Goal: Task Accomplishment & Management: Use online tool/utility

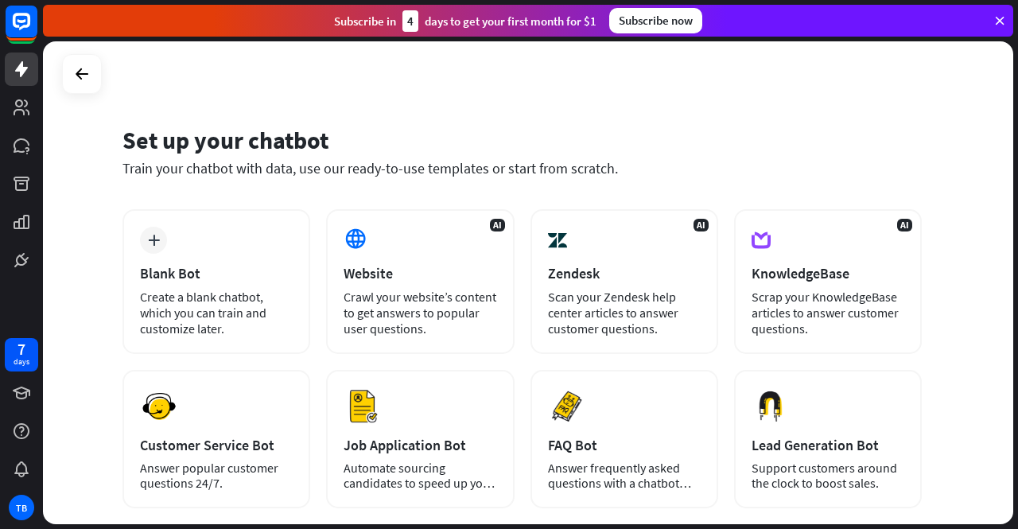
drag, startPoint x: 1018, startPoint y: 163, endPoint x: 1018, endPoint y: 239, distance: 75.6
click at [1018, 239] on div "Set up your chatbot Train your chatbot with data, use our ready-to-use template…" at bounding box center [530, 285] width 975 height 488
click at [963, 188] on div "Set up your chatbot Train your chatbot with data, use our ready-to-use template…" at bounding box center [528, 282] width 971 height 483
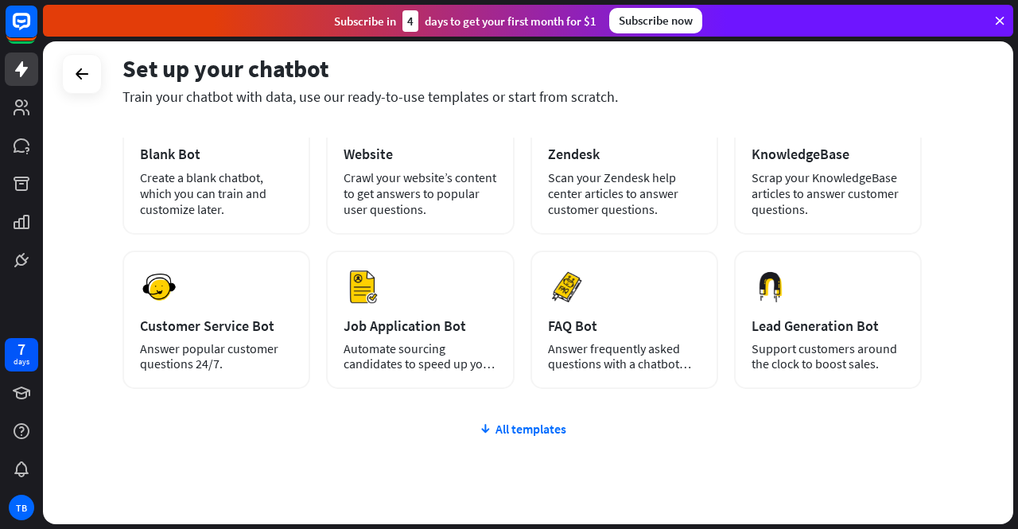
scroll to position [123, 0]
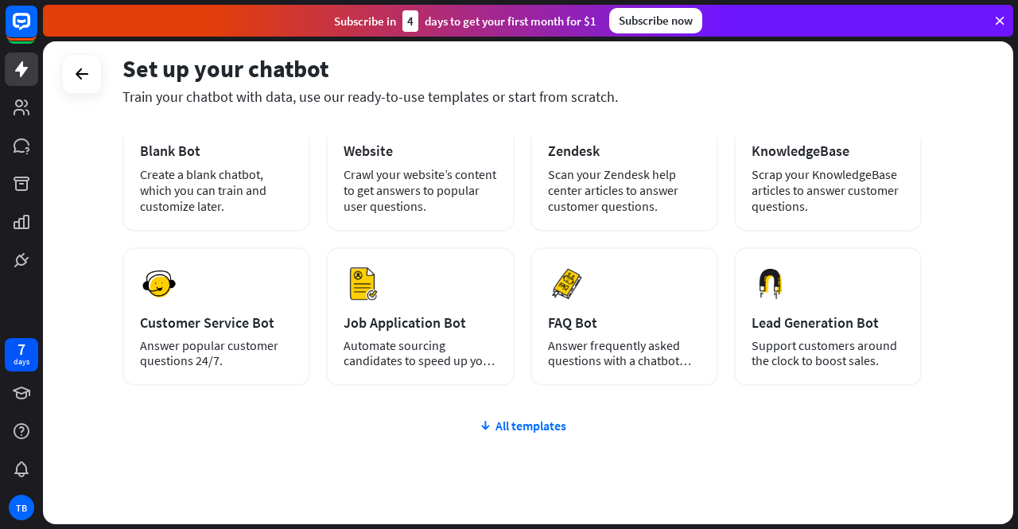
click at [499, 409] on div "plus Blank Bot Create a blank chatbot, which you can train and customize later.…" at bounding box center [523, 332] width 800 height 490
click at [498, 420] on div "All templates" at bounding box center [523, 426] width 800 height 16
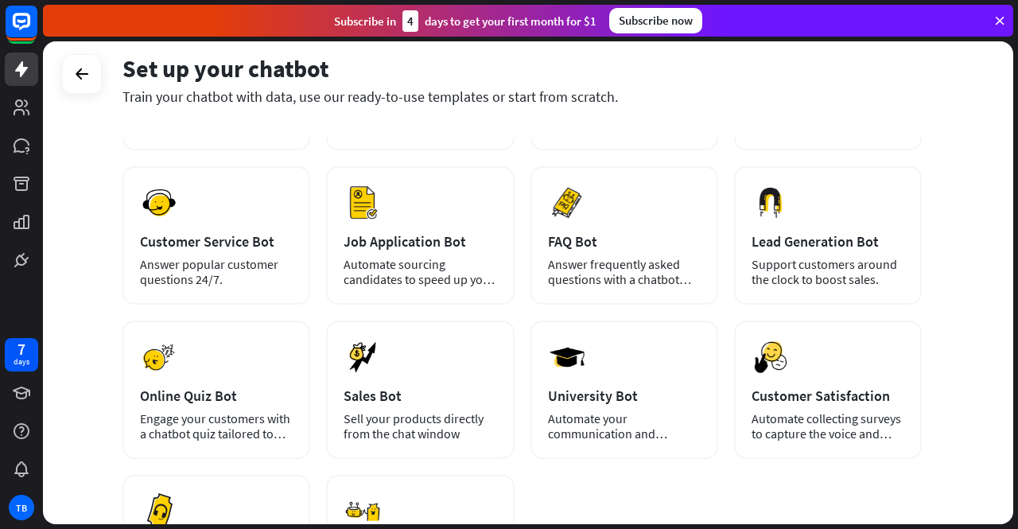
scroll to position [0, 0]
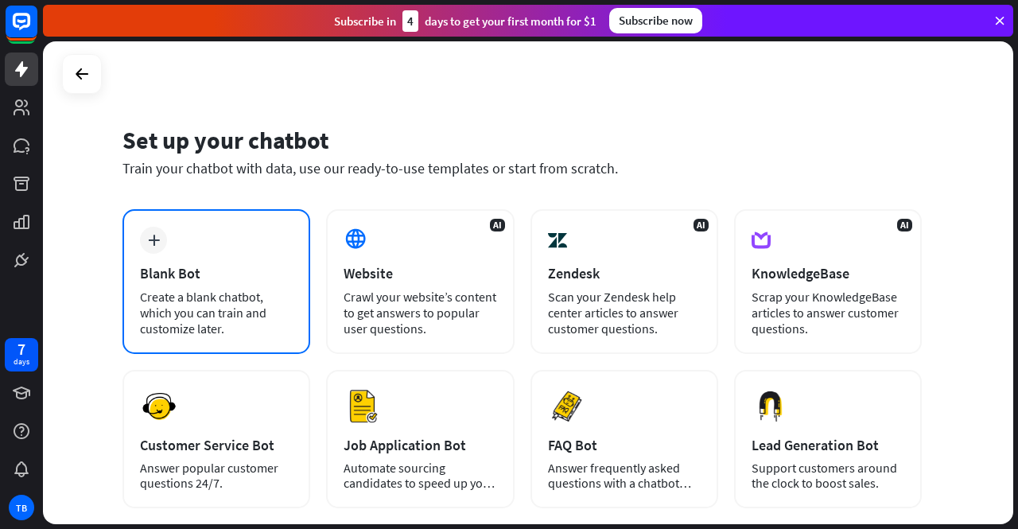
click at [243, 327] on div "Create a blank chatbot, which you can train and customize later." at bounding box center [216, 313] width 153 height 48
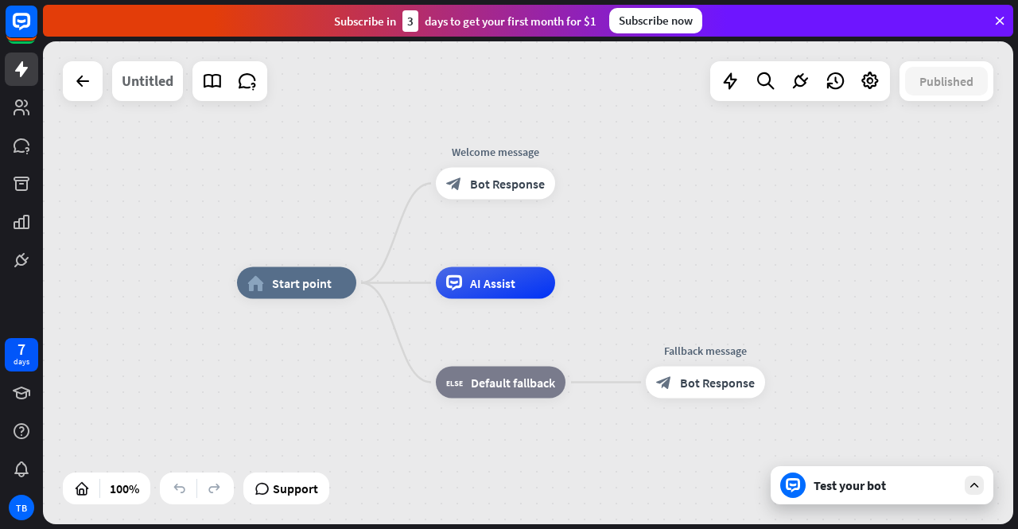
click at [145, 91] on div "Untitled" at bounding box center [148, 81] width 52 height 40
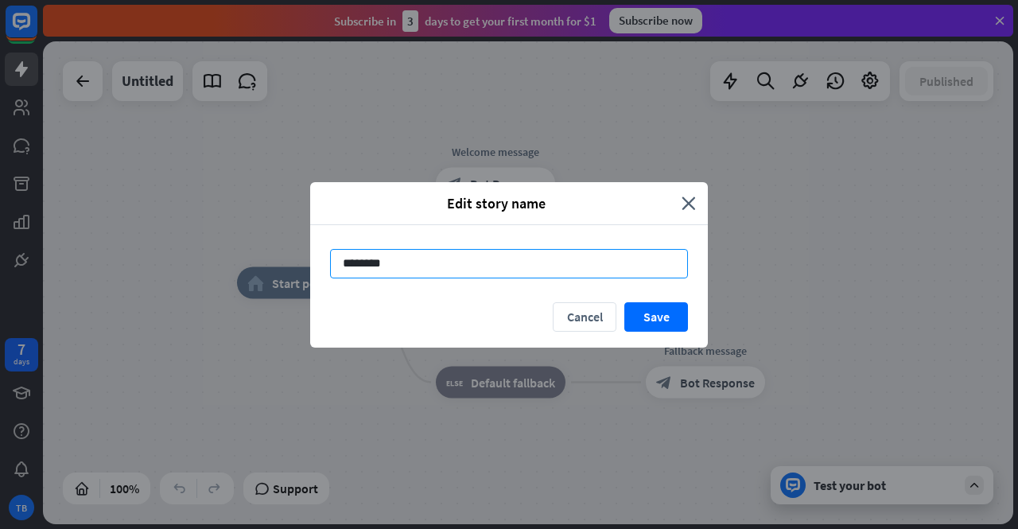
click at [387, 265] on input "********" at bounding box center [509, 263] width 358 height 29
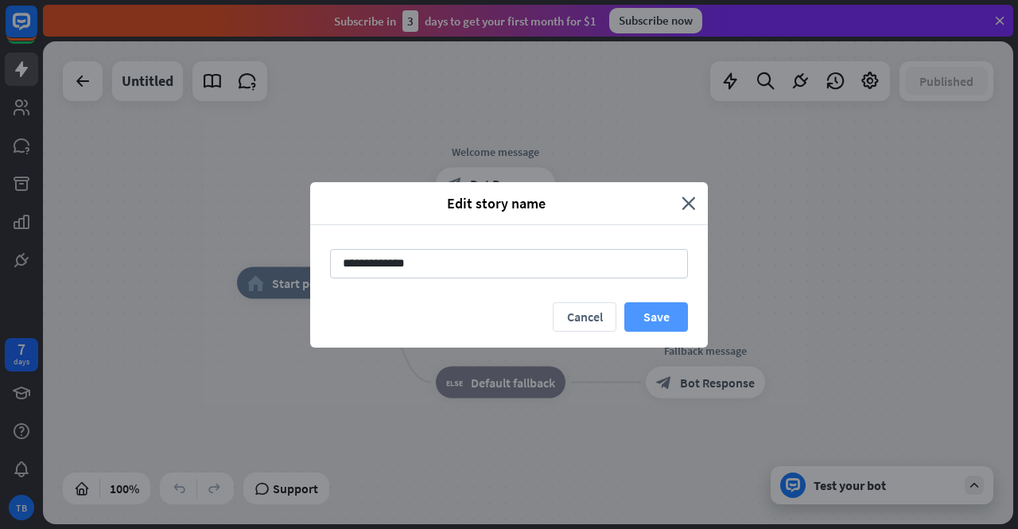
type input "**********"
click at [640, 312] on button "Save" at bounding box center [657, 316] width 64 height 29
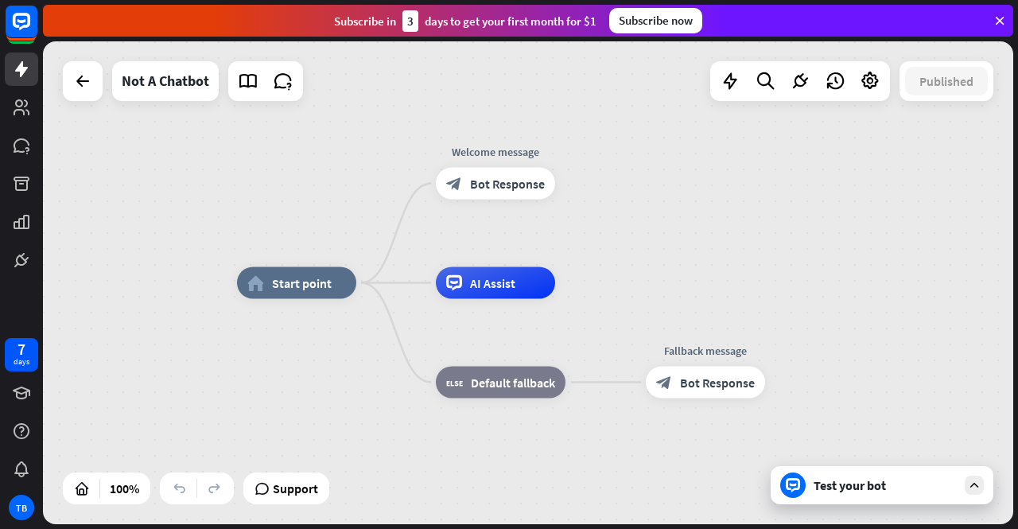
click at [823, 481] on div "Test your bot" at bounding box center [885, 485] width 143 height 16
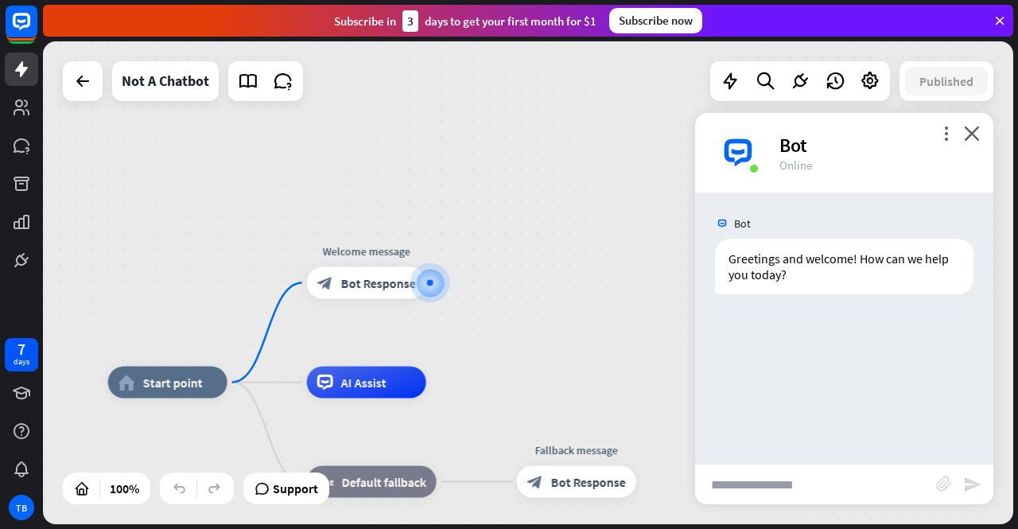
click at [823, 481] on input "text" at bounding box center [815, 485] width 241 height 40
type input "***"
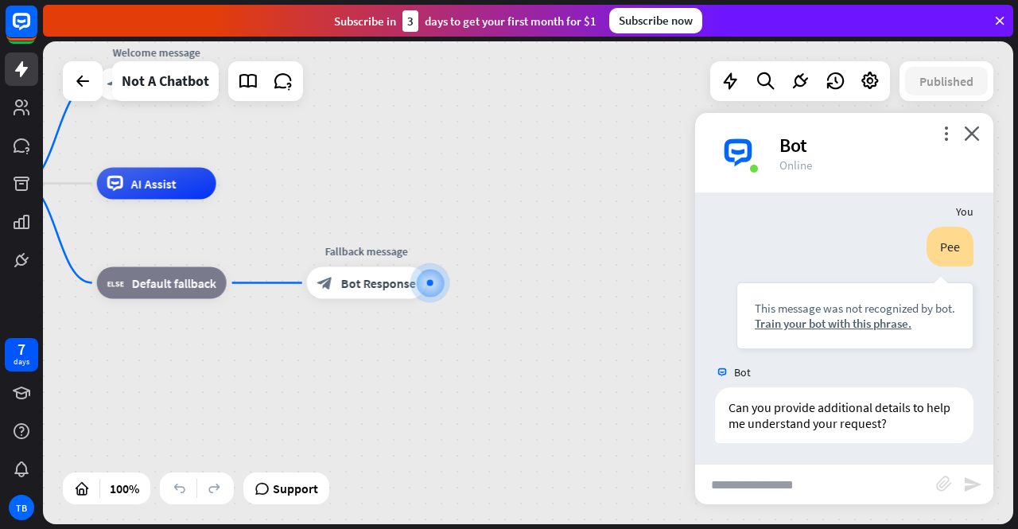
scroll to position [107, 0]
click at [973, 130] on icon "close" at bounding box center [972, 133] width 16 height 15
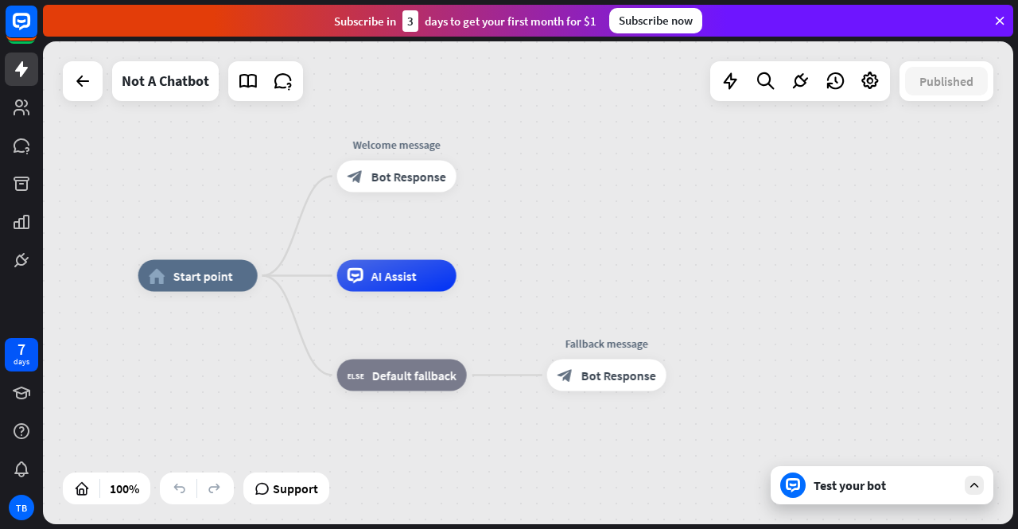
drag, startPoint x: 660, startPoint y: 176, endPoint x: 900, endPoint y: 266, distance: 255.8
click at [900, 266] on div "home_2 Start point Welcome message block_bot_response Bot Response AI Assist bl…" at bounding box center [528, 282] width 971 height 483
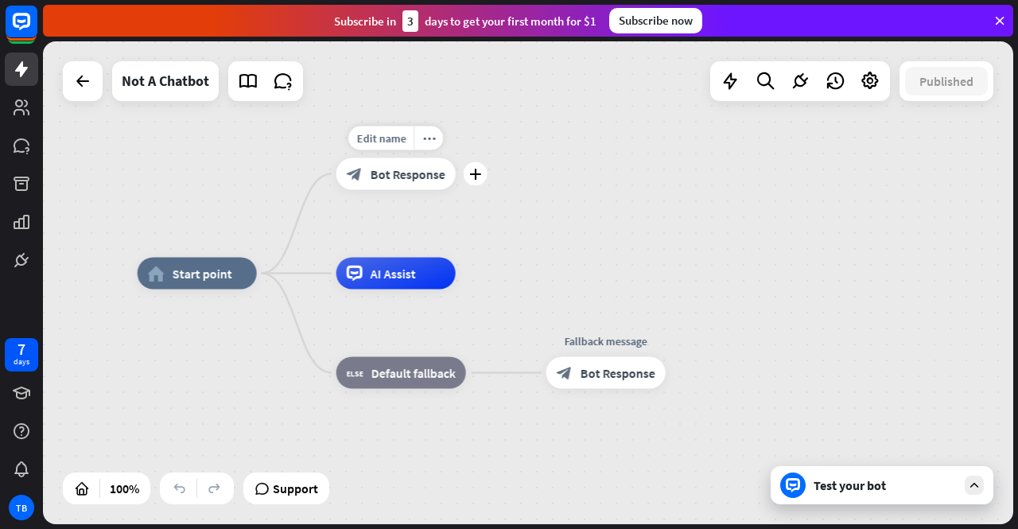
click at [398, 160] on div "block_bot_response Bot Response" at bounding box center [396, 174] width 119 height 32
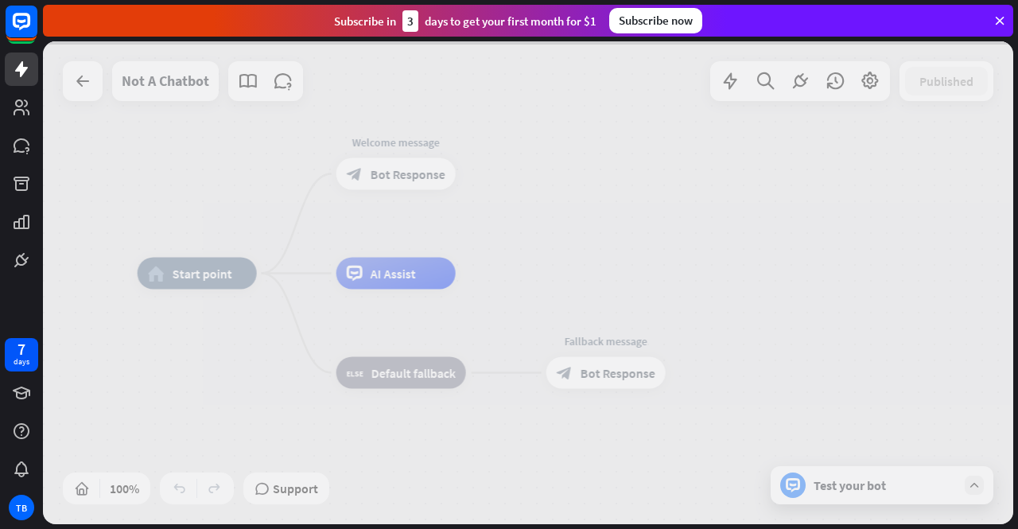
click at [399, 173] on div at bounding box center [528, 282] width 971 height 483
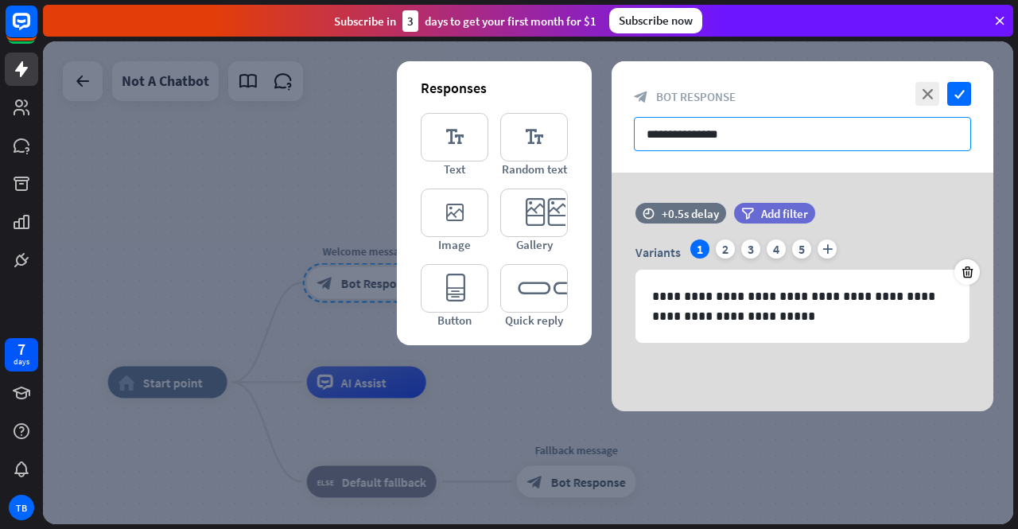
click at [727, 146] on input "**********" at bounding box center [802, 134] width 337 height 34
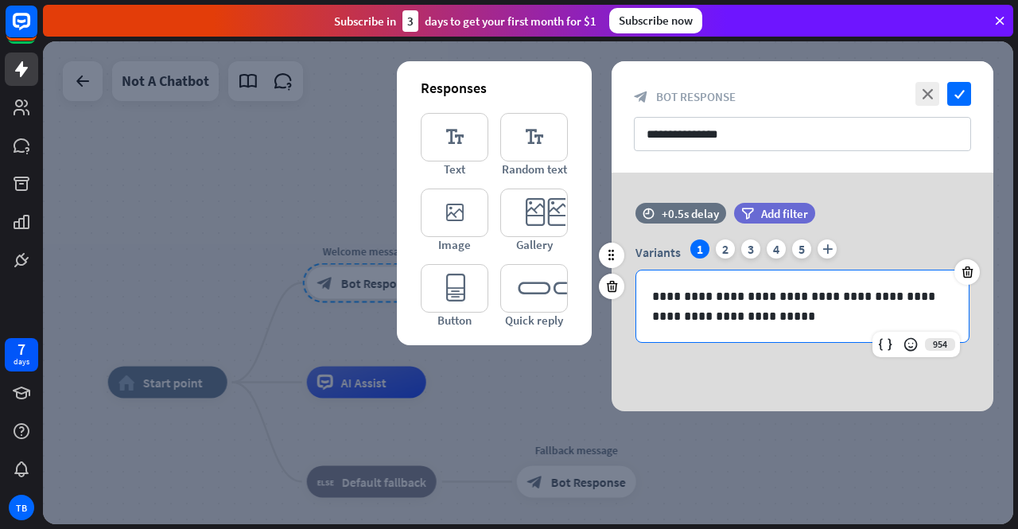
click at [702, 316] on p "**********" at bounding box center [803, 306] width 302 height 40
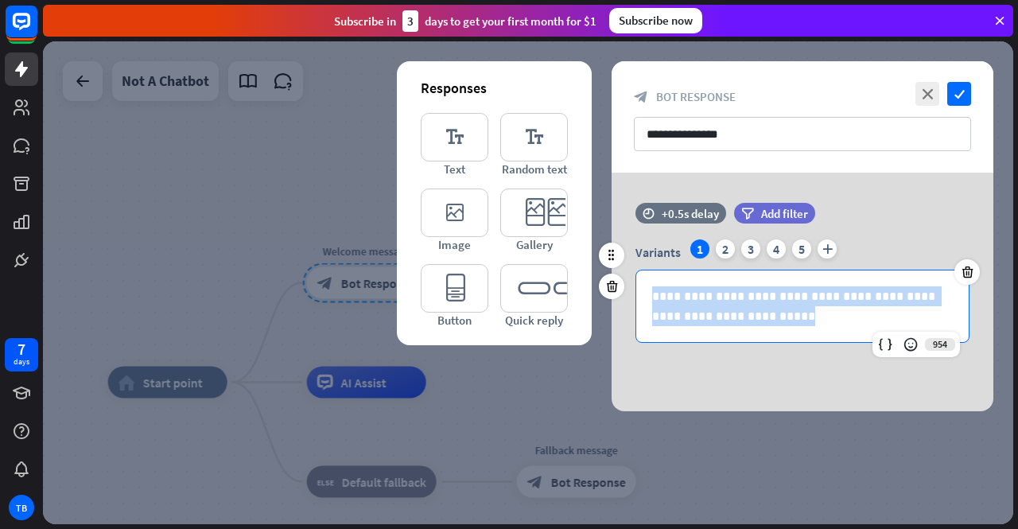
click at [702, 316] on p "**********" at bounding box center [803, 306] width 302 height 40
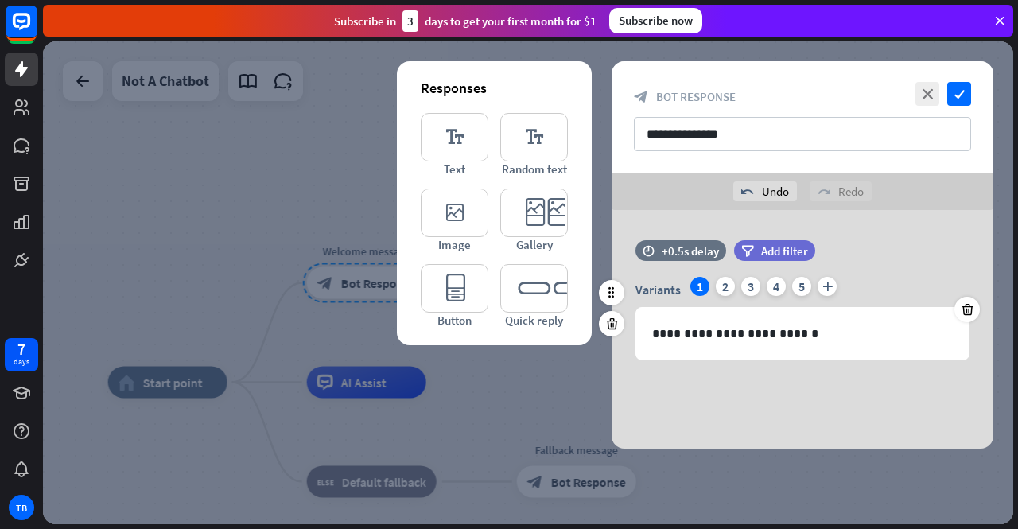
click at [732, 297] on div "Variants 1 2 3 4 5 plus" at bounding box center [803, 289] width 334 height 25
click at [730, 294] on div "Variants 1 2 3 4 5 plus" at bounding box center [803, 289] width 334 height 25
click at [722, 286] on div "2" at bounding box center [725, 286] width 19 height 19
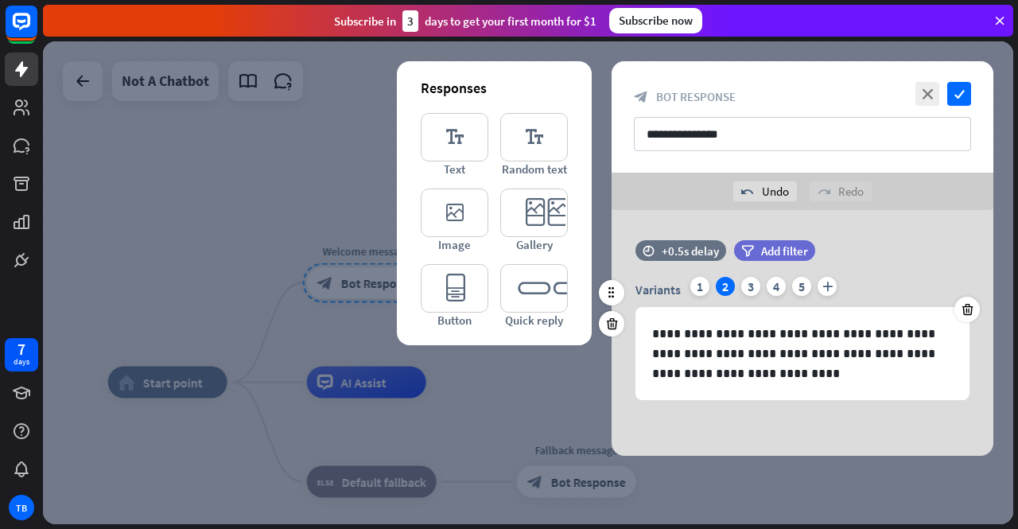
click at [684, 287] on div "Variants 1 2 3 4 5 plus" at bounding box center [803, 289] width 334 height 25
click at [726, 287] on div "2" at bounding box center [725, 286] width 19 height 19
click at [748, 293] on div "3" at bounding box center [750, 286] width 19 height 19
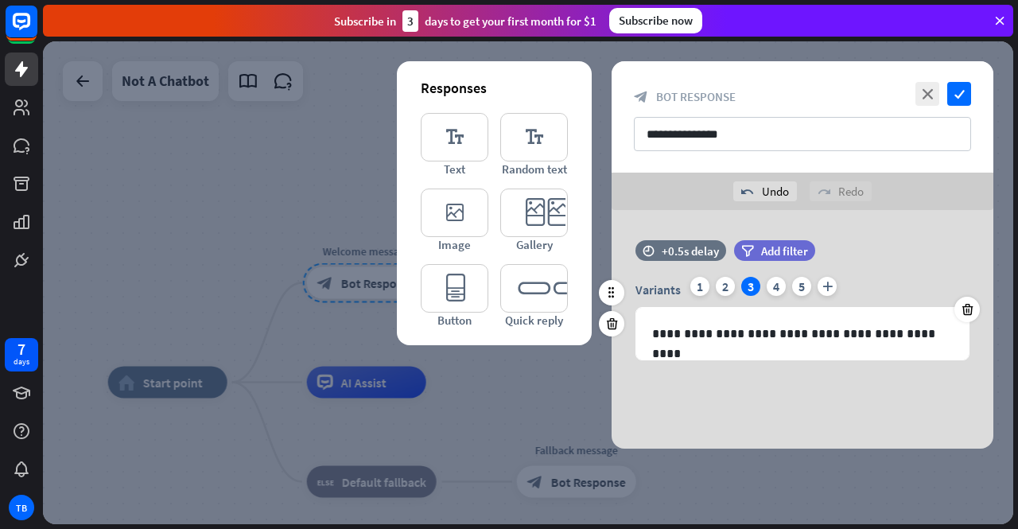
click at [687, 278] on div "Variants 1 2 3 4 5 plus" at bounding box center [803, 289] width 334 height 25
click at [695, 285] on div "1" at bounding box center [700, 286] width 19 height 19
click at [731, 287] on div "2" at bounding box center [725, 286] width 19 height 19
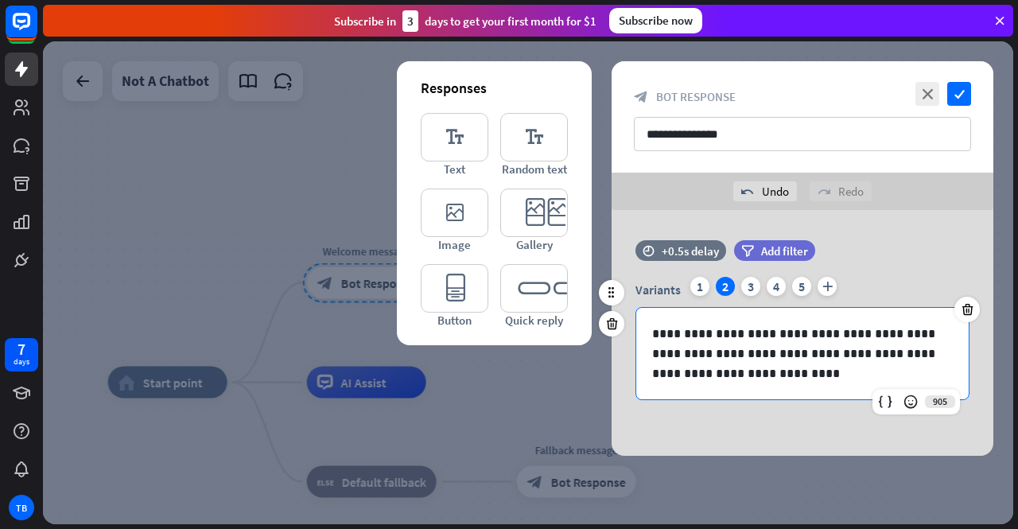
click at [714, 333] on p "**********" at bounding box center [803, 354] width 302 height 60
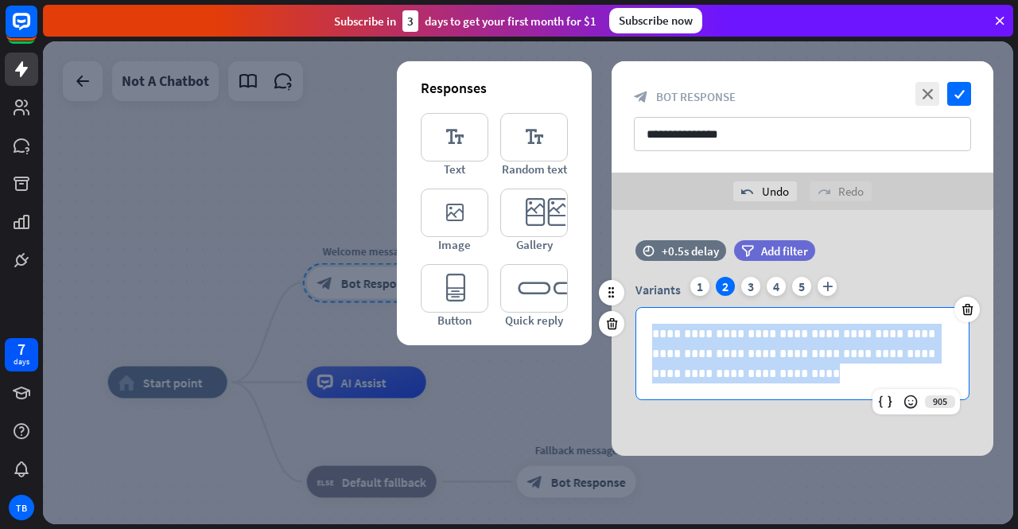
click at [714, 333] on p "**********" at bounding box center [803, 354] width 302 height 60
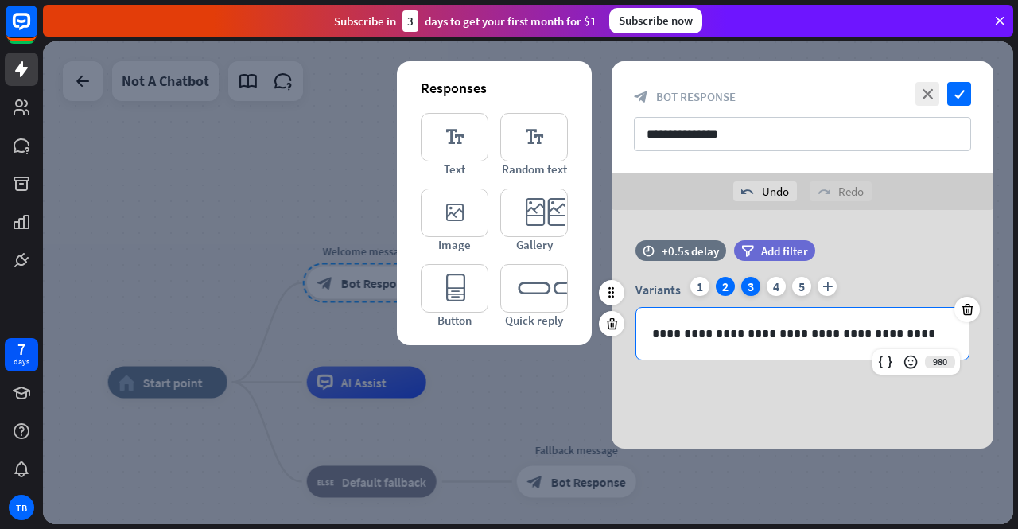
click at [747, 288] on div "3" at bounding box center [750, 286] width 19 height 19
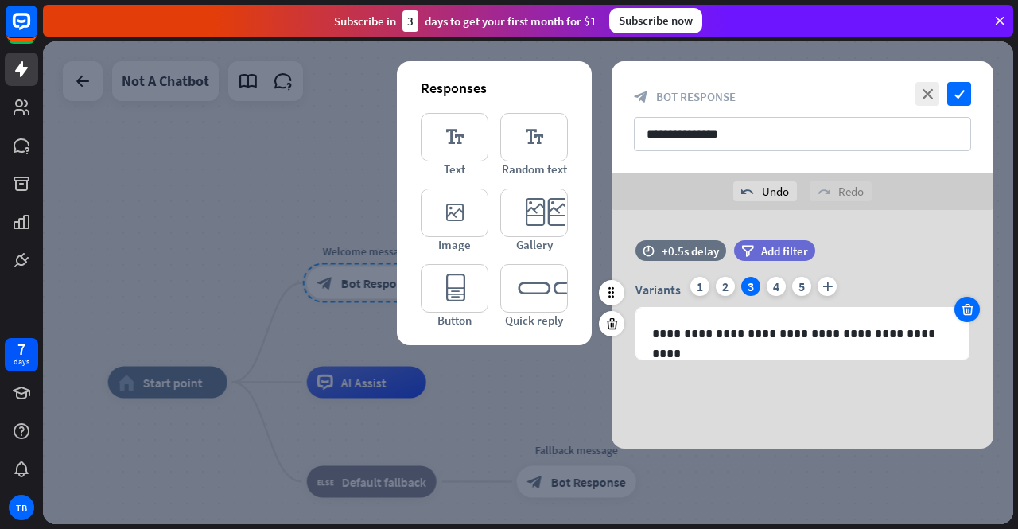
click at [963, 315] on icon at bounding box center [967, 309] width 15 height 14
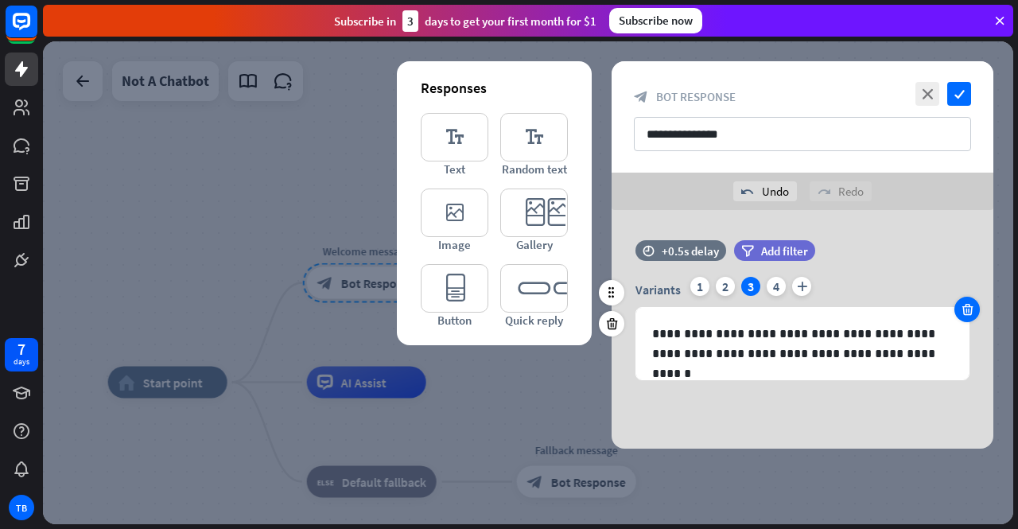
click at [963, 315] on icon at bounding box center [967, 309] width 15 height 14
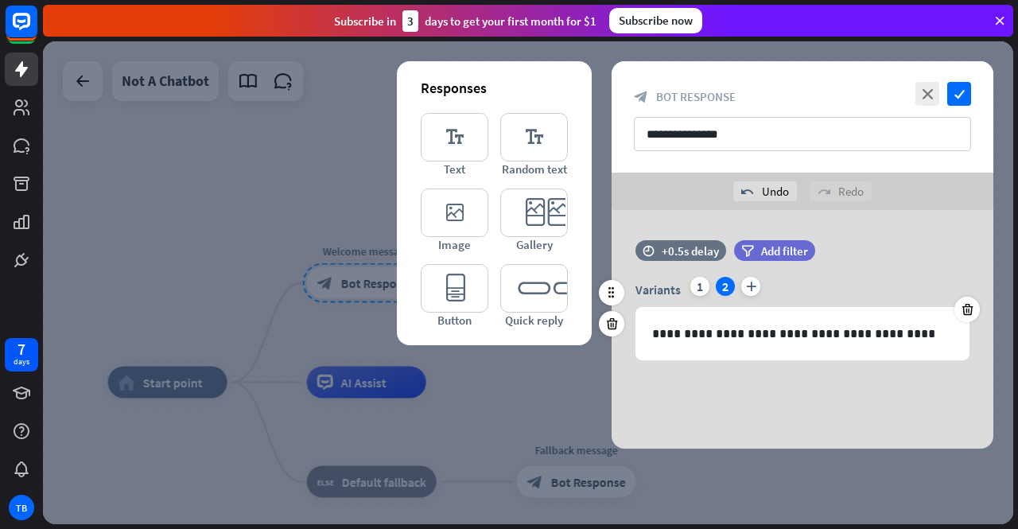
click at [956, 318] on div at bounding box center [967, 309] width 25 height 25
click at [959, 100] on icon "check" at bounding box center [960, 94] width 24 height 24
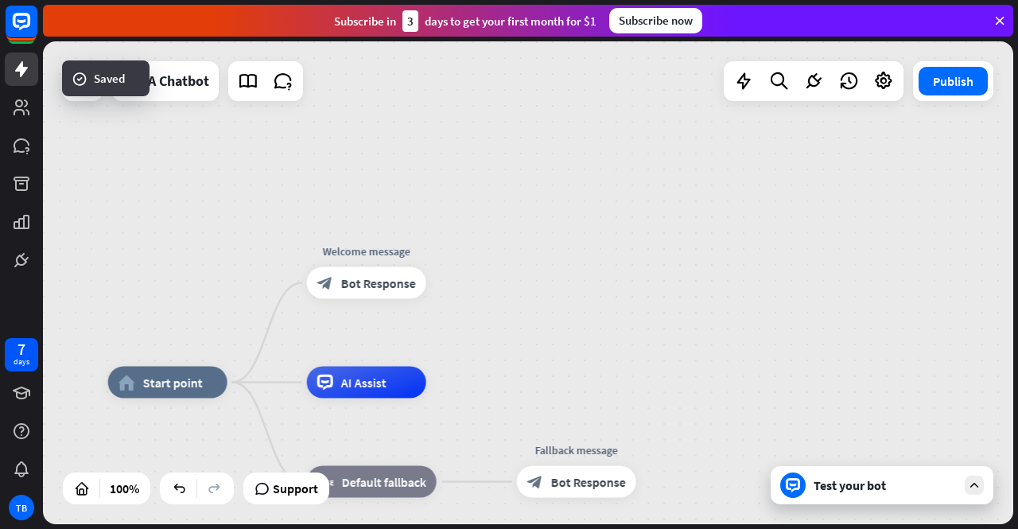
click at [869, 496] on div "Test your bot" at bounding box center [882, 485] width 223 height 38
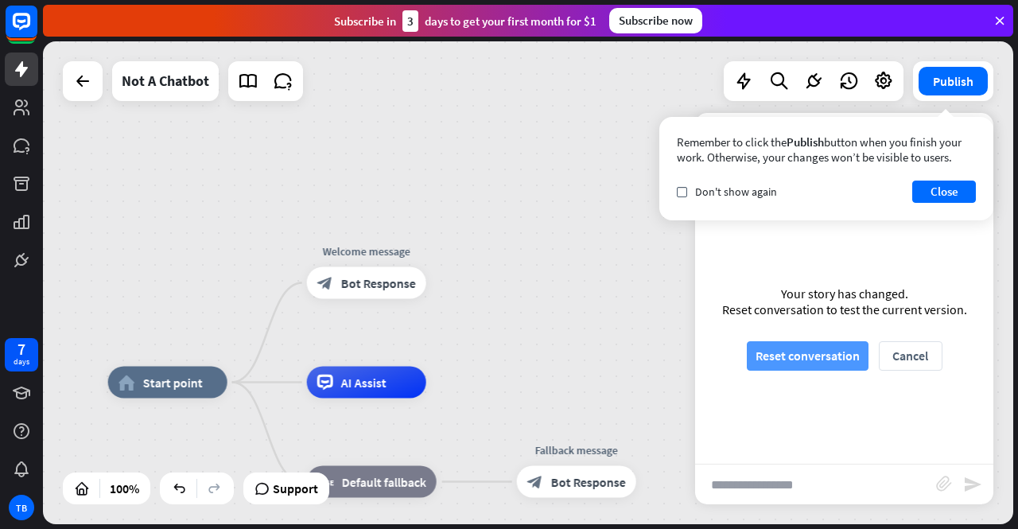
click at [828, 358] on button "Reset conversation" at bounding box center [808, 355] width 122 height 29
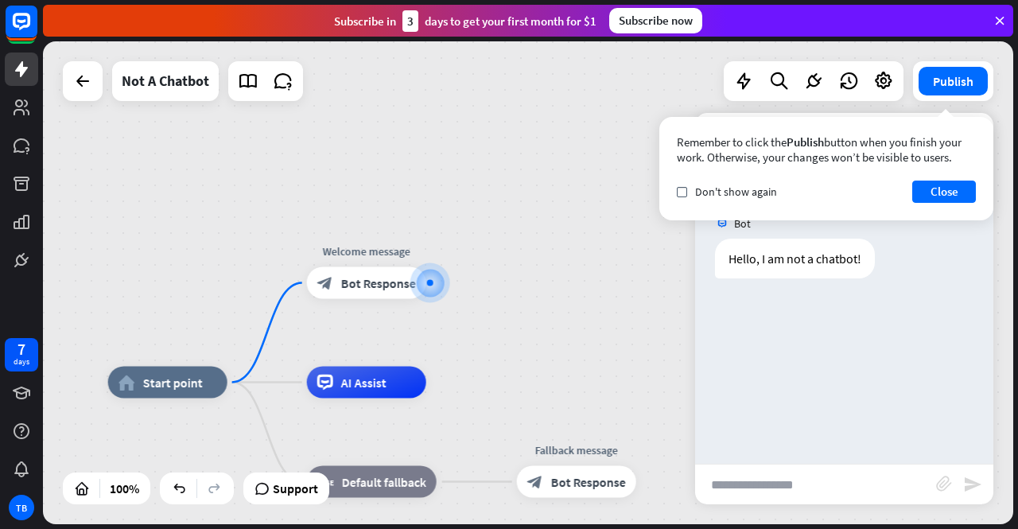
click at [797, 499] on input "text" at bounding box center [815, 485] width 241 height 40
type input "**********"
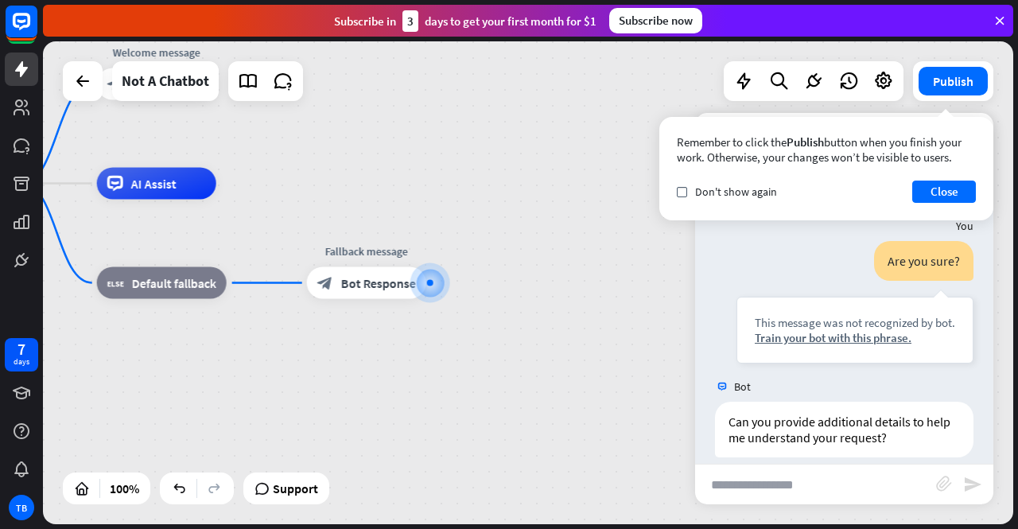
scroll to position [91, 0]
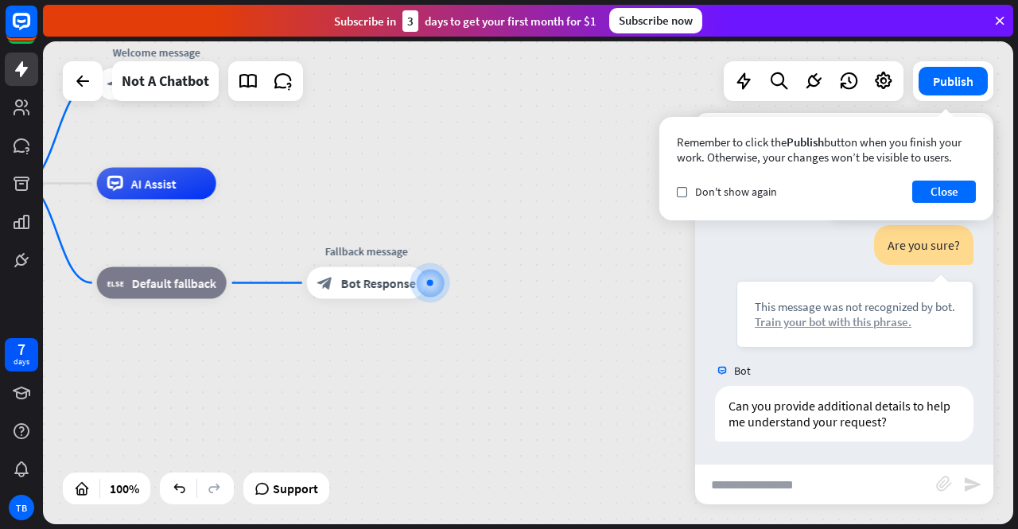
click at [864, 325] on div "Train your bot with this phrase." at bounding box center [855, 321] width 200 height 15
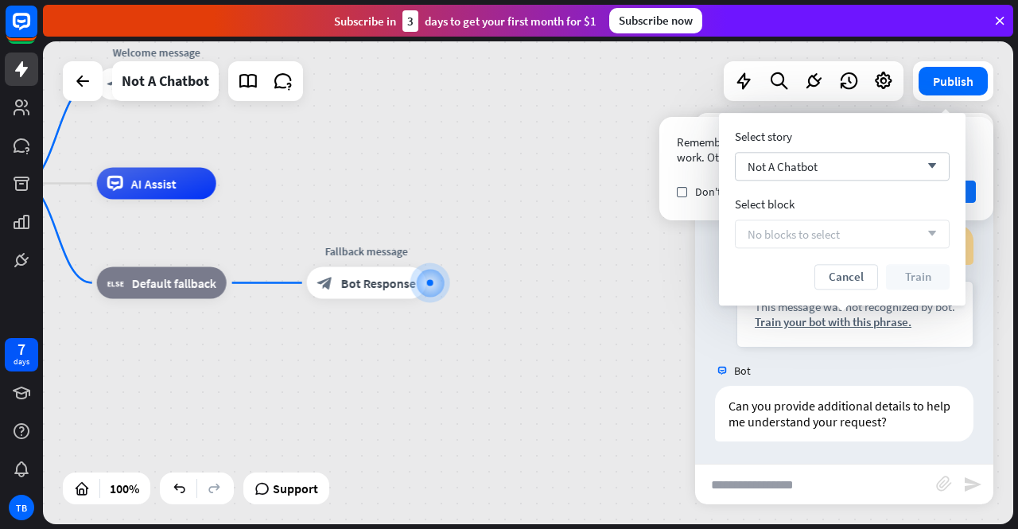
click at [818, 227] on span "No blocks to select" at bounding box center [794, 234] width 92 height 15
click at [872, 176] on div "Not A Chatbot arrow_down" at bounding box center [842, 166] width 215 height 29
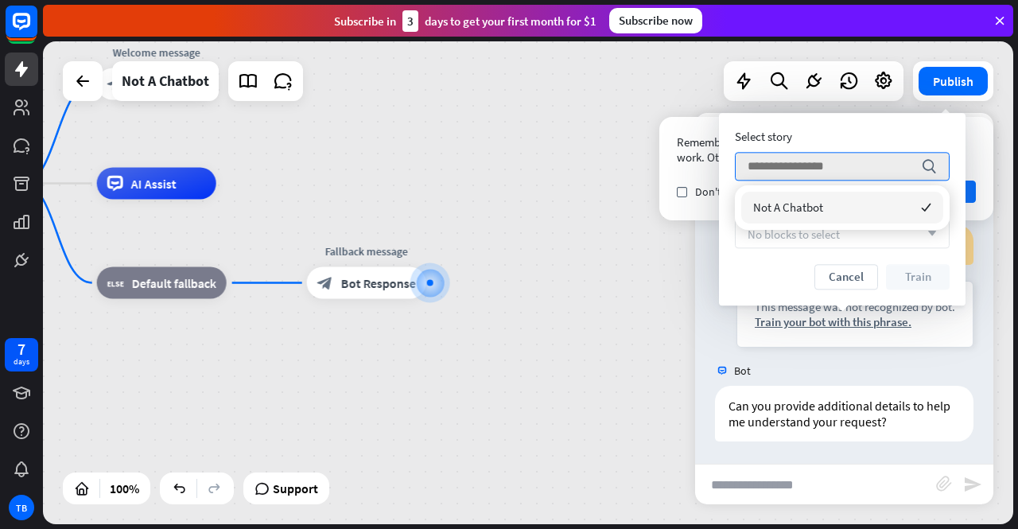
click at [859, 200] on div "Not A Chatbot checked" at bounding box center [842, 208] width 202 height 32
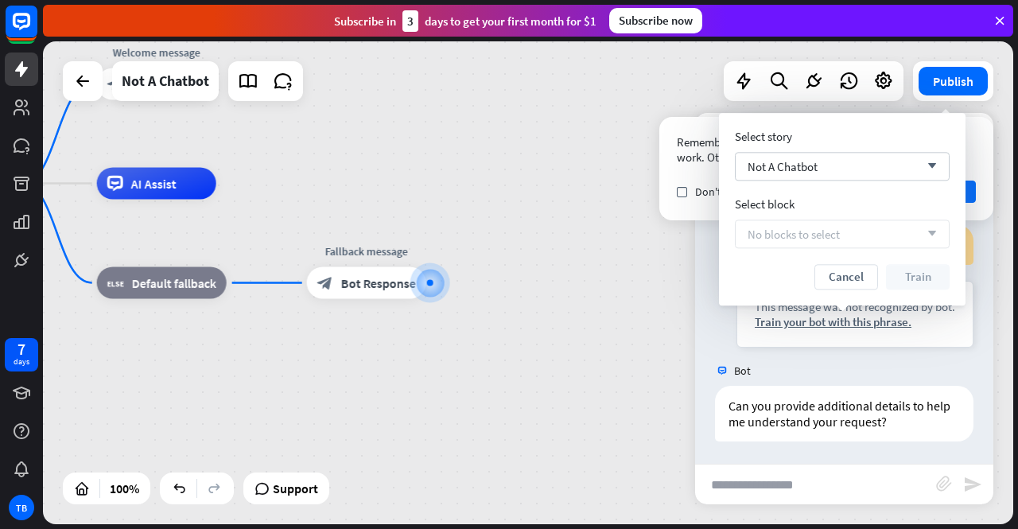
click at [906, 237] on div "No blocks to select arrow_down" at bounding box center [842, 234] width 215 height 29
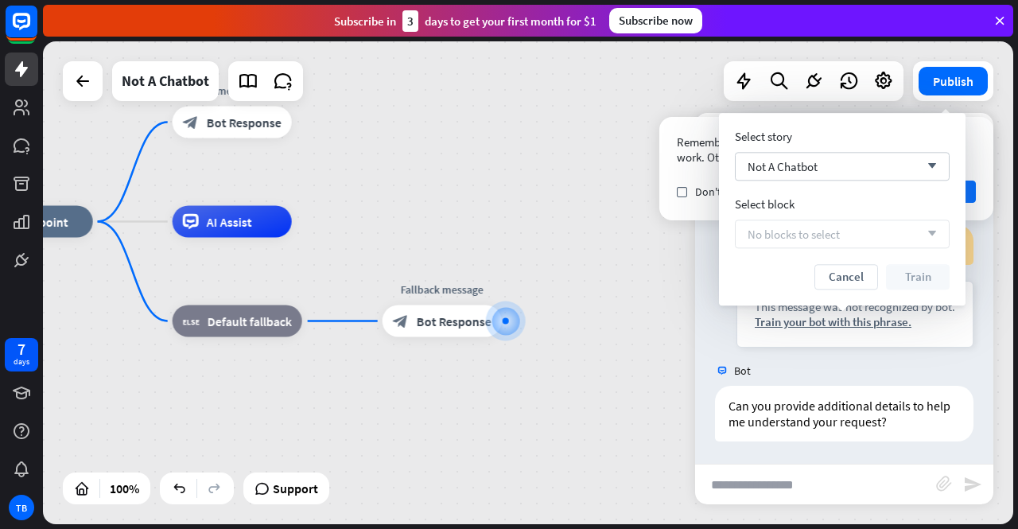
drag, startPoint x: 457, startPoint y: 365, endPoint x: 533, endPoint y: 403, distance: 85.4
click at [533, 403] on div "home_2 Start point Welcome message block_bot_response Bot Response AI Assist bl…" at bounding box center [459, 463] width 971 height 483
click at [220, 313] on span "Default fallback" at bounding box center [250, 321] width 84 height 16
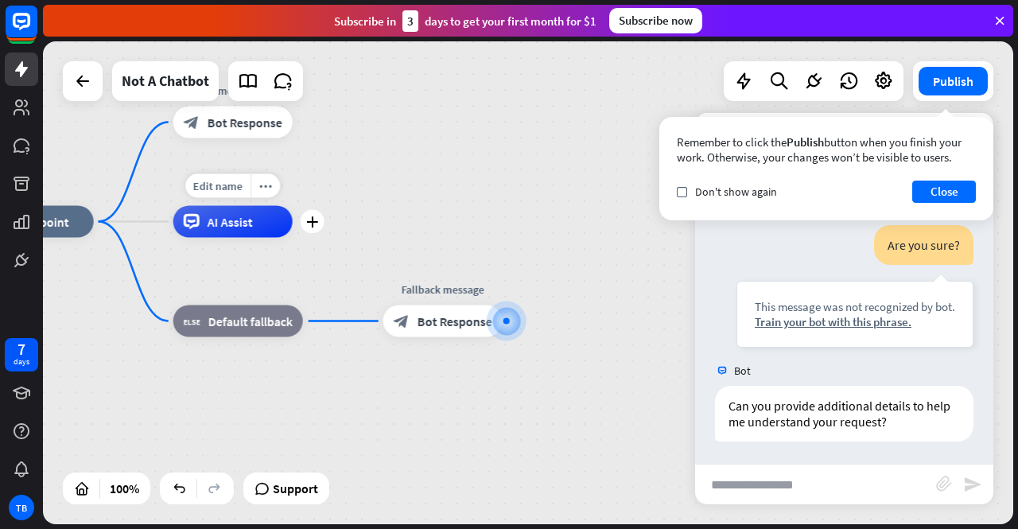
click at [285, 226] on div "AI Assist" at bounding box center [232, 222] width 119 height 32
click at [255, 329] on span "Default fallback" at bounding box center [250, 321] width 84 height 16
click at [412, 223] on div "home_2 Start point Welcome message block_bot_response Bot Response AI Assist bl…" at bounding box center [460, 463] width 971 height 483
click at [437, 319] on span "Bot Response" at bounding box center [455, 321] width 75 height 16
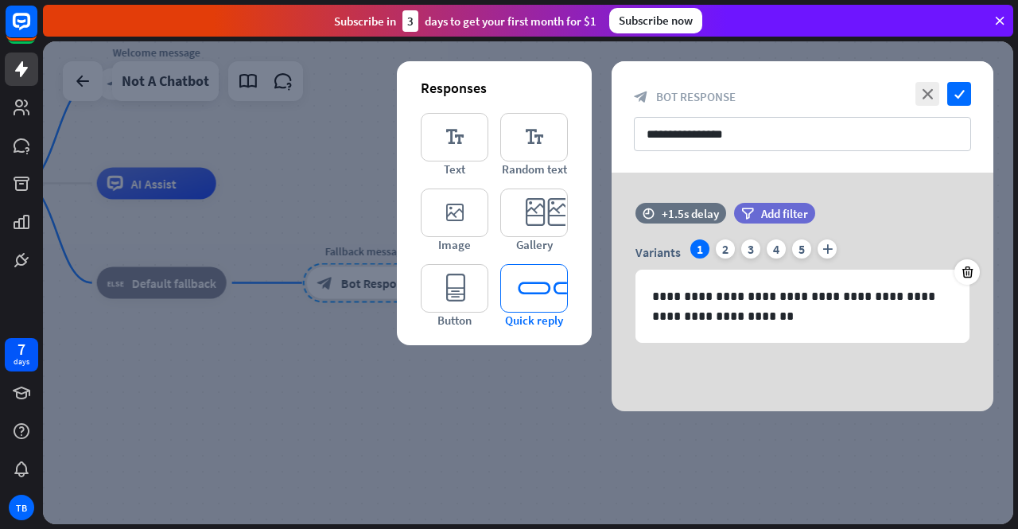
click at [546, 281] on icon "editor_quick_replies" at bounding box center [534, 288] width 68 height 49
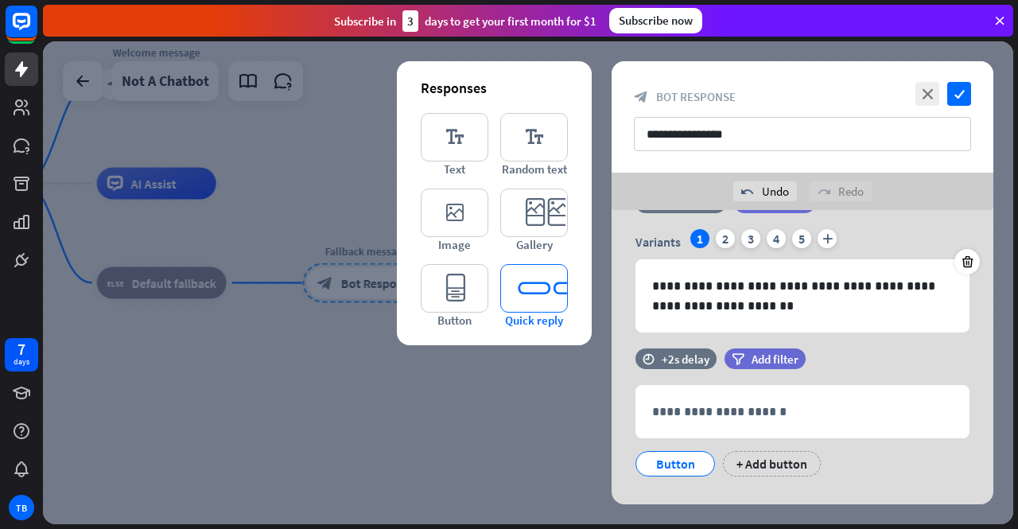
scroll to position [74, 0]
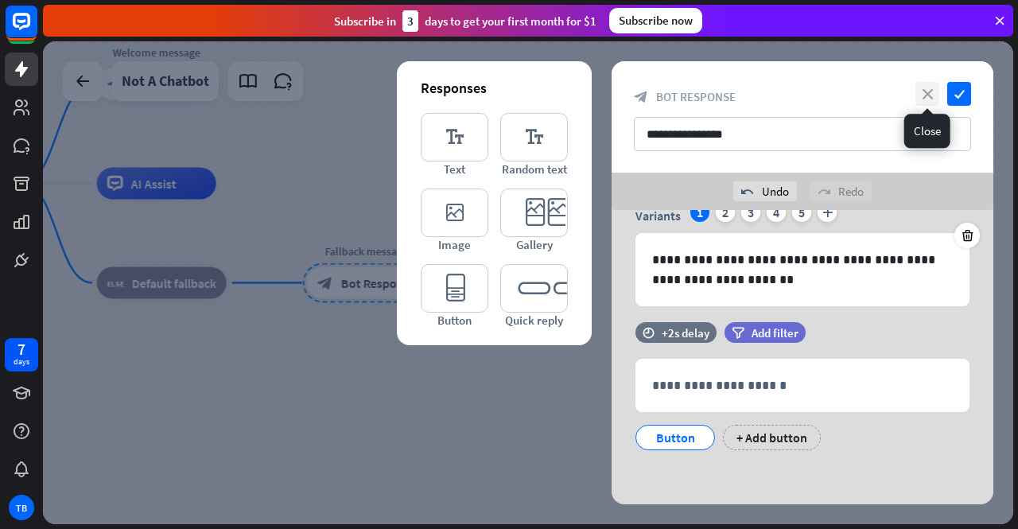
click at [930, 91] on icon "close" at bounding box center [928, 94] width 24 height 24
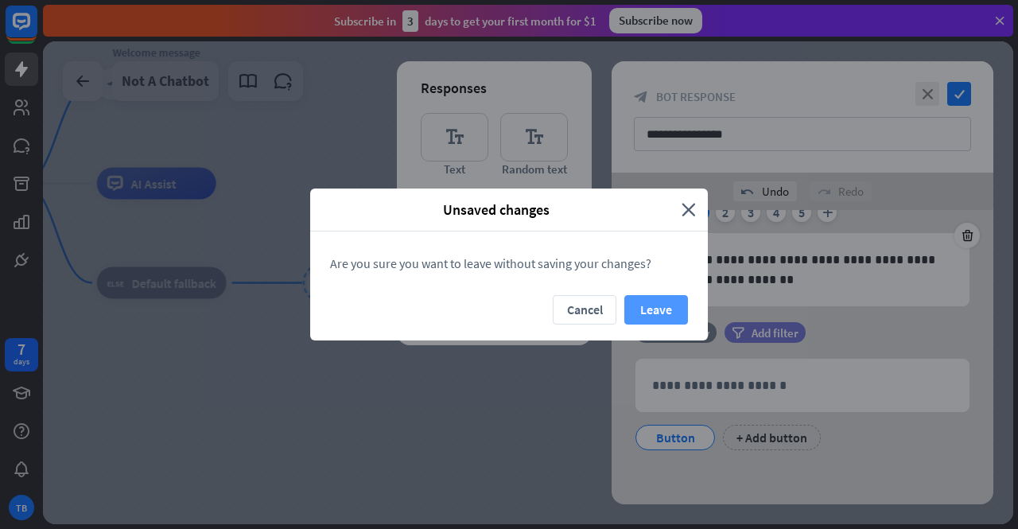
click at [664, 311] on button "Leave" at bounding box center [657, 309] width 64 height 29
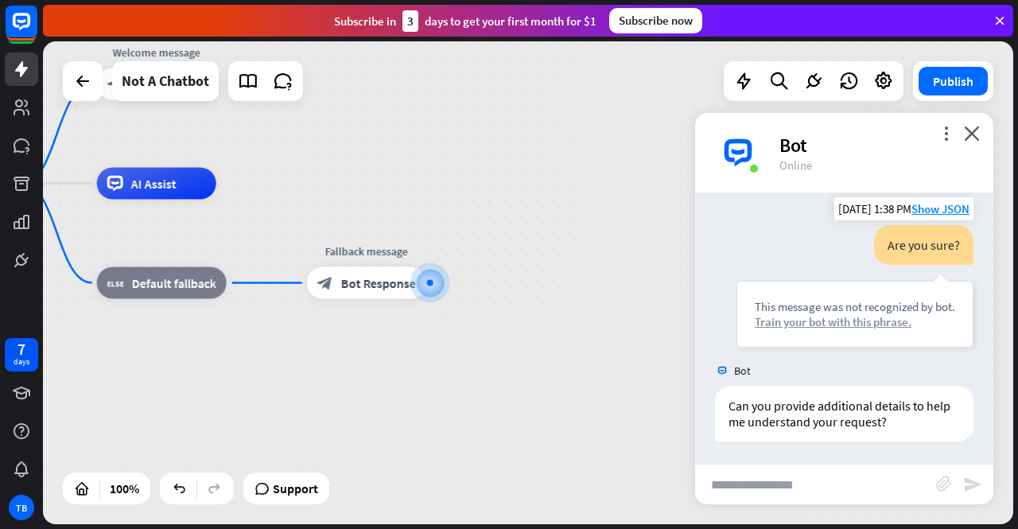
click at [861, 314] on div "Train your bot with this phrase." at bounding box center [855, 321] width 200 height 15
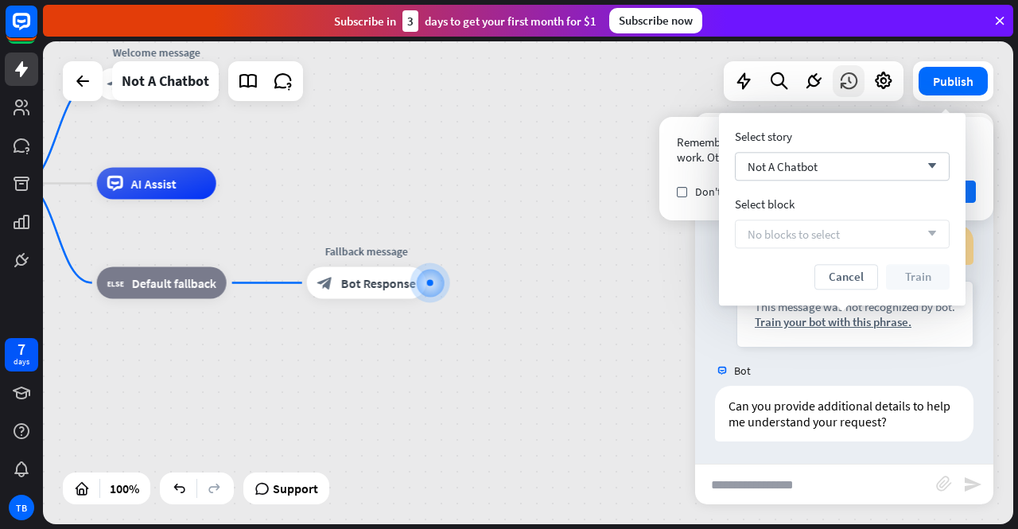
click at [852, 87] on icon at bounding box center [849, 81] width 21 height 21
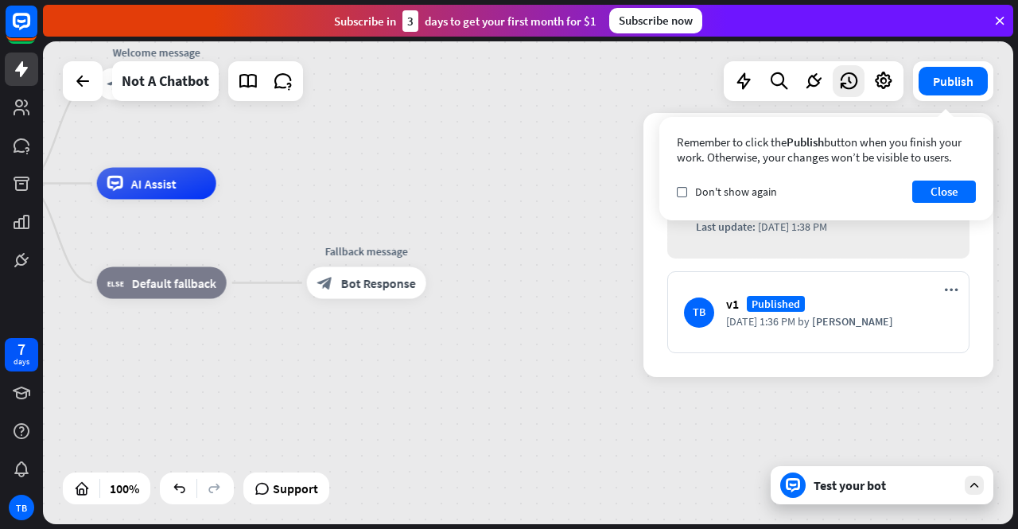
click at [63, 82] on div at bounding box center [83, 81] width 40 height 40
click at [75, 83] on icon at bounding box center [82, 81] width 19 height 19
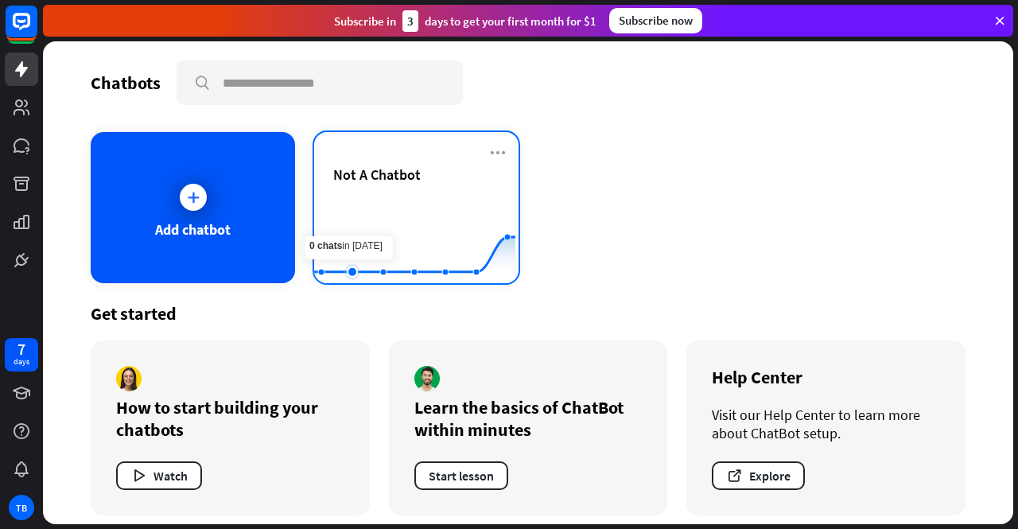
click at [354, 208] on rect at bounding box center [414, 243] width 201 height 99
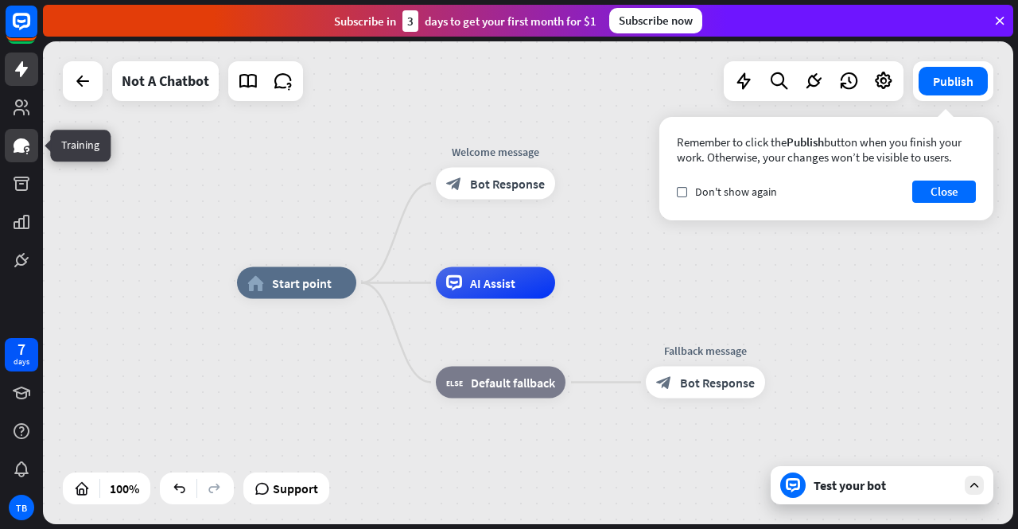
click at [21, 147] on icon at bounding box center [22, 145] width 16 height 14
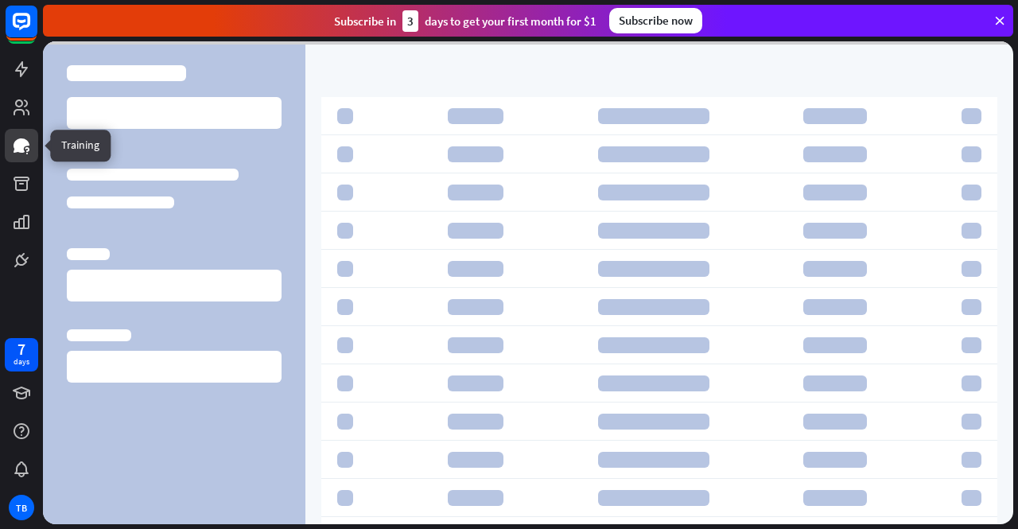
click at [21, 147] on icon at bounding box center [22, 145] width 16 height 14
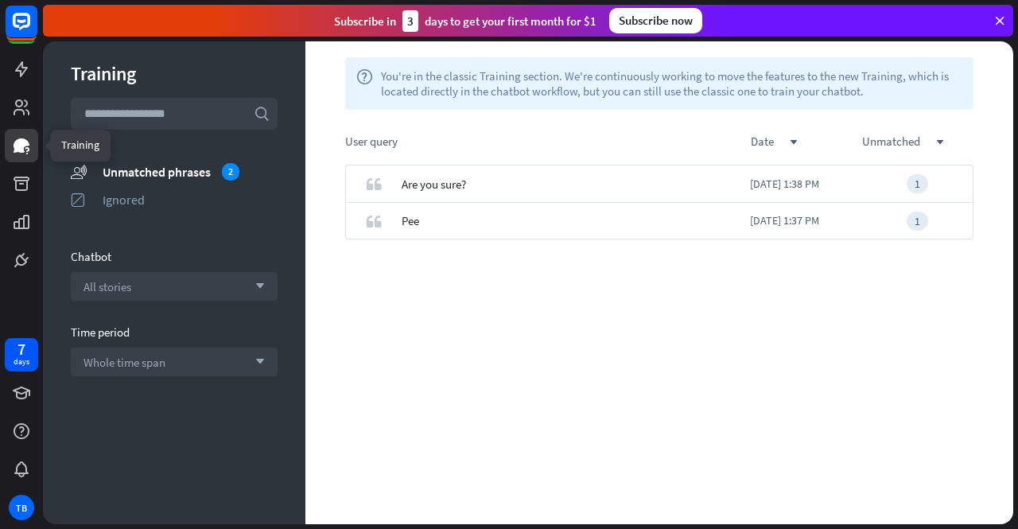
click at [21, 147] on icon at bounding box center [22, 145] width 16 height 14
click at [25, 85] on link at bounding box center [21, 69] width 33 height 33
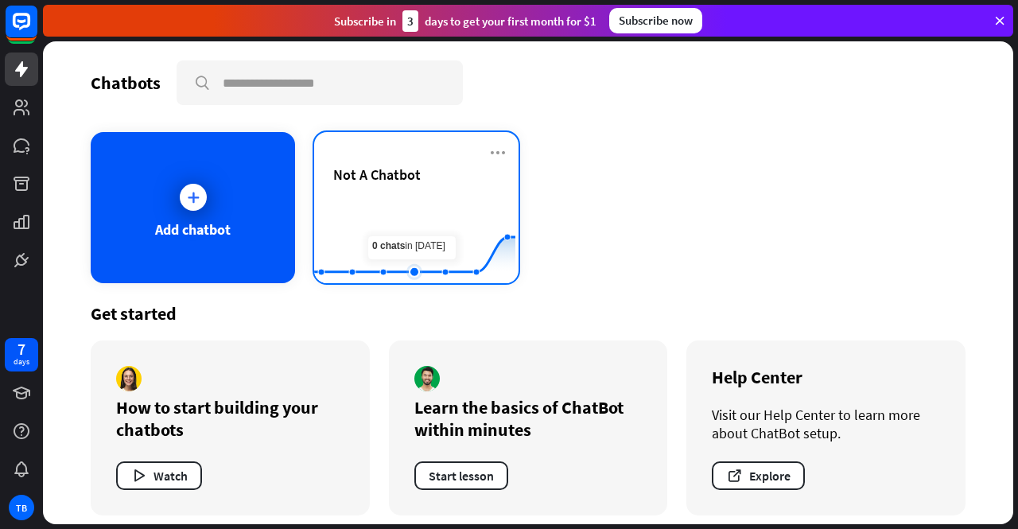
click at [399, 204] on rect at bounding box center [414, 243] width 201 height 99
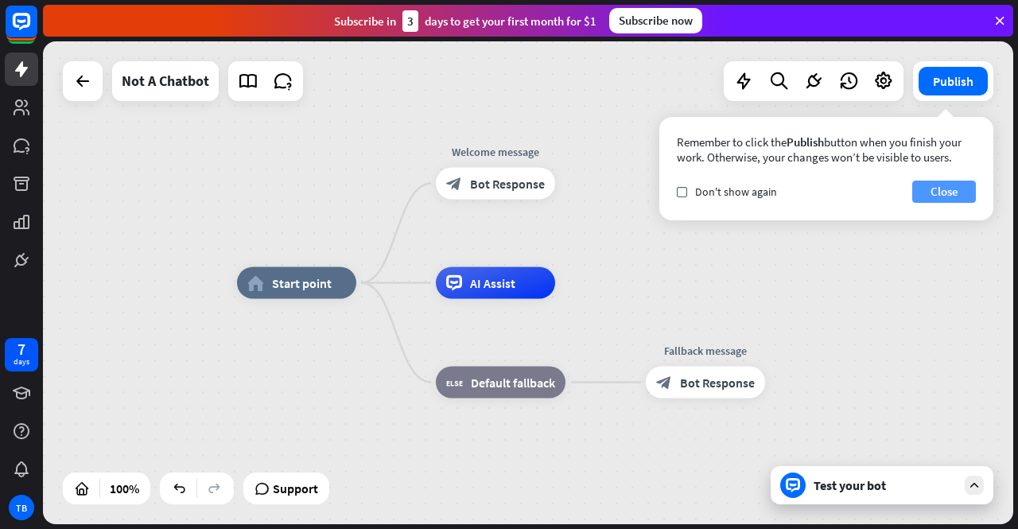
click at [926, 186] on button "Close" at bounding box center [945, 192] width 64 height 22
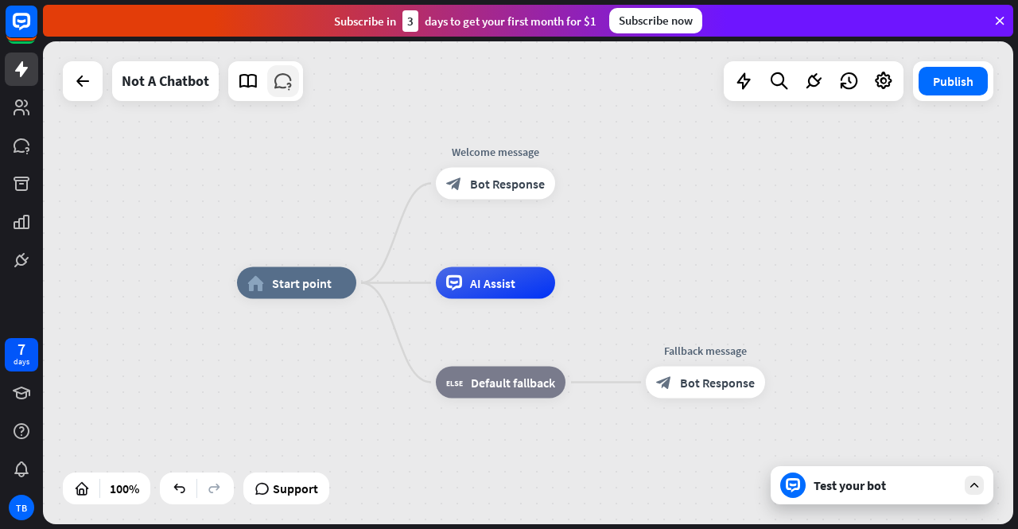
click at [273, 90] on icon at bounding box center [283, 81] width 21 height 21
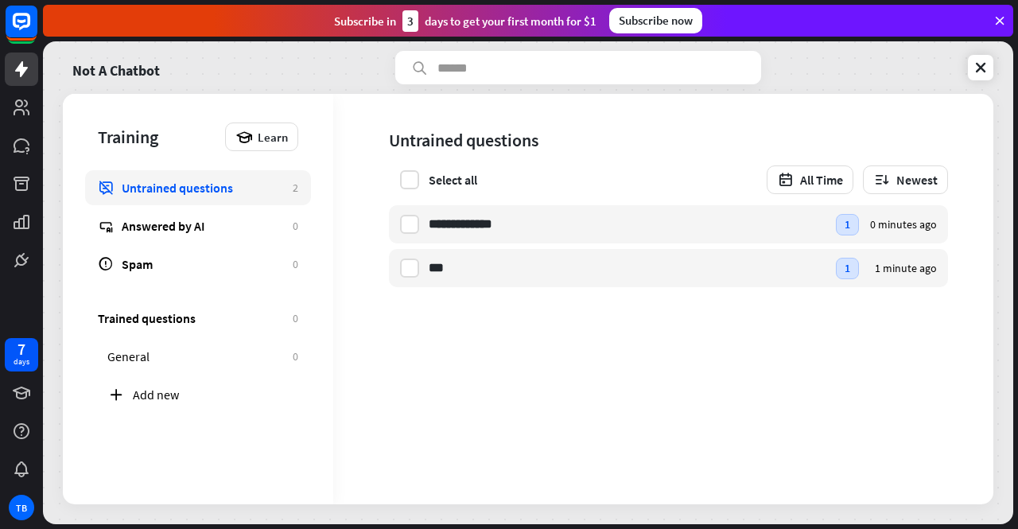
click at [163, 192] on div "Untrained questions" at bounding box center [203, 188] width 163 height 16
click at [25, 44] on icon at bounding box center [22, 31] width 32 height 32
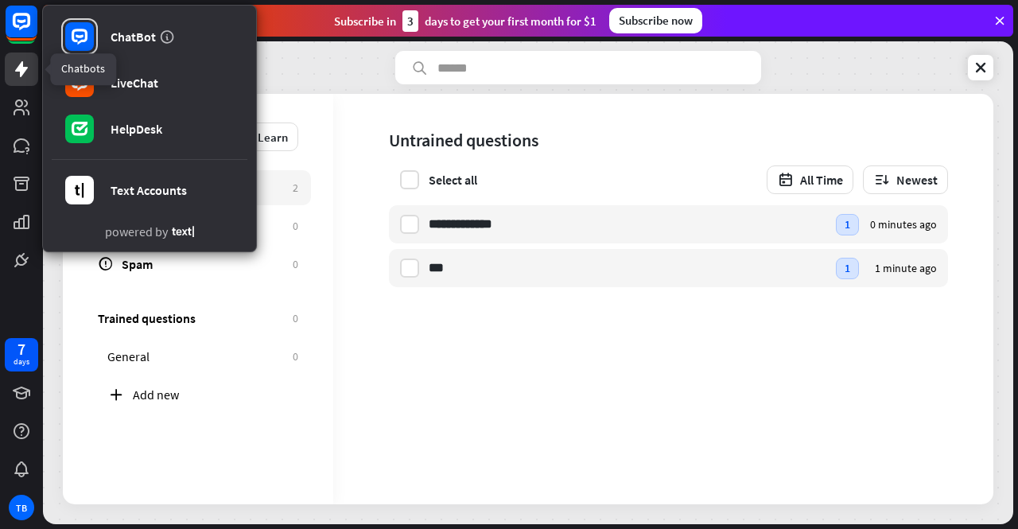
click at [27, 63] on icon at bounding box center [21, 69] width 19 height 19
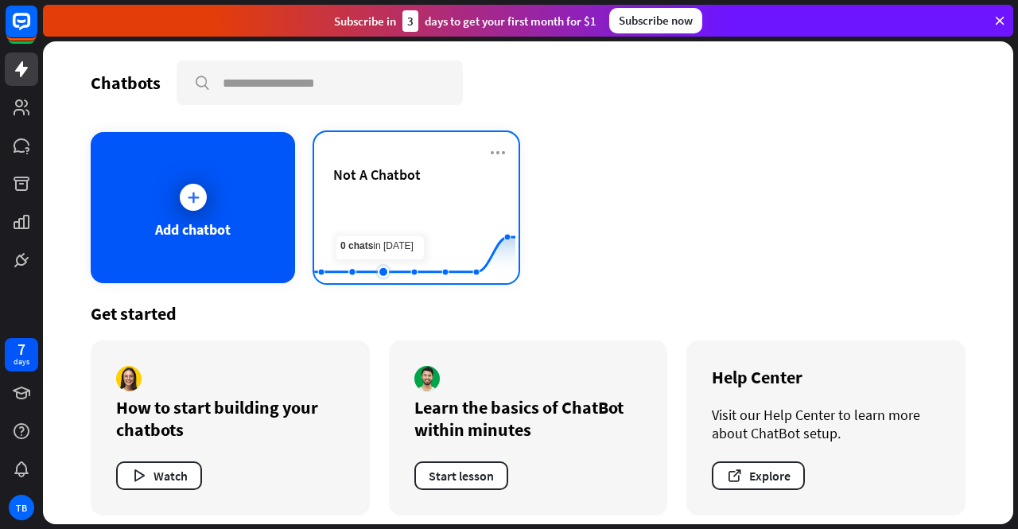
click at [383, 238] on icon at bounding box center [414, 238] width 249 height 0
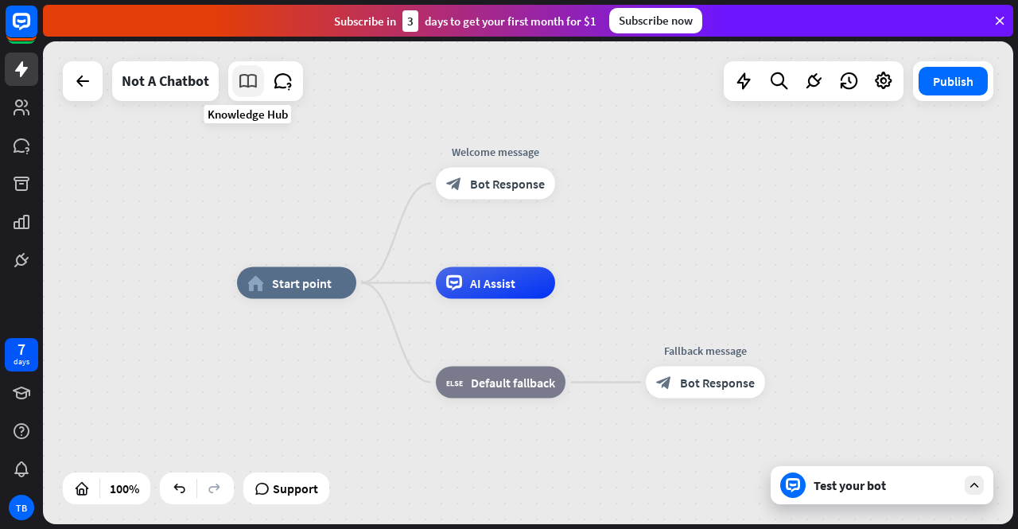
click at [246, 84] on icon at bounding box center [248, 81] width 21 height 21
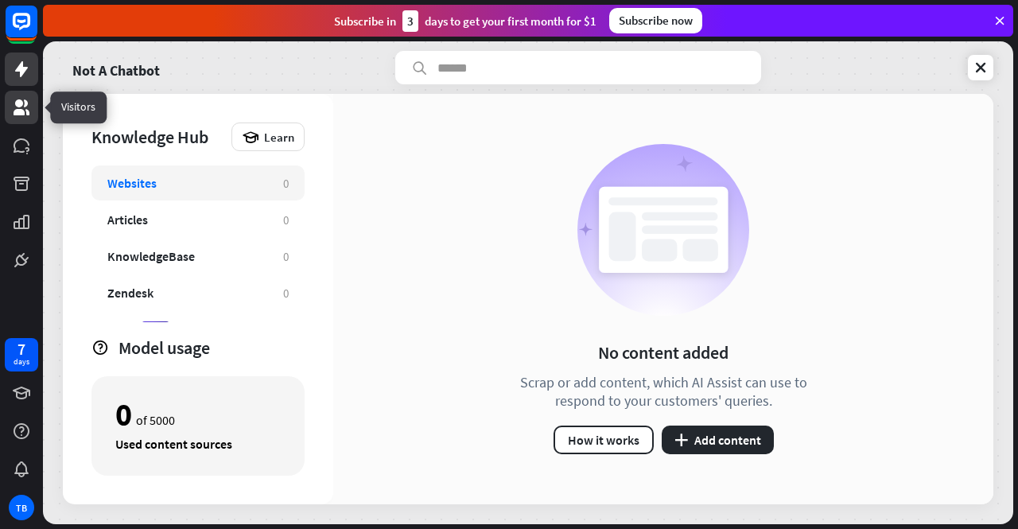
click at [33, 99] on link at bounding box center [21, 107] width 33 height 33
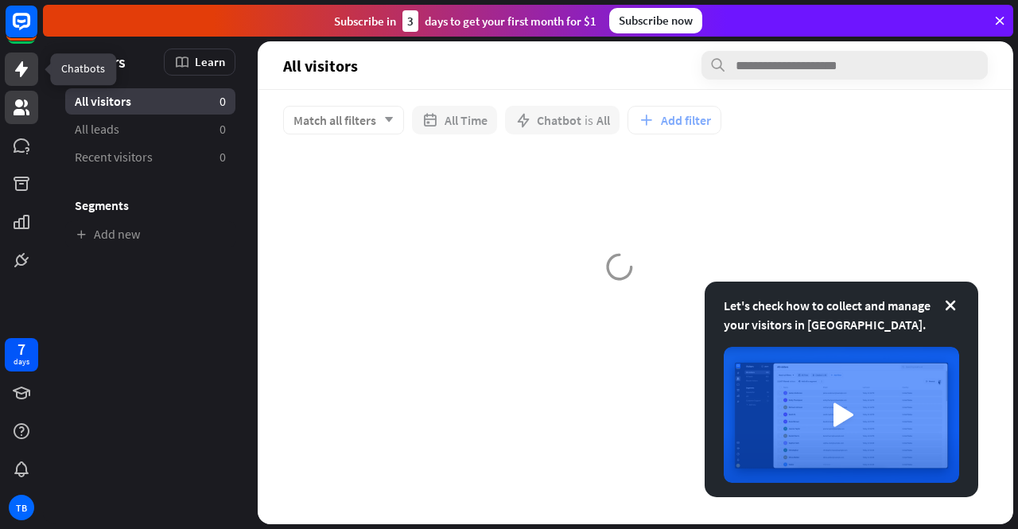
click at [9, 66] on link at bounding box center [21, 69] width 33 height 33
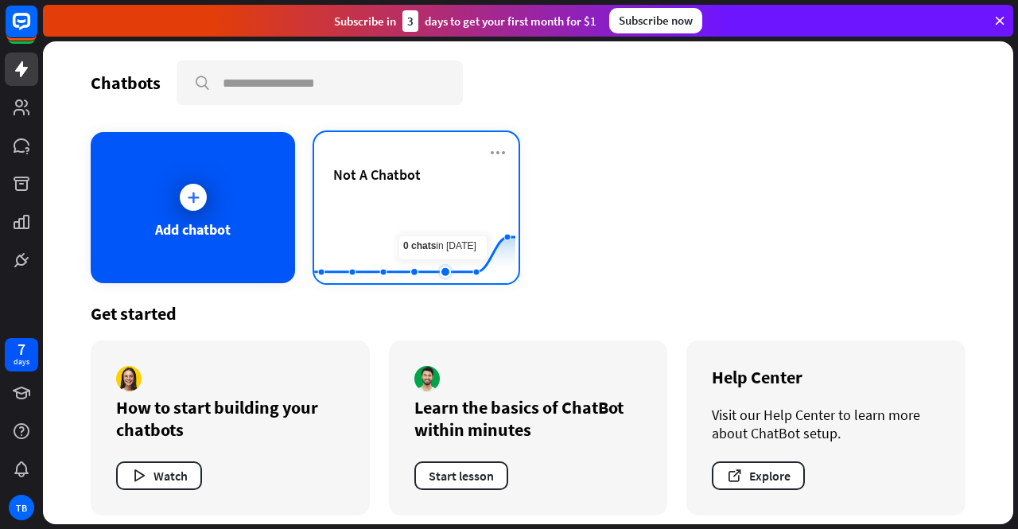
click at [440, 241] on rect at bounding box center [414, 243] width 201 height 99
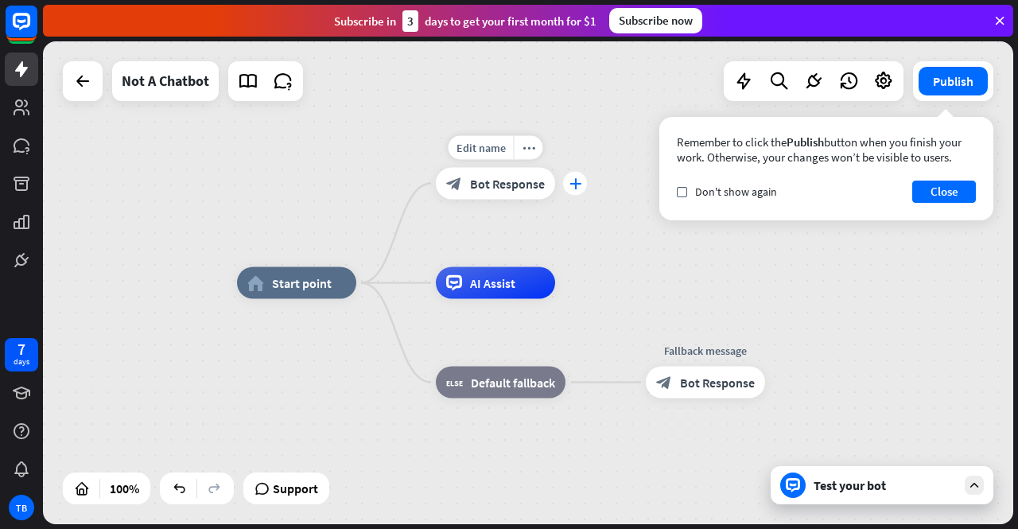
click at [566, 185] on div "plus" at bounding box center [575, 184] width 24 height 24
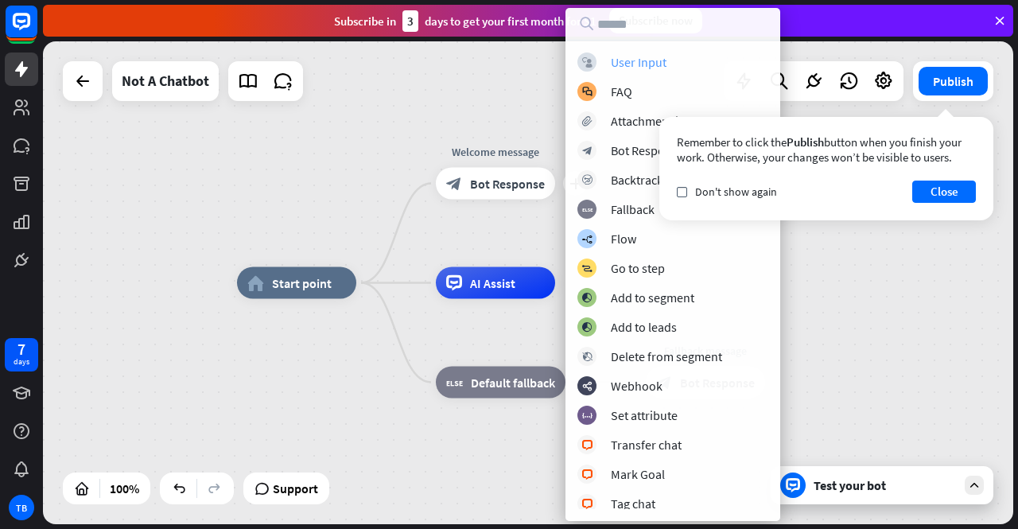
click at [625, 63] on div "User Input" at bounding box center [639, 62] width 56 height 16
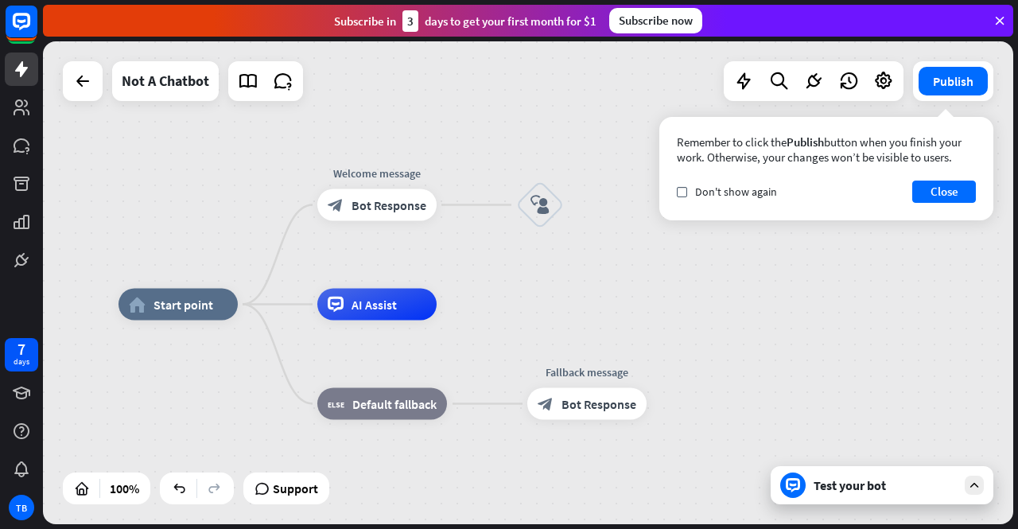
drag, startPoint x: 600, startPoint y: 138, endPoint x: 475, endPoint y: 161, distance: 127.0
click at [475, 161] on div "home_2 Start point Welcome message block_bot_response Bot Response block_user_i…" at bounding box center [528, 282] width 971 height 483
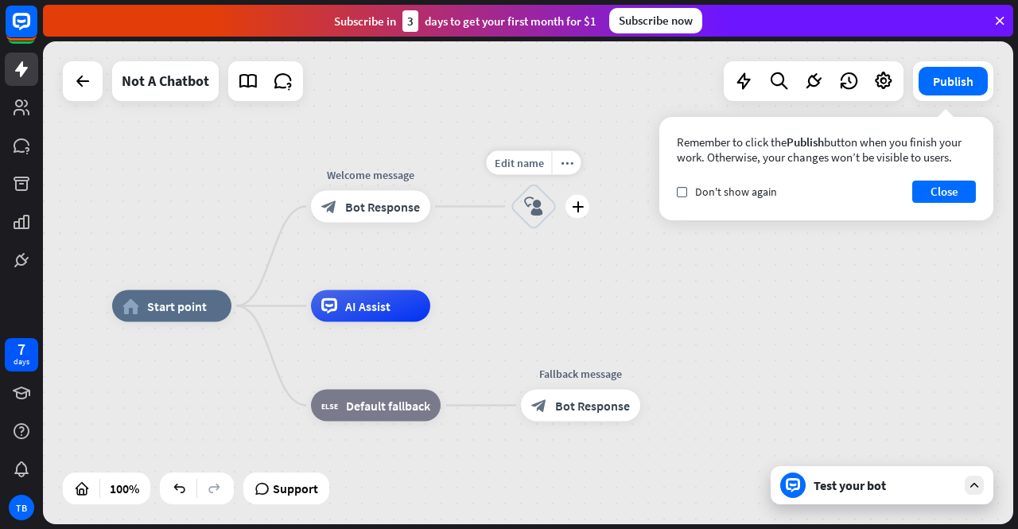
click at [533, 200] on icon "block_user_input" at bounding box center [533, 206] width 19 height 19
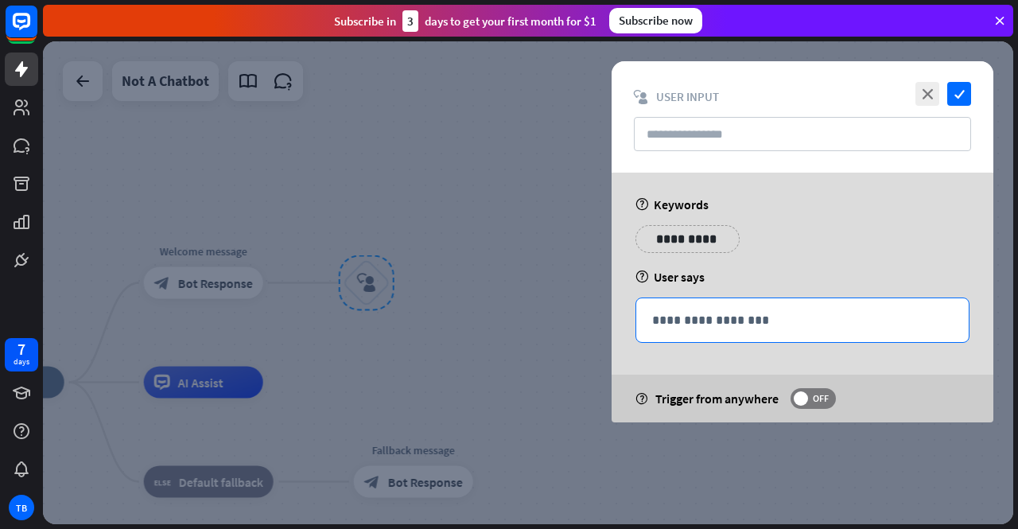
click at [701, 325] on p "**********" at bounding box center [802, 320] width 301 height 20
click at [579, 226] on div at bounding box center [528, 282] width 971 height 483
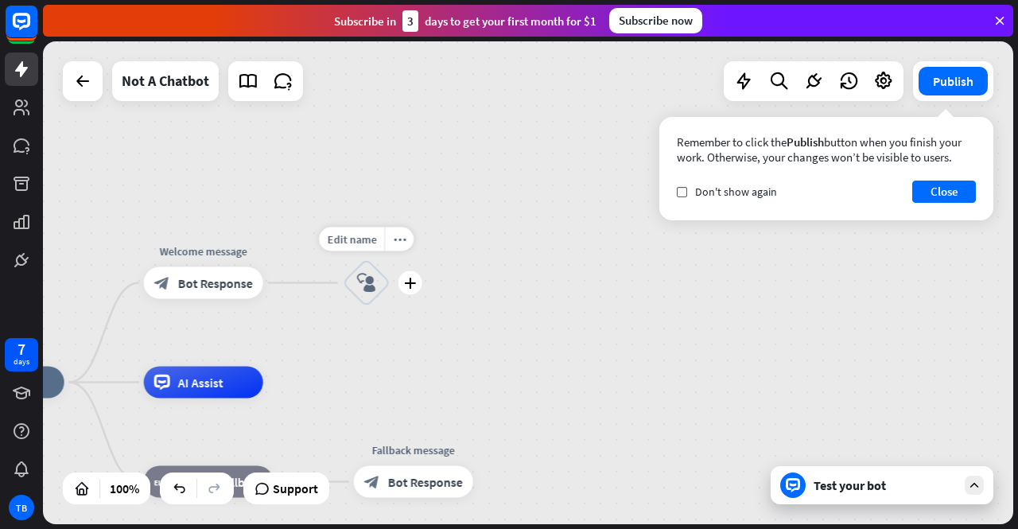
click at [374, 294] on div "block_user_input" at bounding box center [367, 283] width 48 height 48
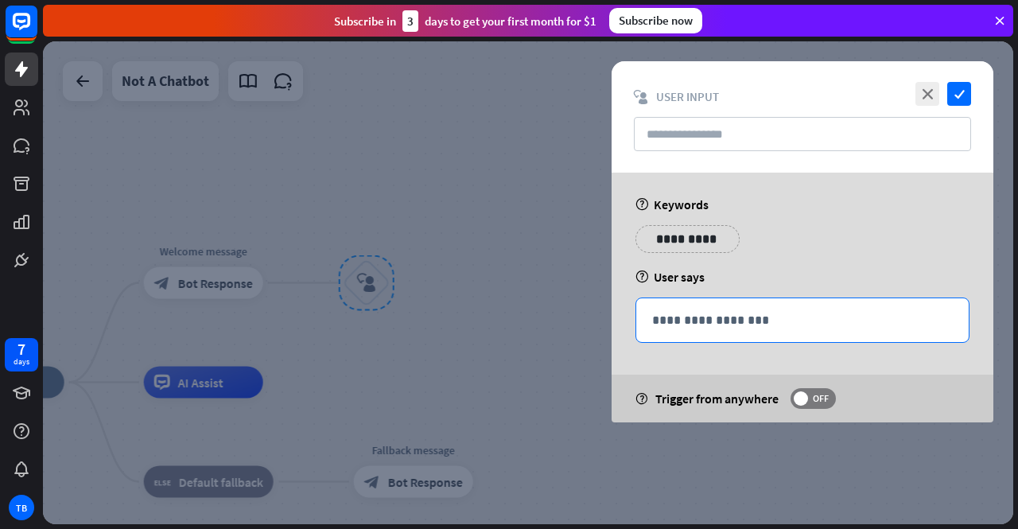
click at [704, 325] on p "**********" at bounding box center [802, 320] width 301 height 20
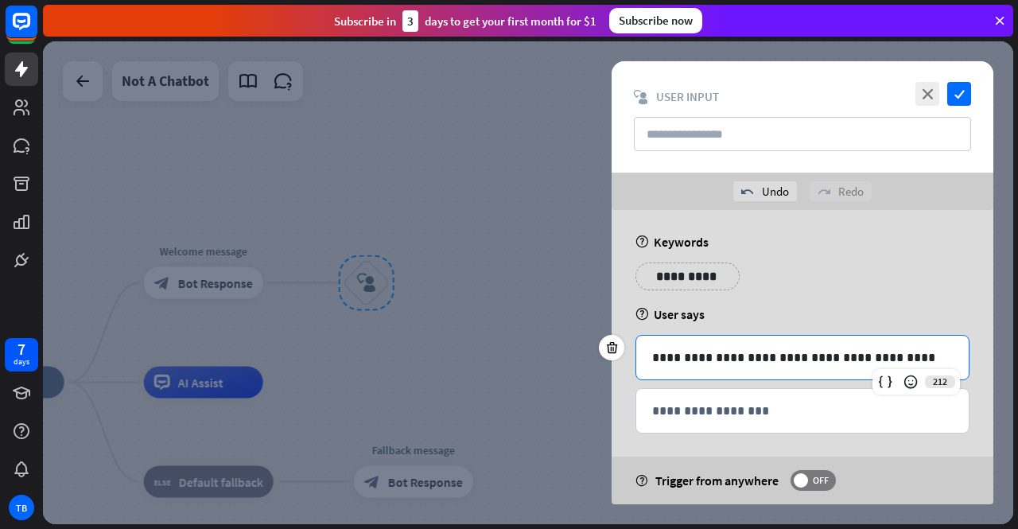
click at [666, 276] on p "**********" at bounding box center [688, 277] width 80 height 20
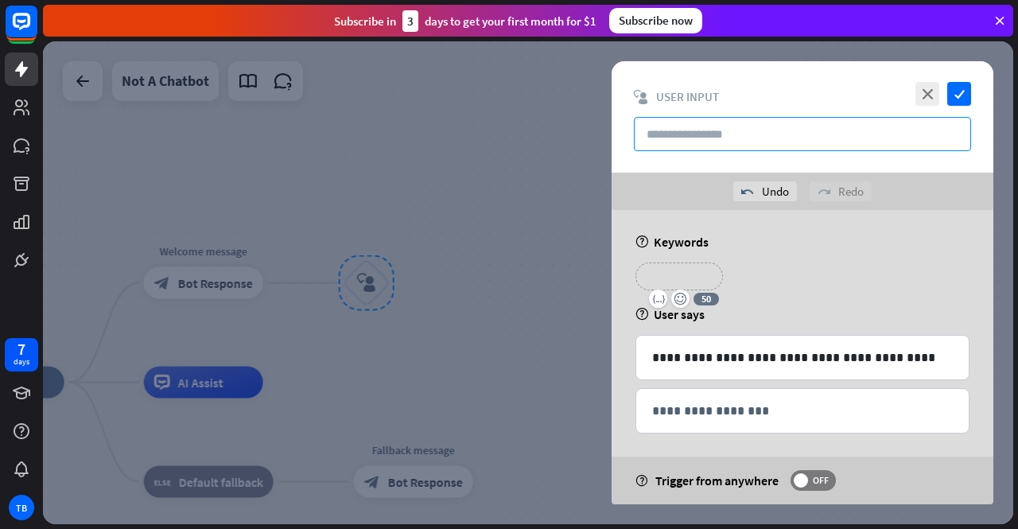
click at [702, 119] on input "text" at bounding box center [802, 134] width 337 height 34
type input "**********"
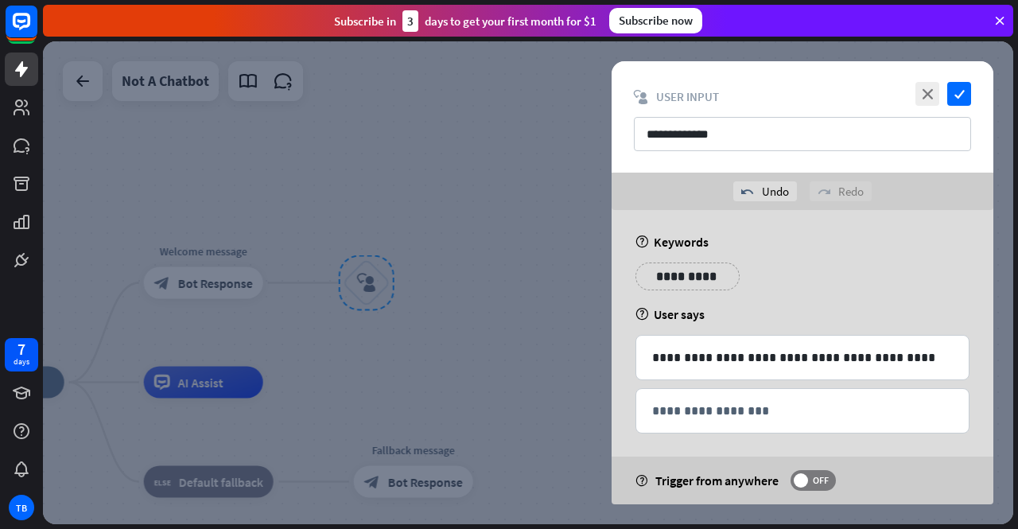
click at [594, 214] on div "**********" at bounding box center [803, 357] width 422 height 294
click at [969, 106] on div "**********" at bounding box center [803, 116] width 382 height 111
click at [966, 103] on icon "check" at bounding box center [960, 94] width 24 height 24
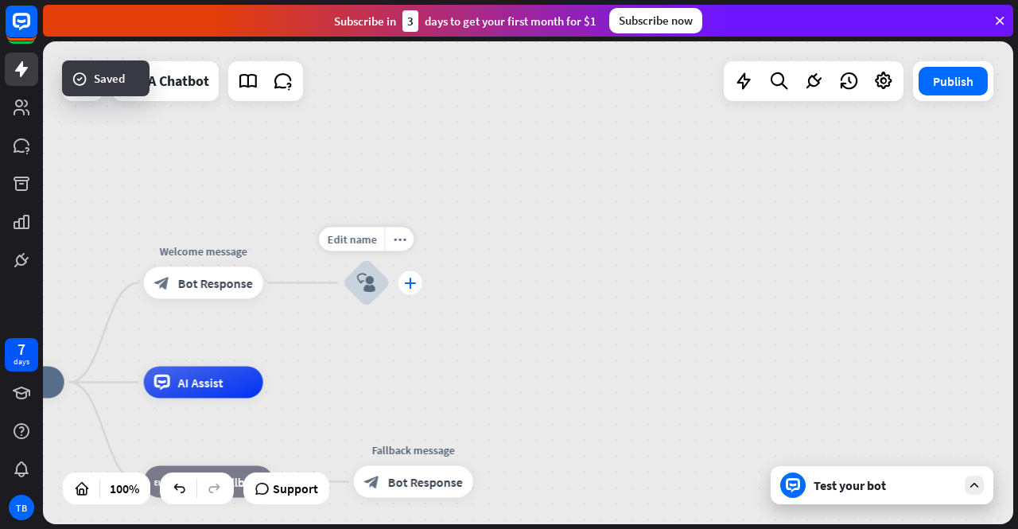
click at [412, 286] on icon "plus" at bounding box center [410, 283] width 12 height 11
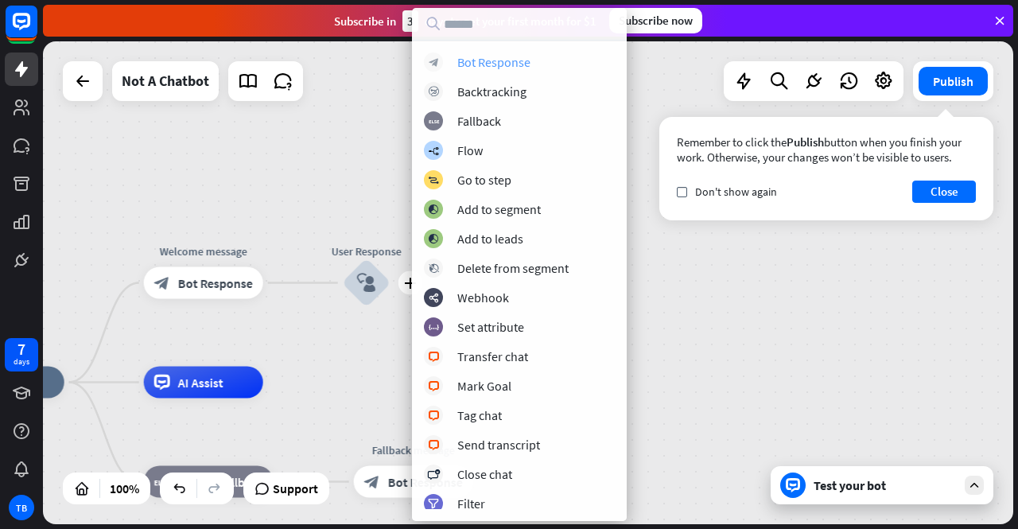
click at [506, 58] on div "Bot Response" at bounding box center [493, 62] width 73 height 16
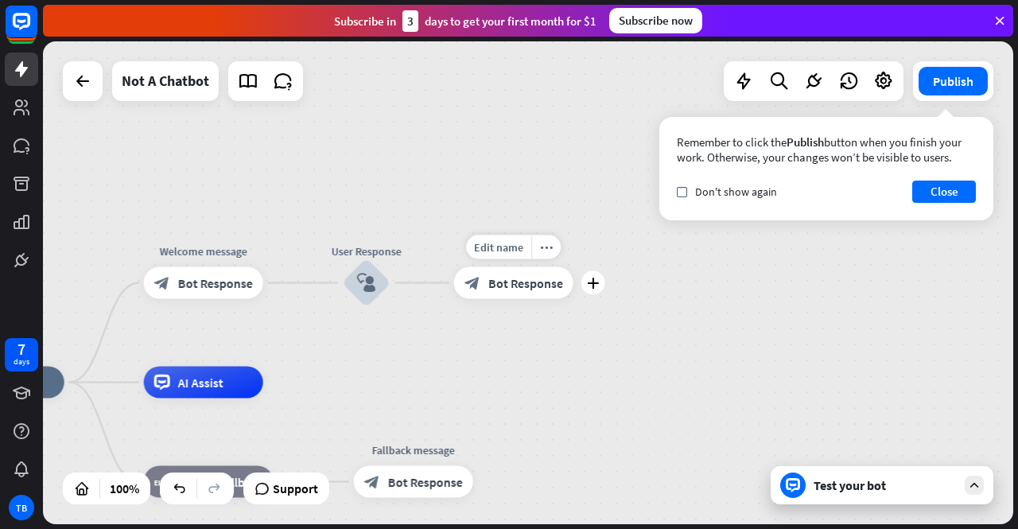
click at [508, 284] on span "Bot Response" at bounding box center [525, 283] width 75 height 16
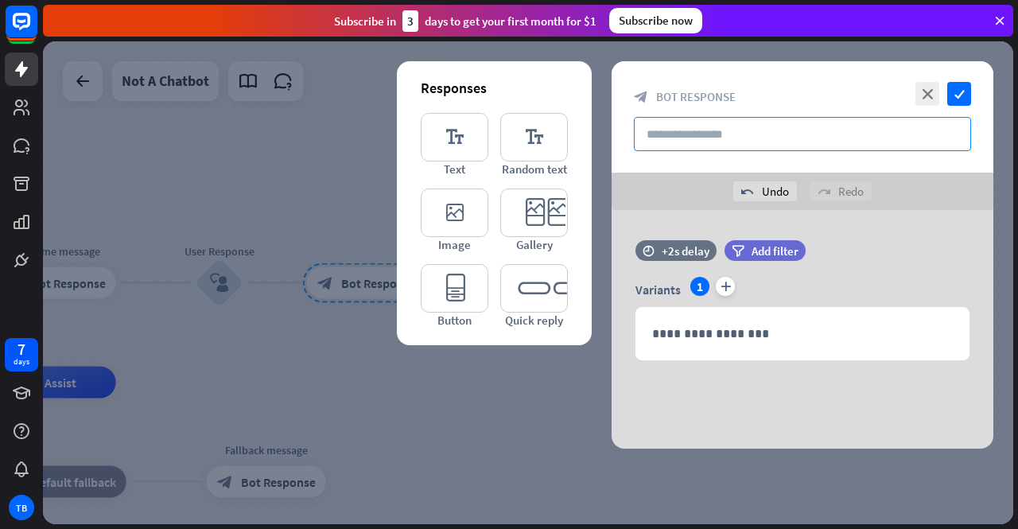
click at [698, 122] on input "text" at bounding box center [802, 134] width 337 height 34
type input "*"
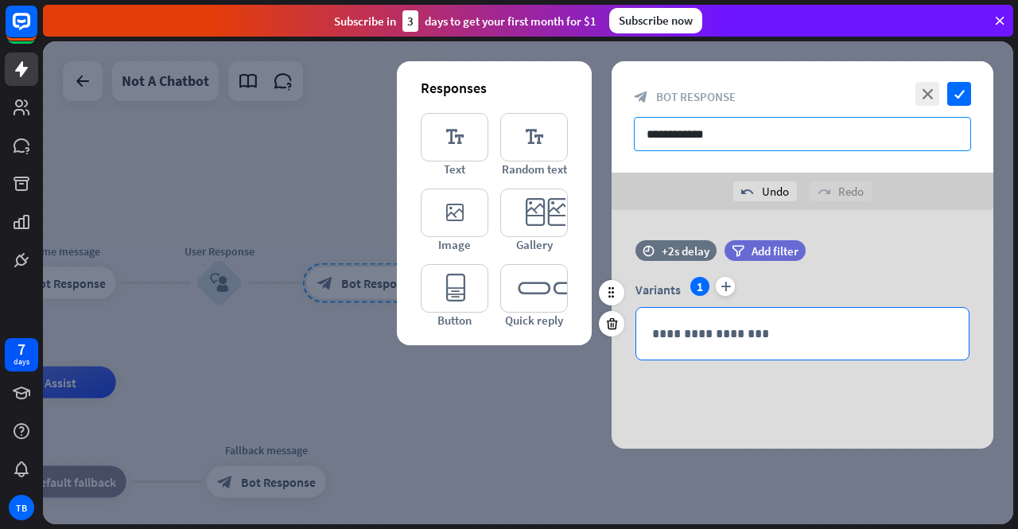
type input "**********"
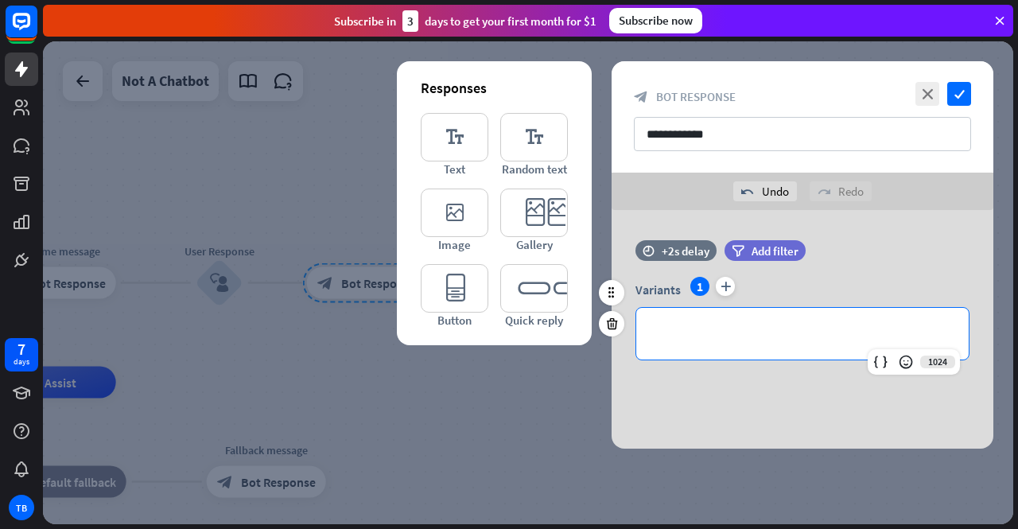
click at [713, 327] on p "**********" at bounding box center [802, 334] width 301 height 20
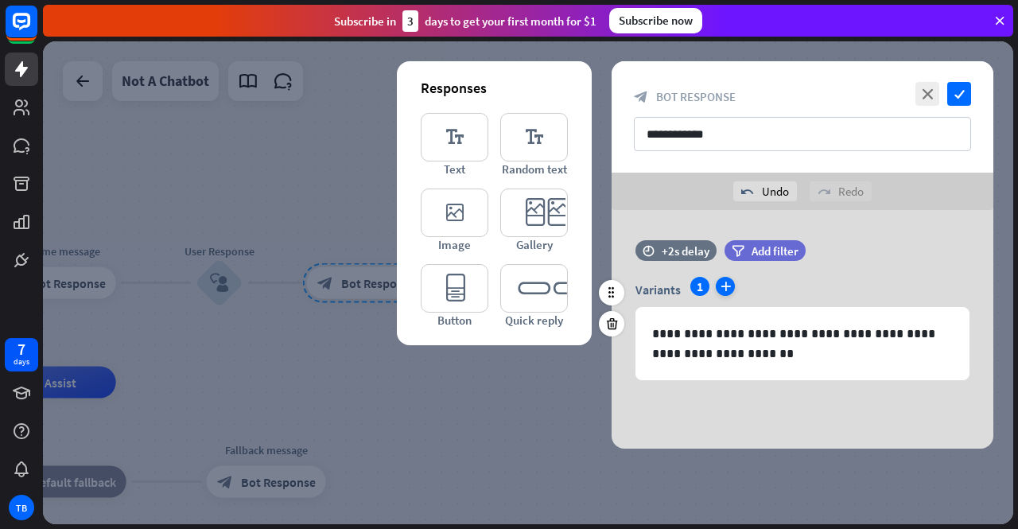
click at [722, 284] on icon "plus" at bounding box center [725, 286] width 19 height 19
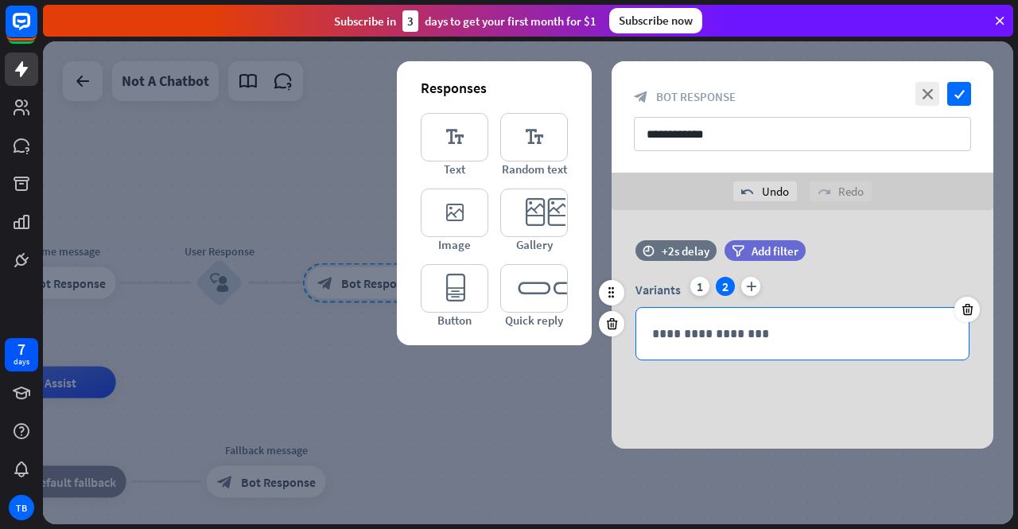
click at [713, 327] on p "**********" at bounding box center [803, 334] width 302 height 20
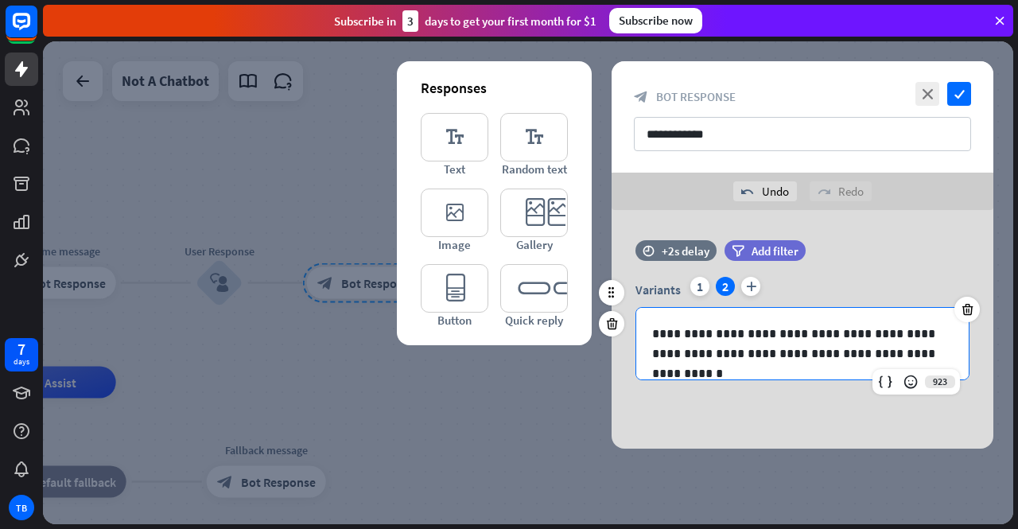
click at [756, 295] on div "Variants 1 2 plus" at bounding box center [803, 289] width 334 height 25
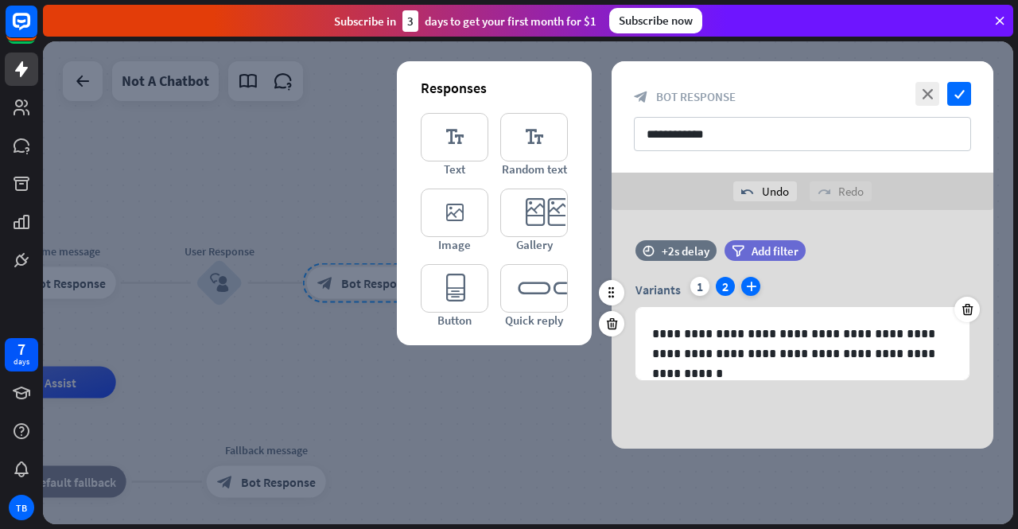
click at [749, 294] on icon "plus" at bounding box center [750, 286] width 19 height 19
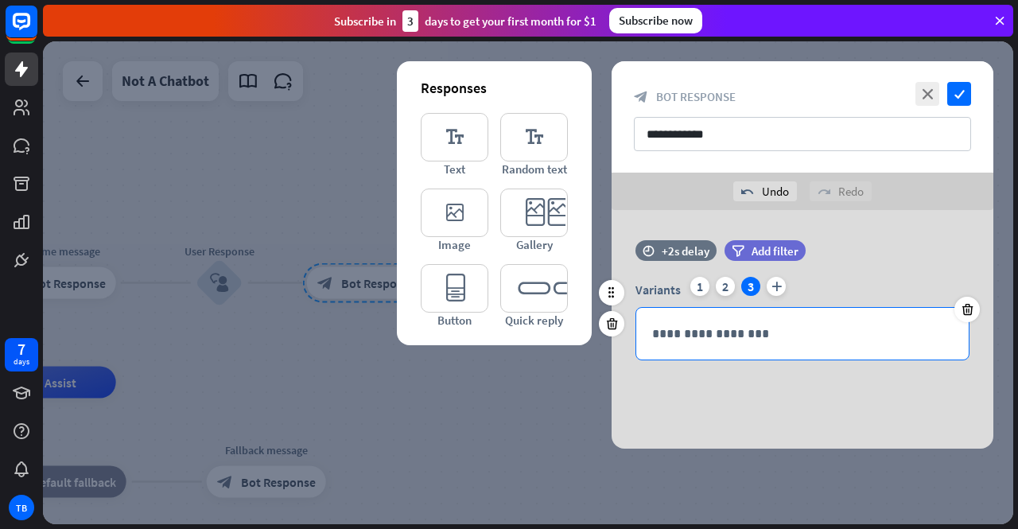
click at [738, 335] on p "**********" at bounding box center [803, 334] width 302 height 20
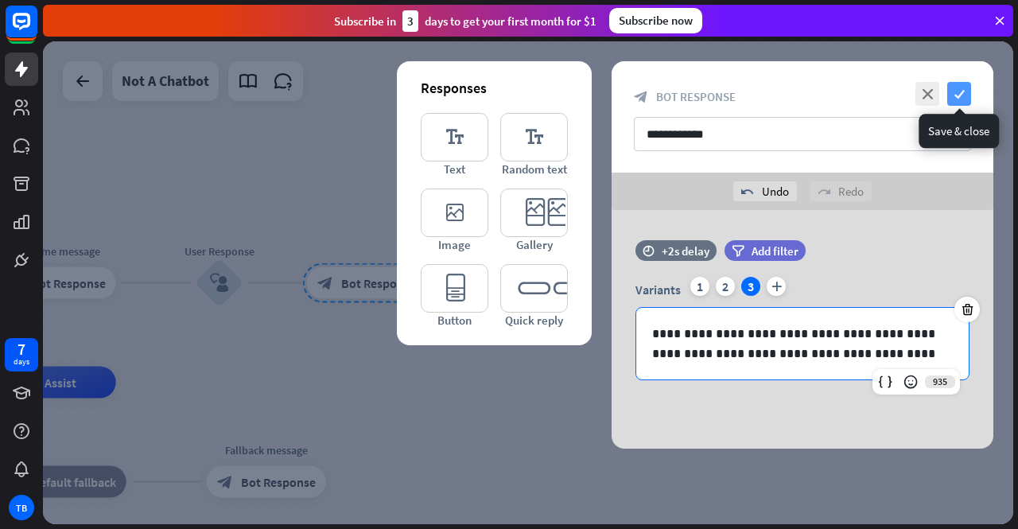
click at [948, 100] on icon "check" at bounding box center [960, 94] width 24 height 24
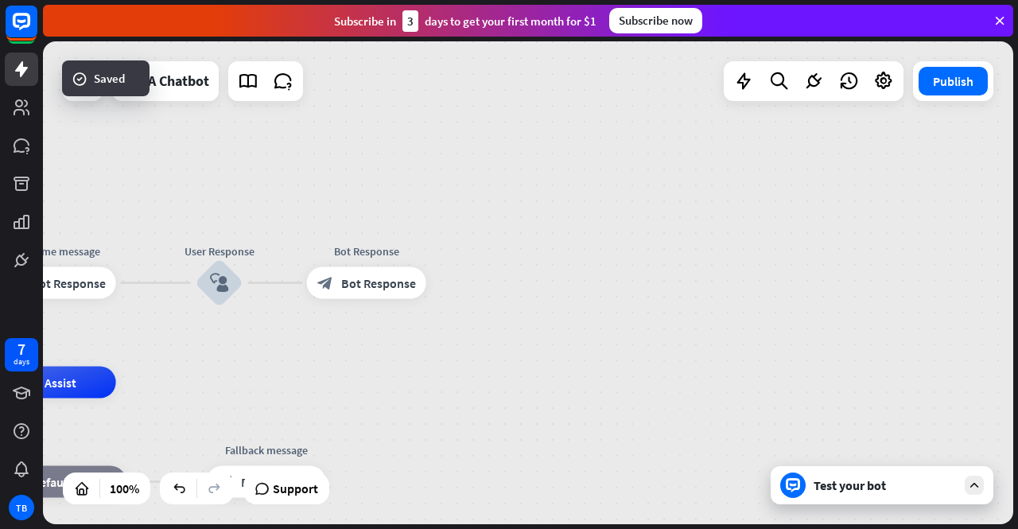
click at [862, 496] on div "Test your bot" at bounding box center [882, 485] width 223 height 38
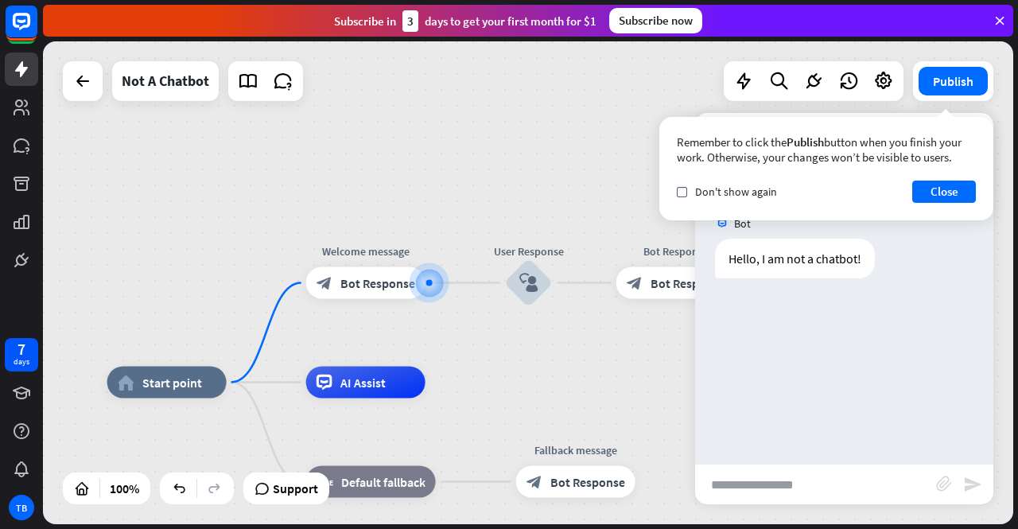
click at [847, 472] on input "text" at bounding box center [815, 485] width 241 height 40
type input "**********"
click at [983, 496] on div "**********" at bounding box center [844, 484] width 298 height 41
click at [973, 488] on icon "send" at bounding box center [972, 484] width 19 height 19
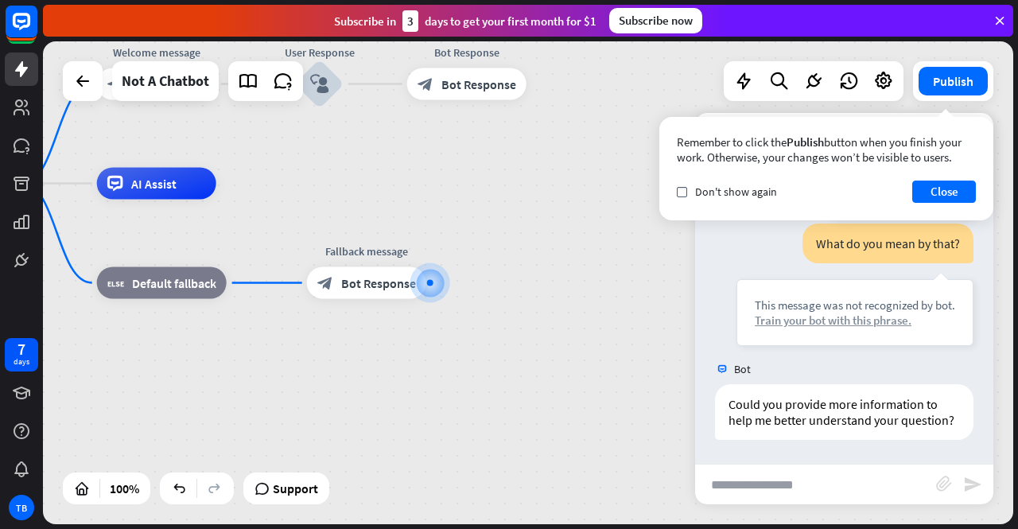
scroll to position [107, 0]
click at [809, 313] on div "Train your bot with this phrase." at bounding box center [855, 320] width 200 height 15
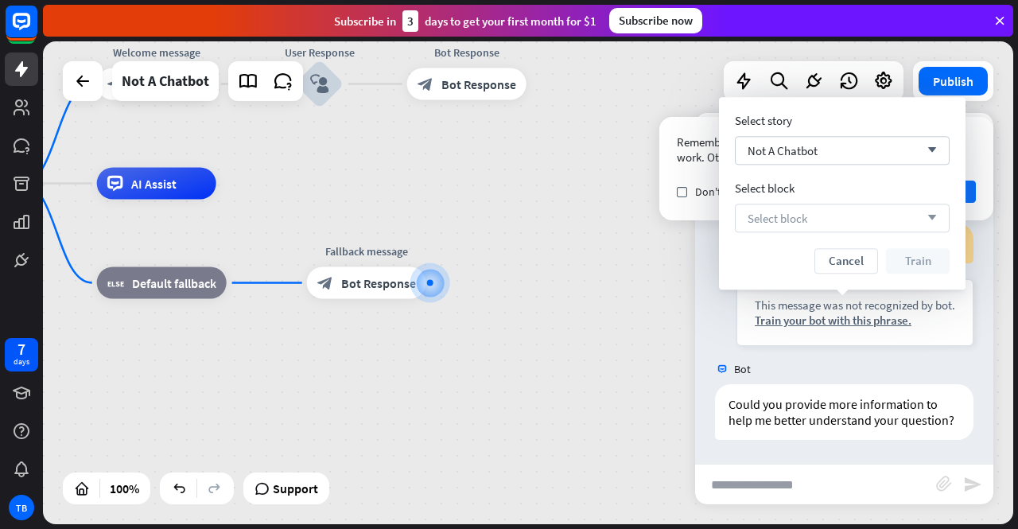
click at [783, 214] on span "Select block" at bounding box center [778, 218] width 60 height 15
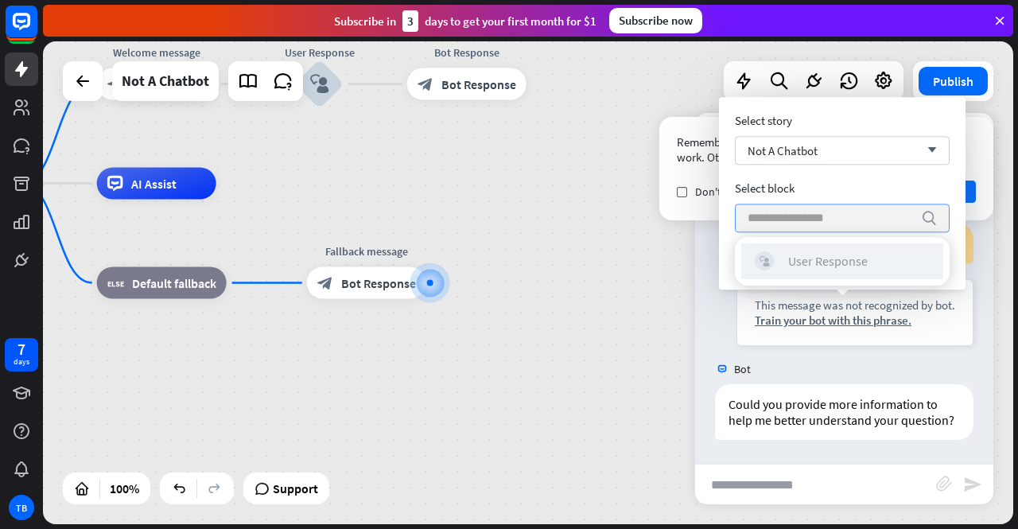
click at [792, 253] on div "User Response" at bounding box center [828, 261] width 80 height 16
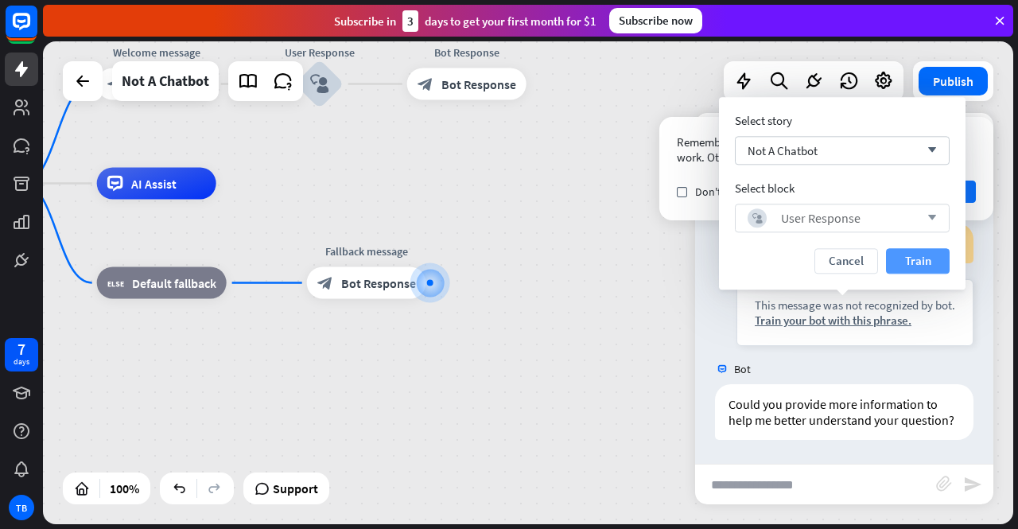
click at [897, 264] on button "Train" at bounding box center [918, 260] width 64 height 25
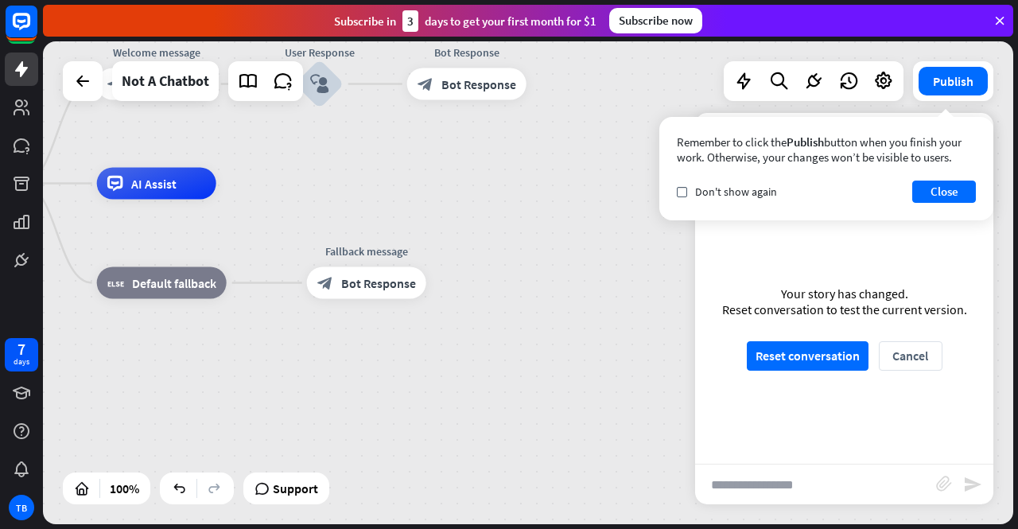
scroll to position [92, 0]
click at [839, 362] on button "Reset conversation" at bounding box center [808, 355] width 122 height 29
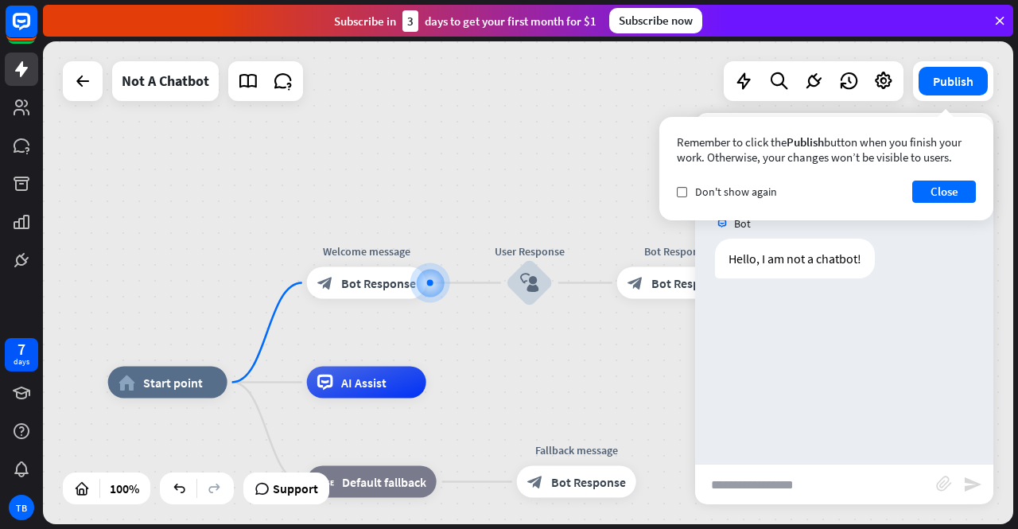
click at [802, 500] on input "text" at bounding box center [815, 485] width 241 height 40
type input "**********"
click at [980, 489] on icon "send" at bounding box center [972, 484] width 19 height 19
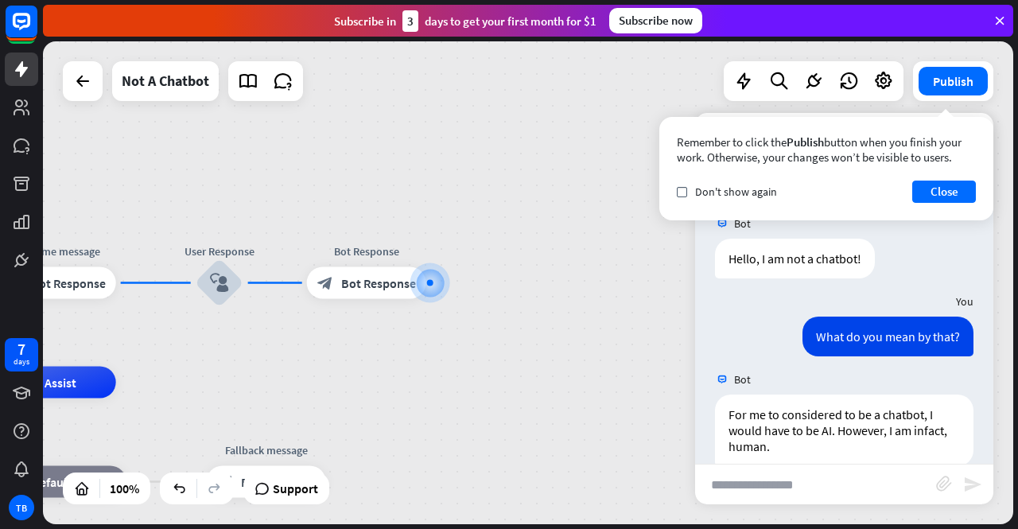
scroll to position [25, 0]
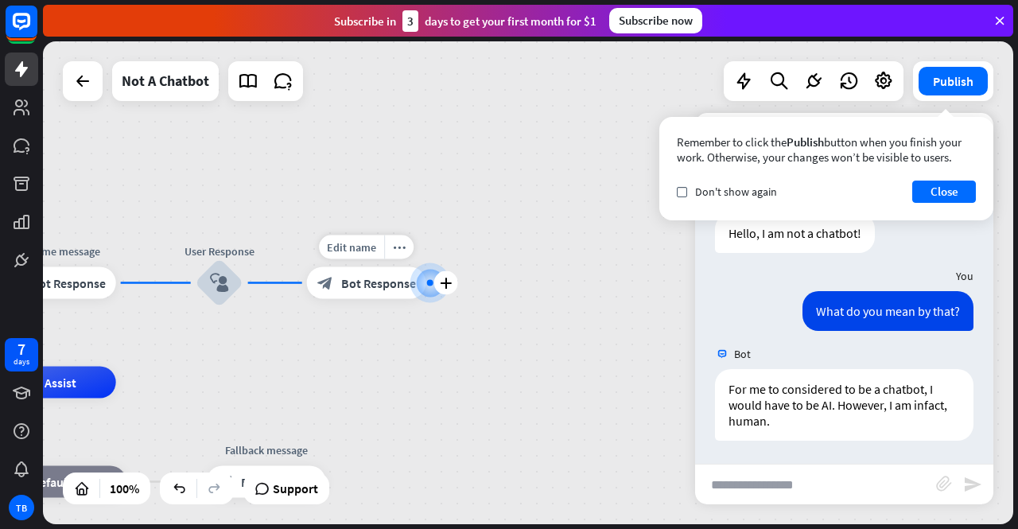
click at [428, 284] on div at bounding box center [430, 283] width 6 height 6
click at [442, 282] on icon "plus" at bounding box center [446, 283] width 12 height 11
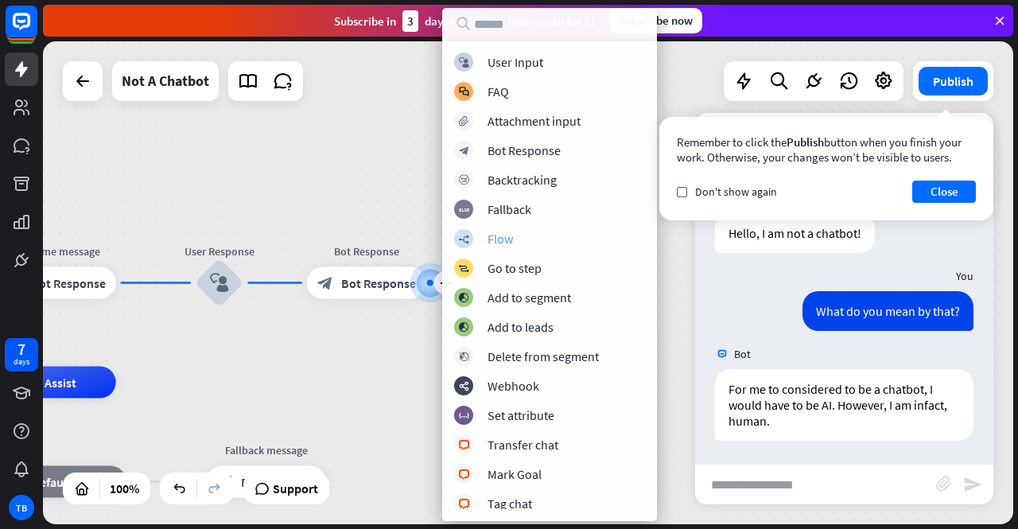
click at [519, 247] on div "builder_tree Flow" at bounding box center [549, 238] width 191 height 19
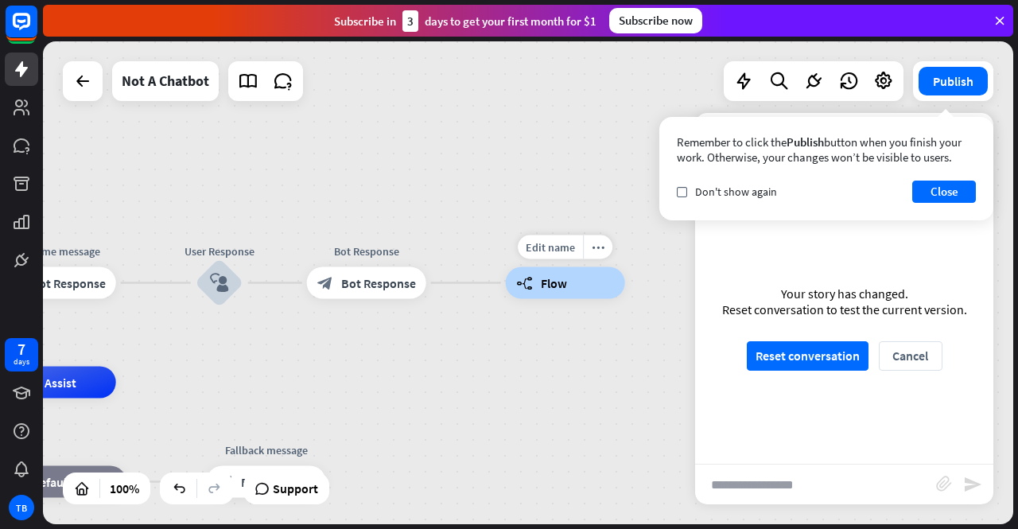
click at [544, 288] on span "Flow" at bounding box center [554, 283] width 26 height 16
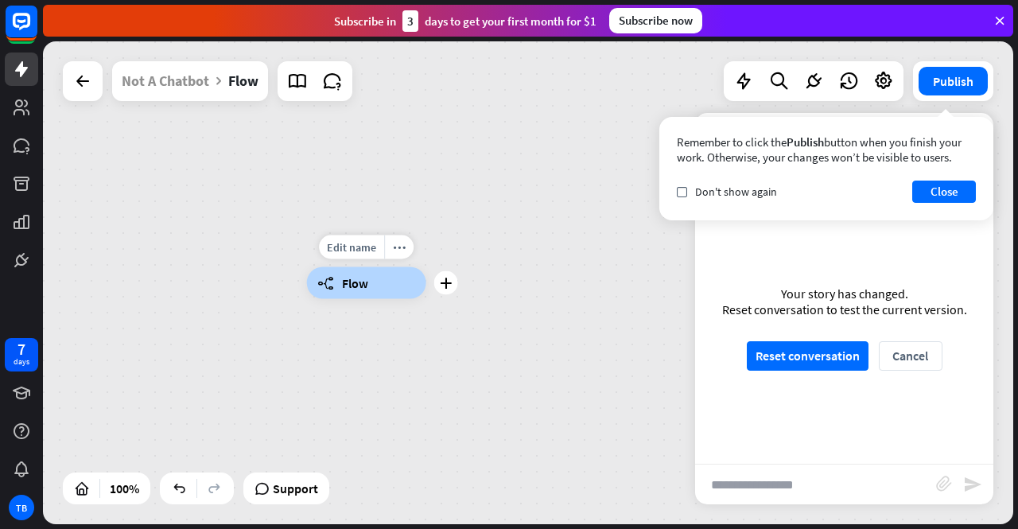
click at [389, 274] on div "builder_tree Flow" at bounding box center [366, 283] width 119 height 32
click at [79, 77] on icon at bounding box center [82, 81] width 19 height 19
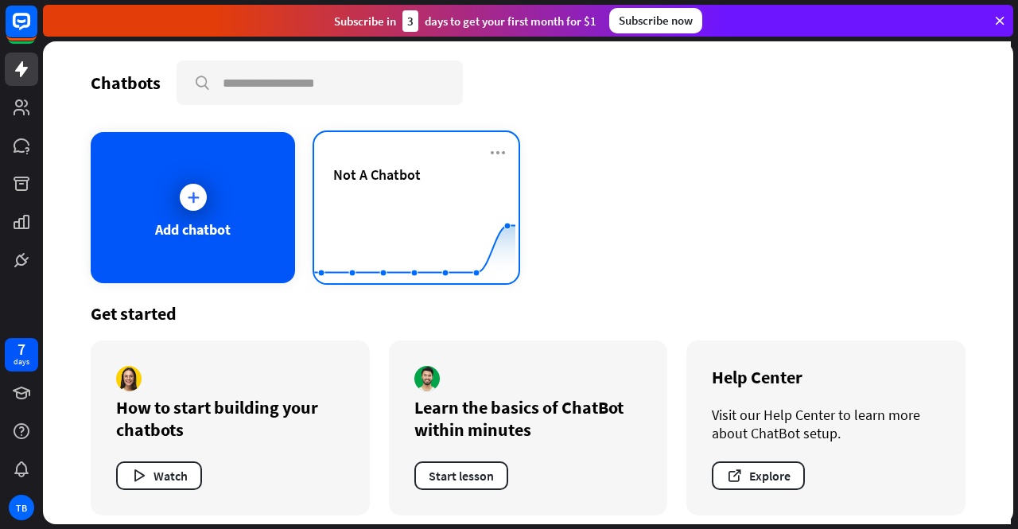
click at [352, 199] on rect at bounding box center [414, 243] width 201 height 99
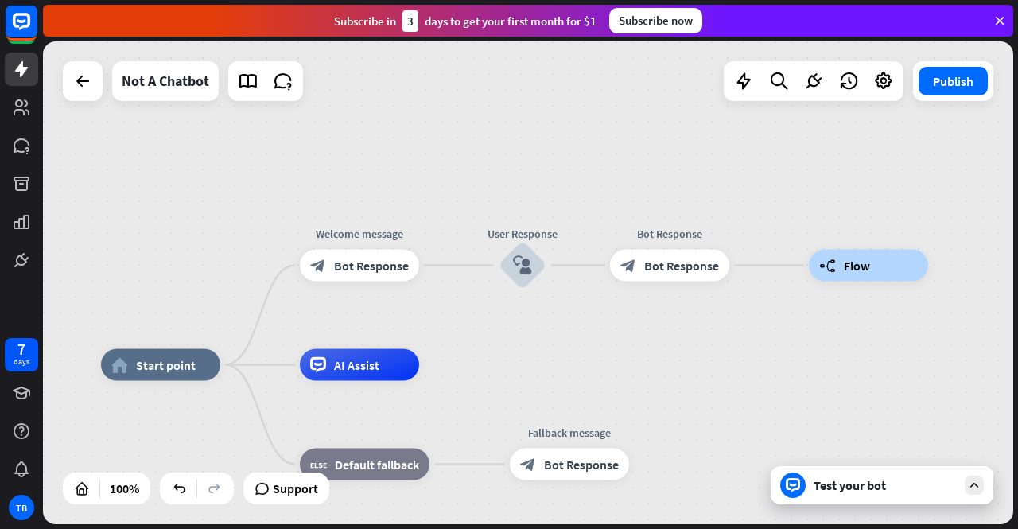
drag, startPoint x: 665, startPoint y: 239, endPoint x: 510, endPoint y: 328, distance: 178.9
click at [510, 290] on div "Edit name more_horiz User Response block_user_input" at bounding box center [523, 266] width 48 height 48
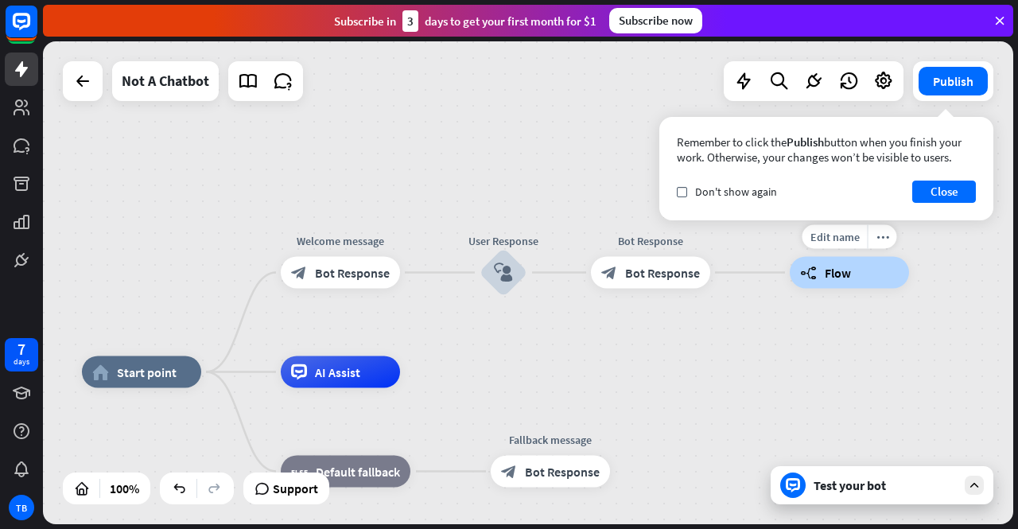
drag, startPoint x: 793, startPoint y: 267, endPoint x: 757, endPoint y: 298, distance: 48.0
click at [757, 298] on div "home_2 Start point Welcome message block_bot_response Bot Response User Respons…" at bounding box center [528, 282] width 971 height 483
click at [879, 230] on div "more_horiz" at bounding box center [882, 237] width 29 height 24
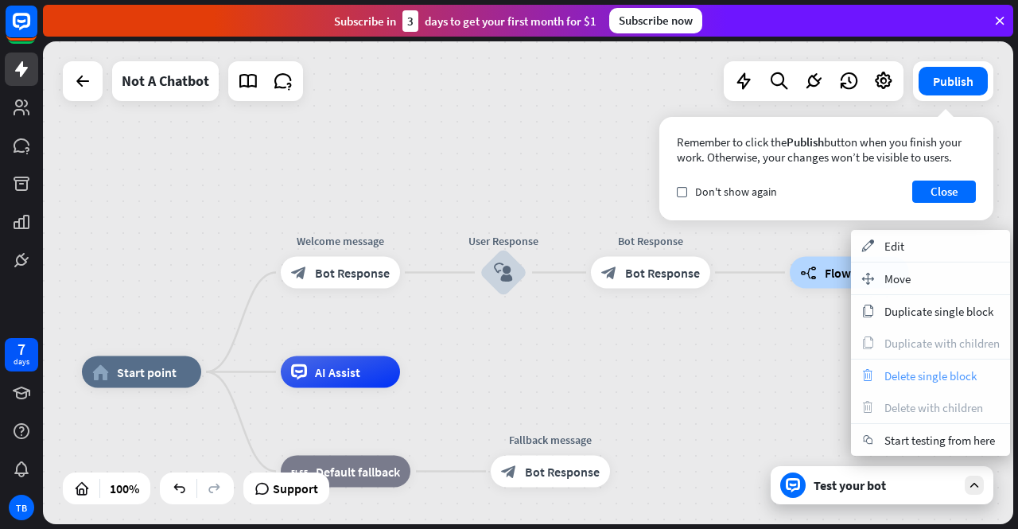
click at [882, 360] on div "trash Delete single block" at bounding box center [930, 376] width 159 height 32
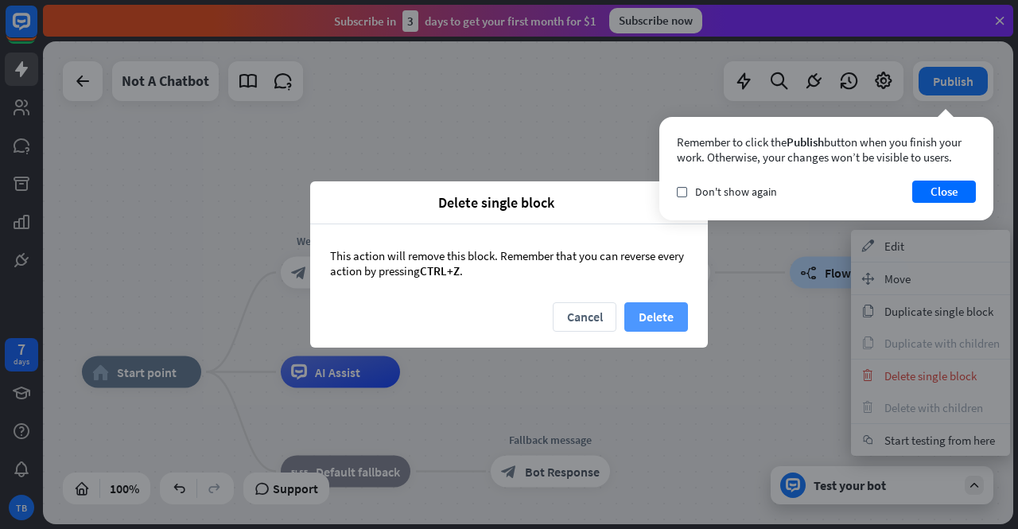
click at [648, 311] on button "Delete" at bounding box center [657, 316] width 64 height 29
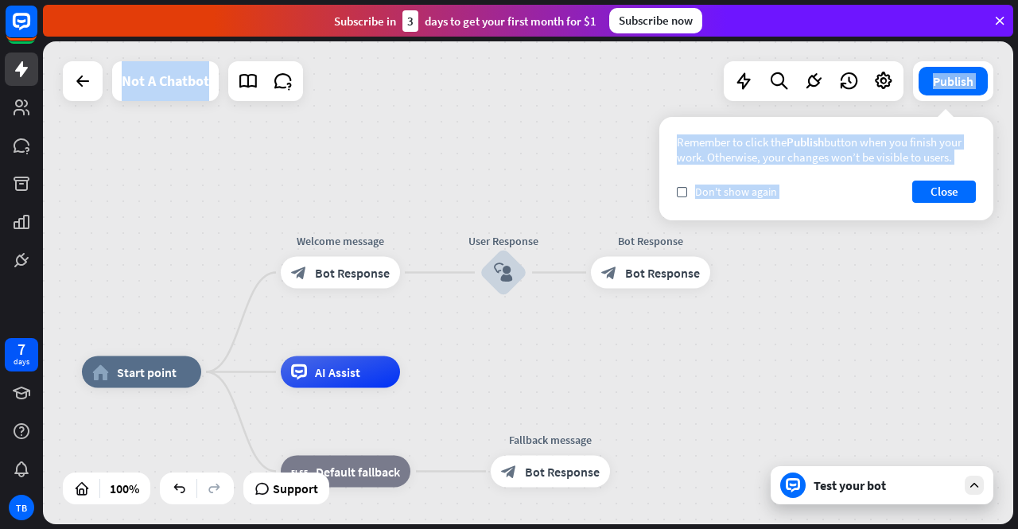
drag, startPoint x: 713, startPoint y: 354, endPoint x: 601, endPoint y: 379, distance: 115.0
drag, startPoint x: 601, startPoint y: 379, endPoint x: 522, endPoint y: 405, distance: 82.8
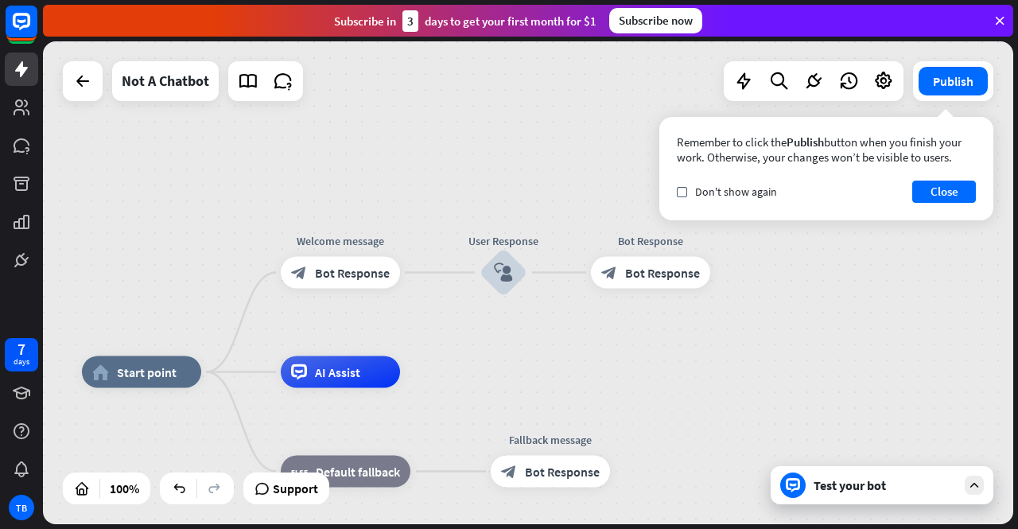
drag, startPoint x: 597, startPoint y: 333, endPoint x: 520, endPoint y: 348, distance: 78.0
drag, startPoint x: 520, startPoint y: 348, endPoint x: 440, endPoint y: 364, distance: 81.8
click at [931, 182] on button "Close" at bounding box center [945, 192] width 64 height 22
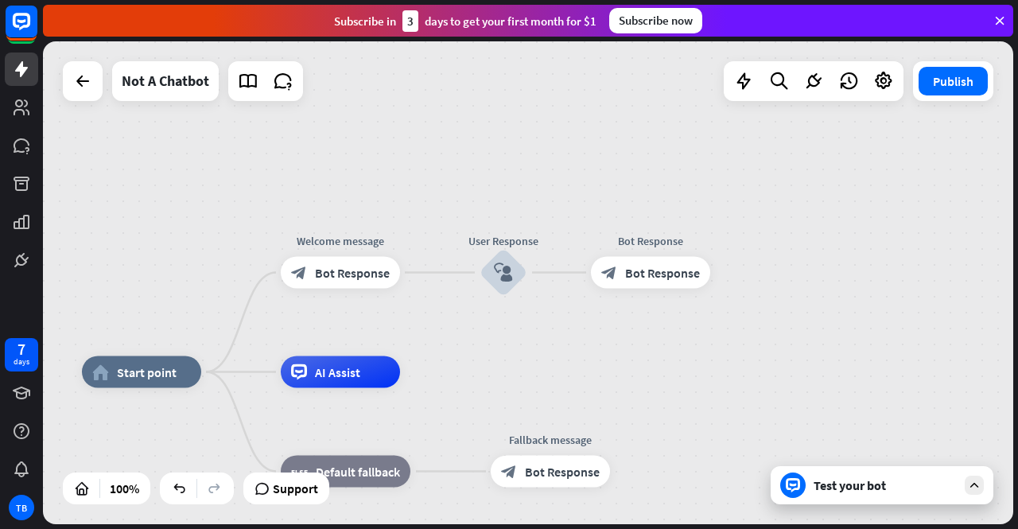
drag, startPoint x: 879, startPoint y: 292, endPoint x: 788, endPoint y: 306, distance: 92.6
drag, startPoint x: 788, startPoint y: 306, endPoint x: 699, endPoint y: 405, distance: 132.9
click at [690, 265] on span "Bot Response" at bounding box center [662, 273] width 75 height 16
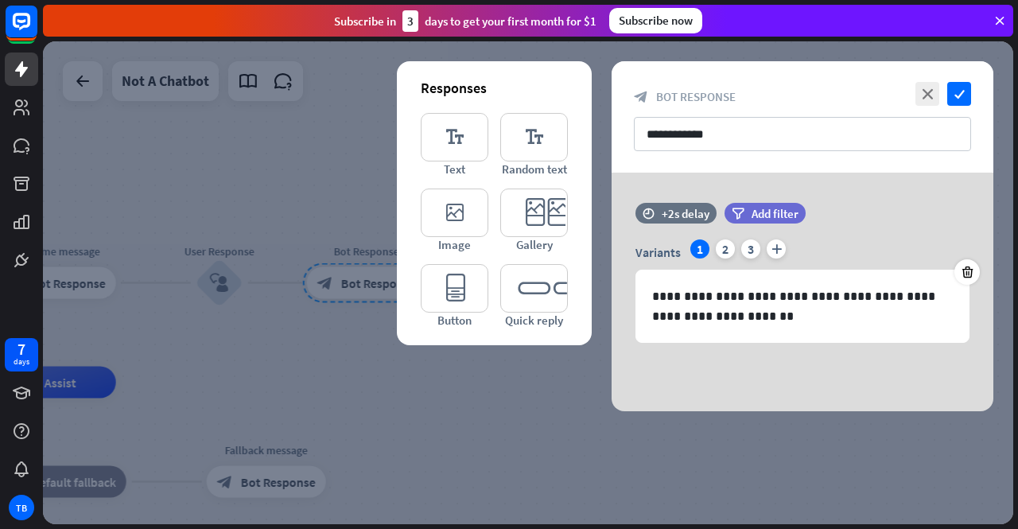
click at [543, 383] on div at bounding box center [528, 282] width 971 height 483
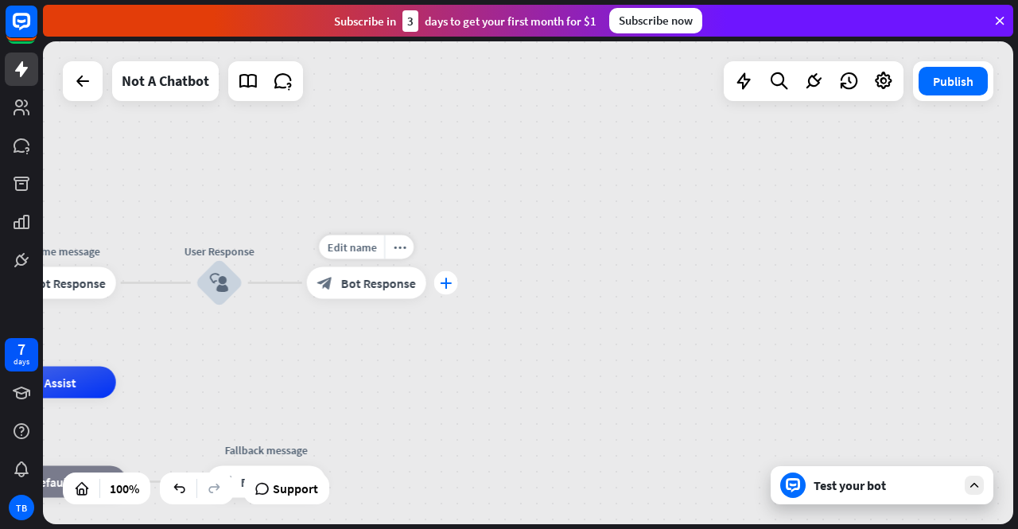
click at [449, 286] on icon "plus" at bounding box center [446, 283] width 12 height 11
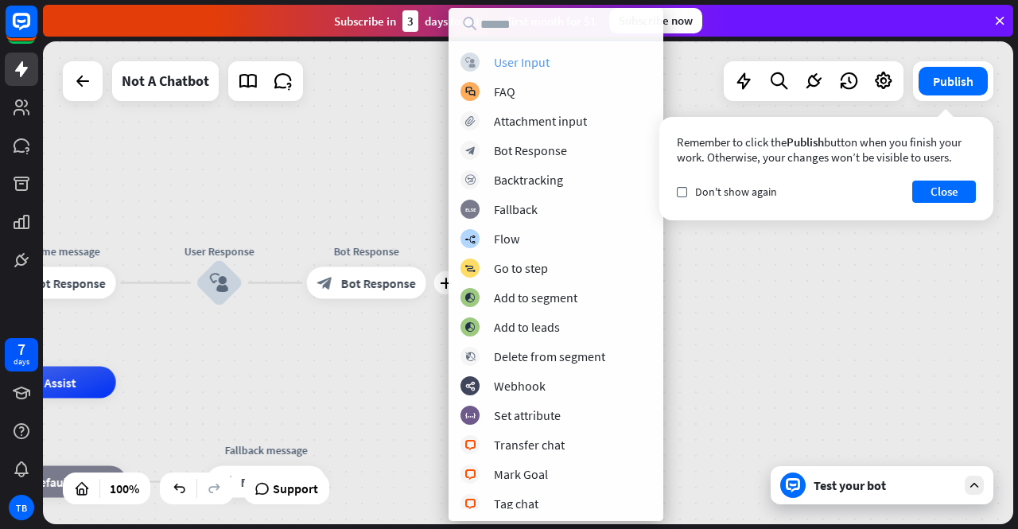
click at [519, 59] on div "User Input" at bounding box center [522, 62] width 56 height 16
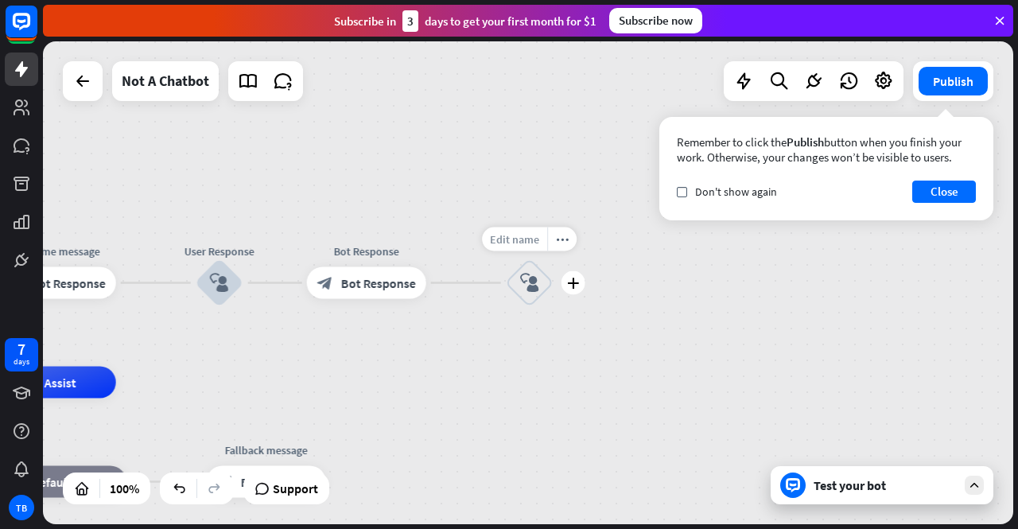
click at [516, 239] on span "Edit name" at bounding box center [514, 239] width 49 height 14
type input "*"
type input "**********"
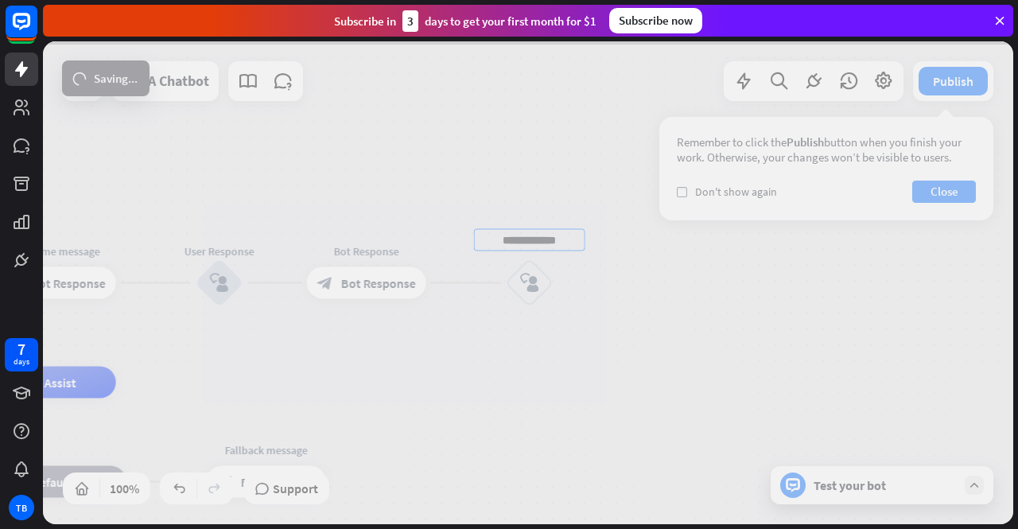
click at [540, 308] on div "**********" at bounding box center [528, 282] width 971 height 483
click at [533, 295] on div at bounding box center [528, 282] width 971 height 483
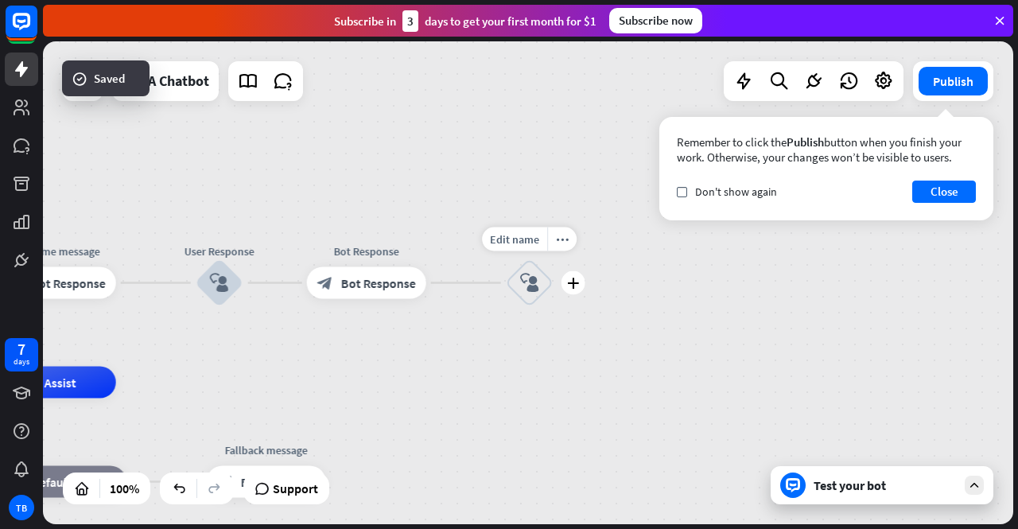
click at [533, 292] on icon "block_user_input" at bounding box center [529, 283] width 19 height 19
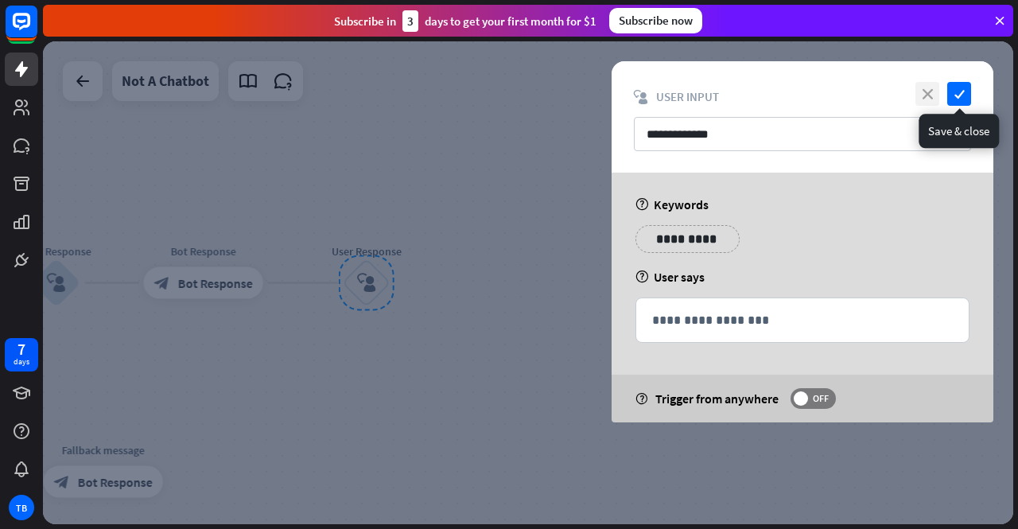
click at [924, 104] on icon "close" at bounding box center [928, 94] width 24 height 24
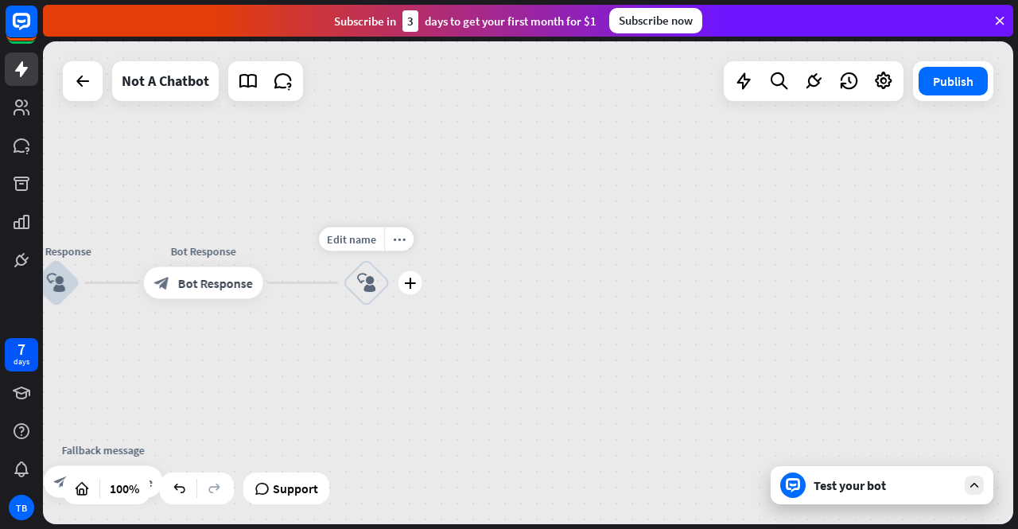
click at [394, 250] on div "more_horiz" at bounding box center [398, 240] width 29 height 24
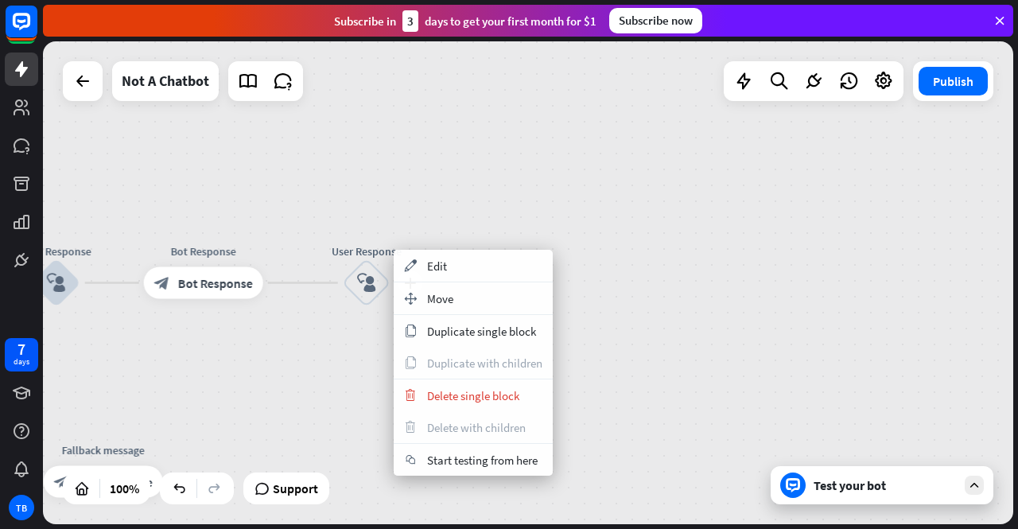
click at [379, 245] on div "User Response" at bounding box center [366, 251] width 95 height 16
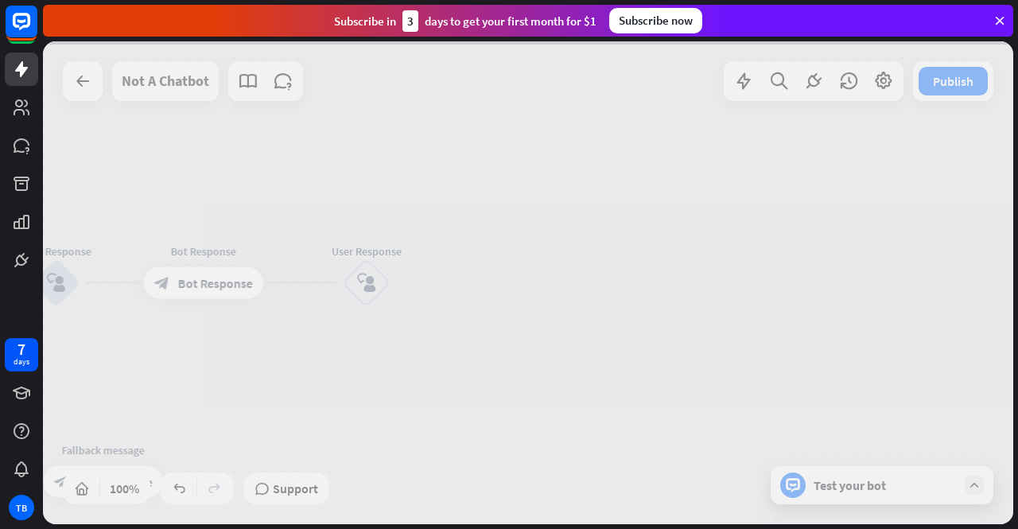
click at [377, 246] on div at bounding box center [528, 282] width 971 height 483
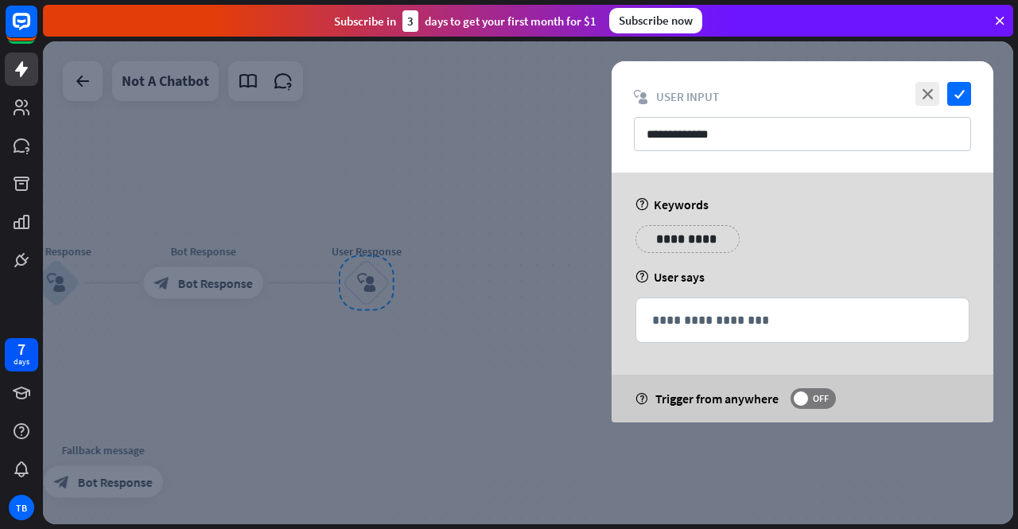
click at [393, 256] on div at bounding box center [528, 282] width 971 height 483
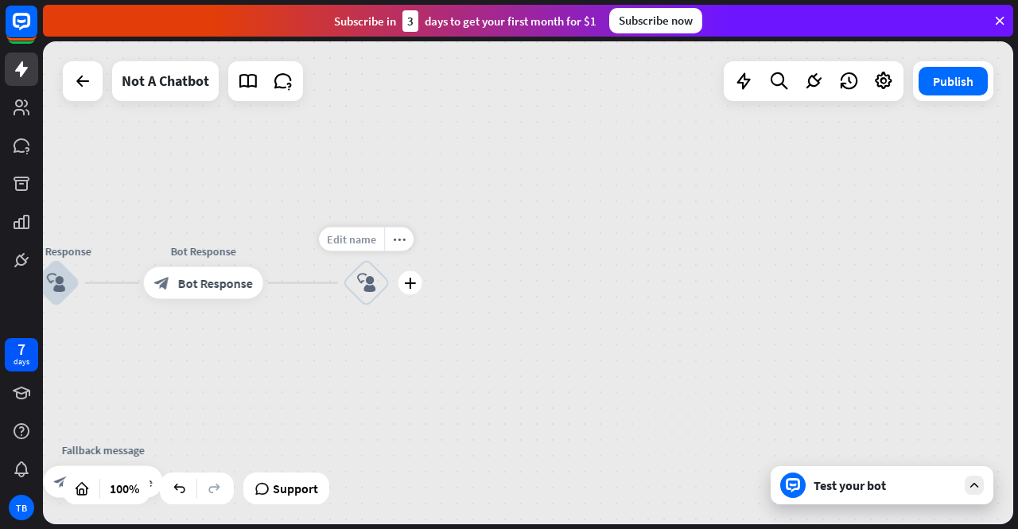
click at [371, 241] on span "Edit name" at bounding box center [351, 239] width 49 height 14
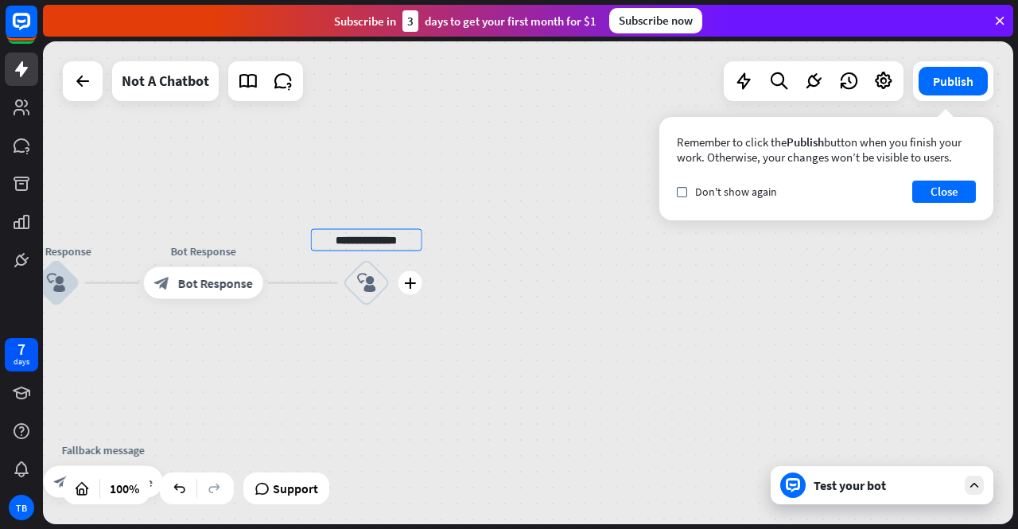
type input "**********"
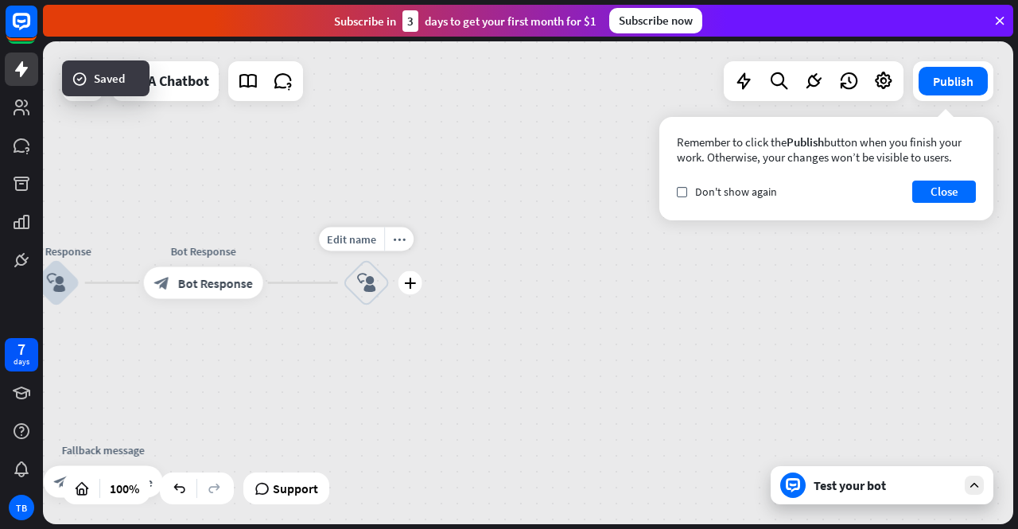
click at [374, 273] on div "block_user_input" at bounding box center [367, 283] width 48 height 48
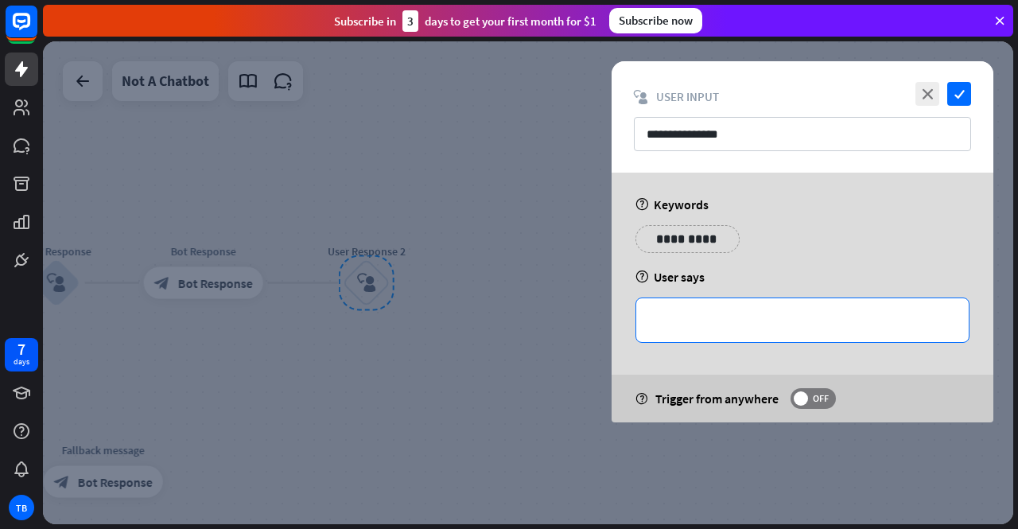
click at [686, 337] on div "**********" at bounding box center [802, 320] width 333 height 44
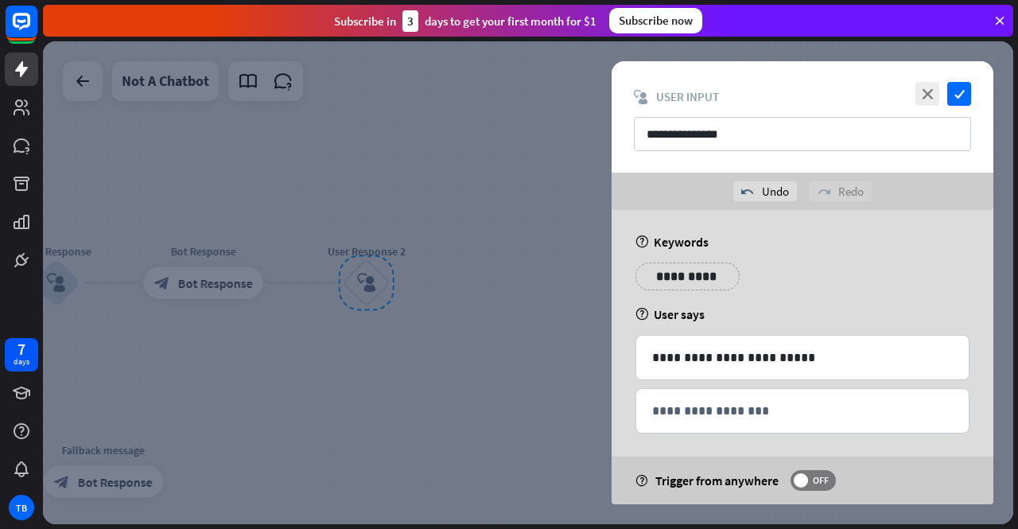
click at [479, 368] on div at bounding box center [528, 282] width 971 height 483
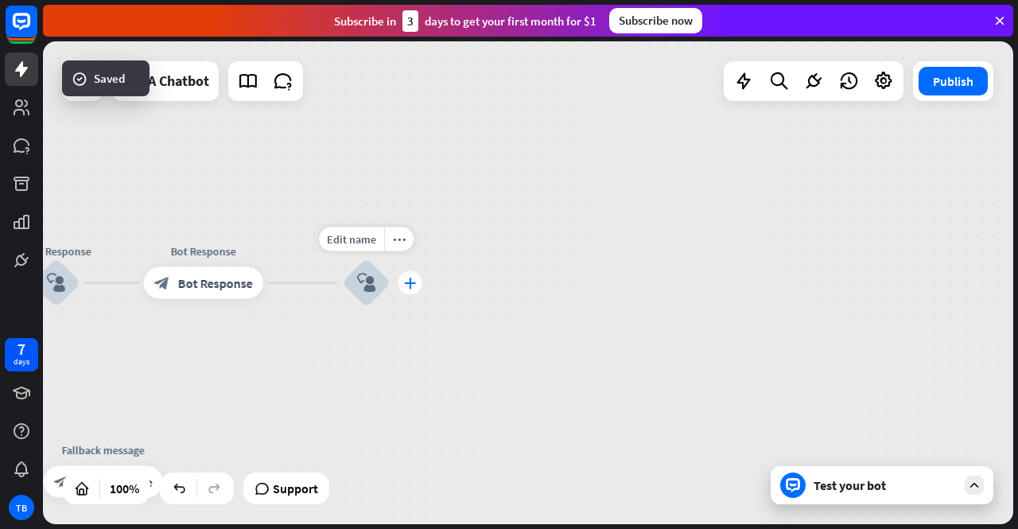
click at [408, 284] on icon "plus" at bounding box center [410, 283] width 12 height 11
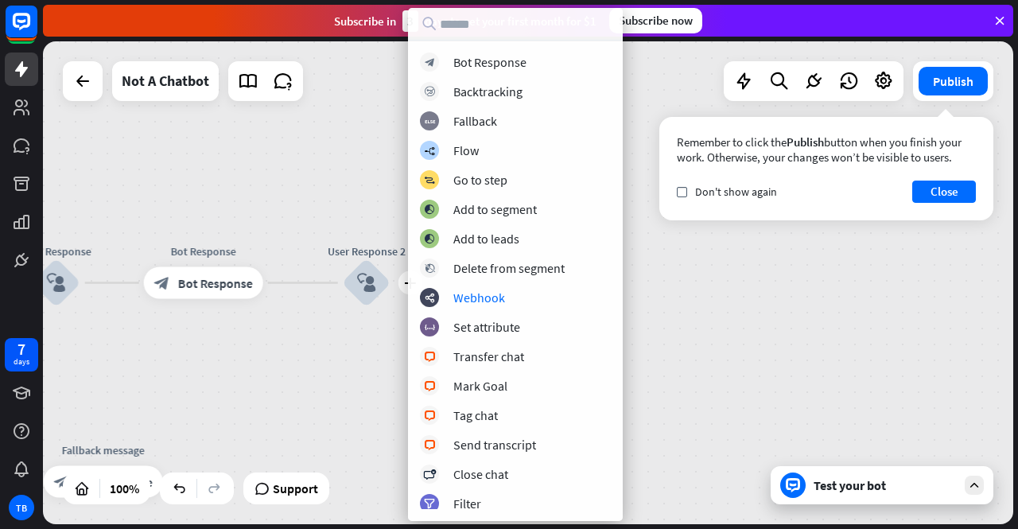
drag, startPoint x: 457, startPoint y: 142, endPoint x: 363, endPoint y: 381, distance: 256.8
click at [363, 381] on div "home_2 Start point Welcome message block_bot_response Bot Response User Respons…" at bounding box center [528, 282] width 971 height 483
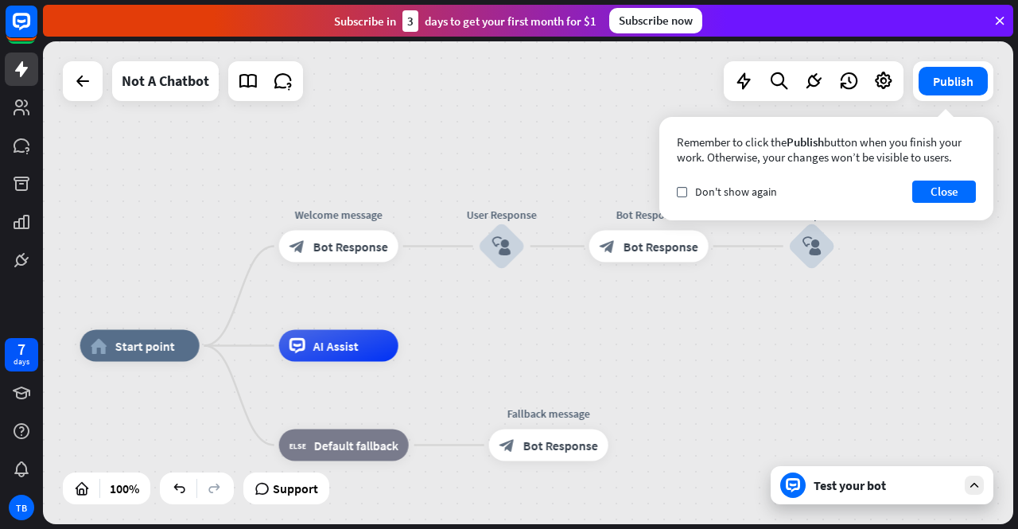
drag, startPoint x: 358, startPoint y: 383, endPoint x: 765, endPoint y: 343, distance: 409.3
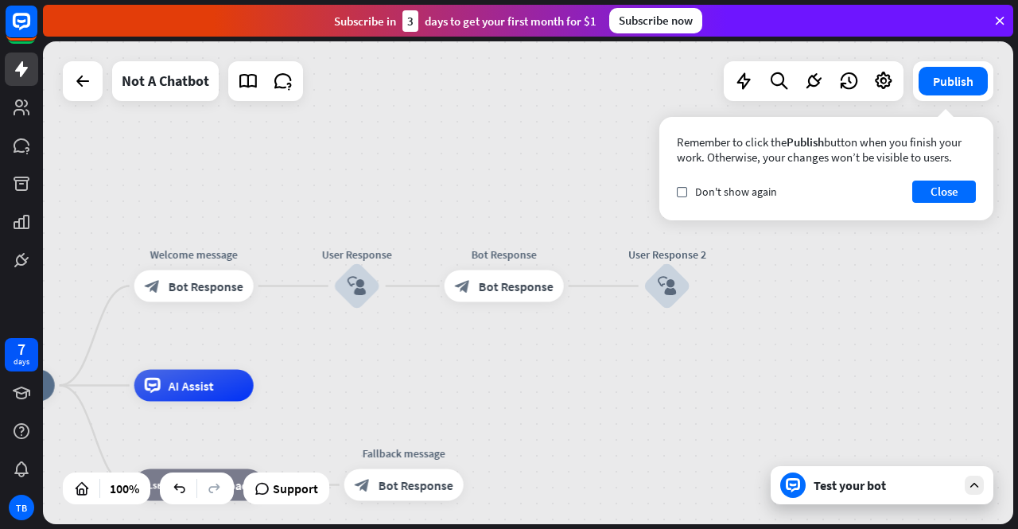
drag, startPoint x: 645, startPoint y: 385, endPoint x: 457, endPoint y: 447, distance: 197.8
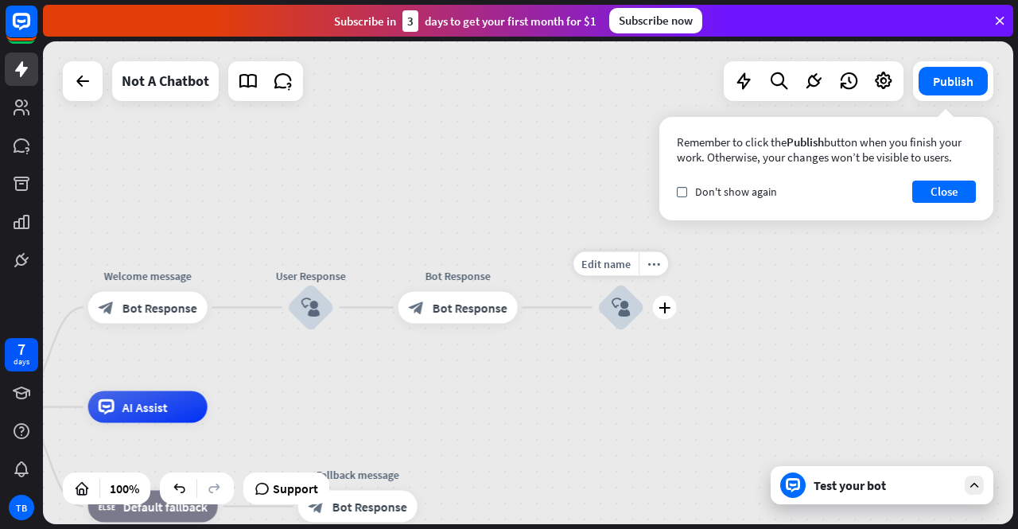
click at [645, 312] on div "Edit name more_horiz plus User Response 2 block_user_input" at bounding box center [621, 308] width 48 height 48
click at [670, 313] on div "plus" at bounding box center [665, 308] width 24 height 24
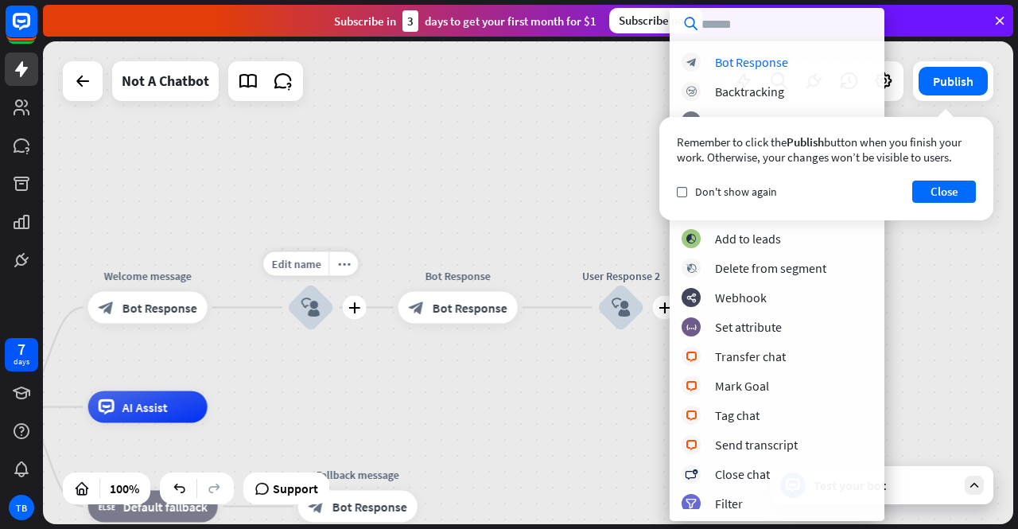
click at [335, 323] on div "Edit name more_horiz plus User Response block_user_input" at bounding box center [311, 308] width 48 height 48
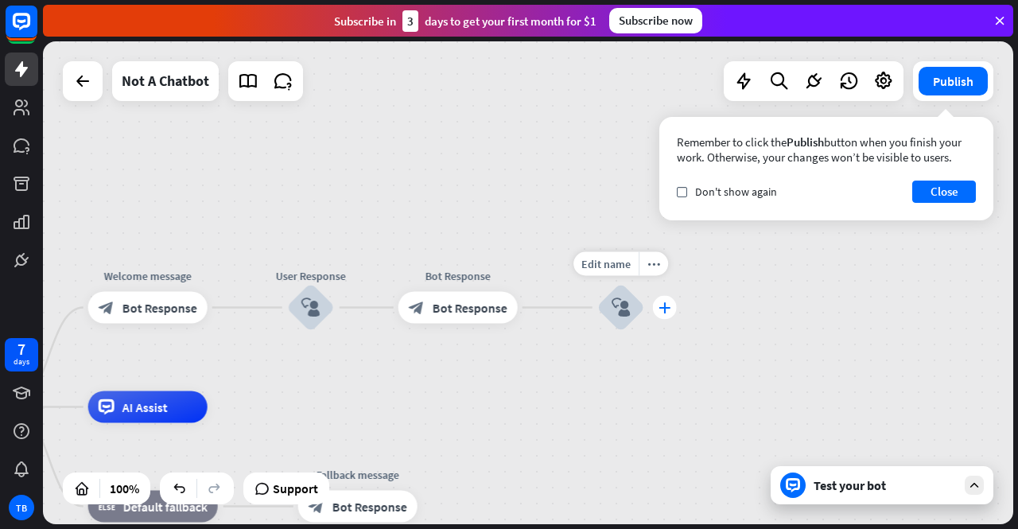
click at [668, 309] on icon "plus" at bounding box center [665, 307] width 12 height 11
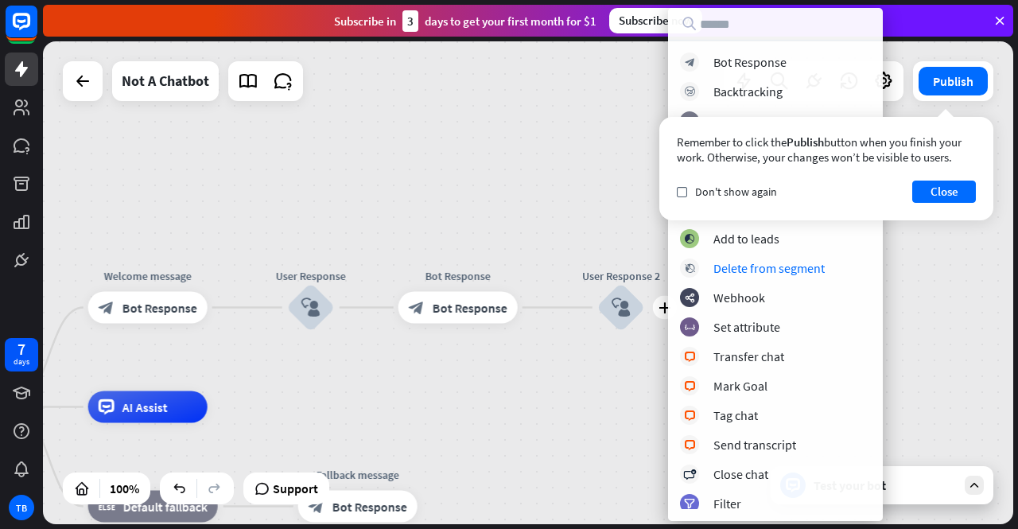
click at [612, 102] on div "home_2 Start point Welcome message block_bot_response Bot Response User Respons…" at bounding box center [528, 282] width 971 height 483
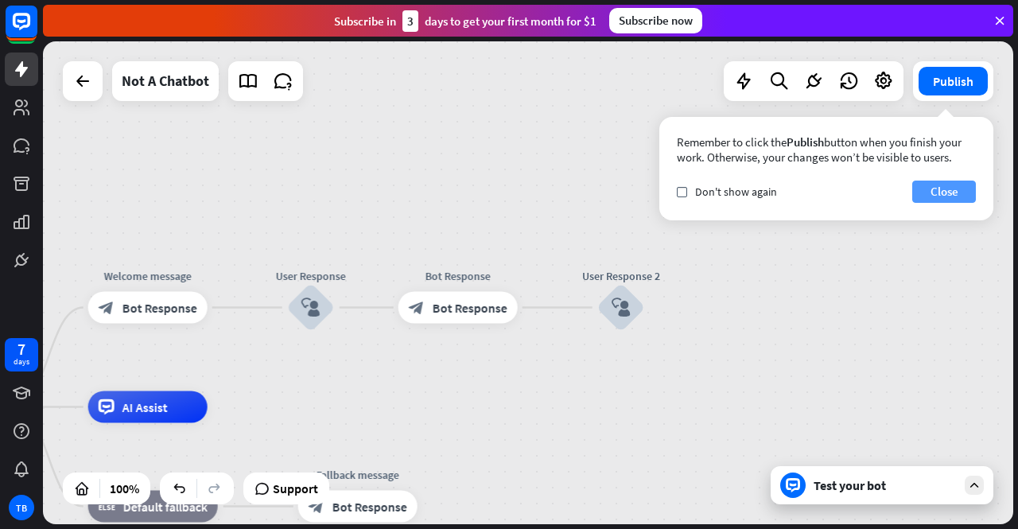
click at [939, 195] on button "Close" at bounding box center [945, 192] width 64 height 22
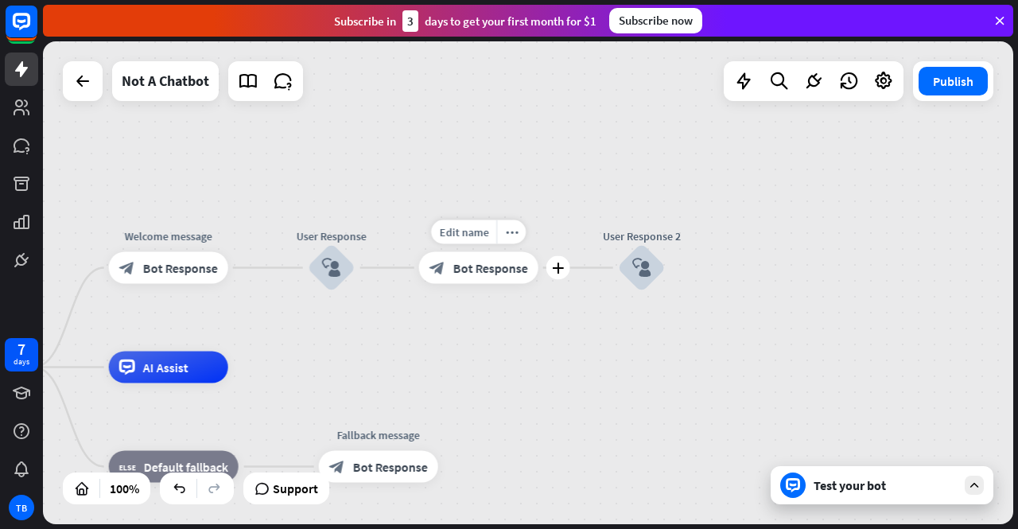
drag, startPoint x: 524, startPoint y: 295, endPoint x: 543, endPoint y: 259, distance: 41.3
click at [539, 259] on div "Edit name more_horiz plus block_bot_response Bot Response" at bounding box center [478, 268] width 119 height 32
